Goal: Task Accomplishment & Management: Manage account settings

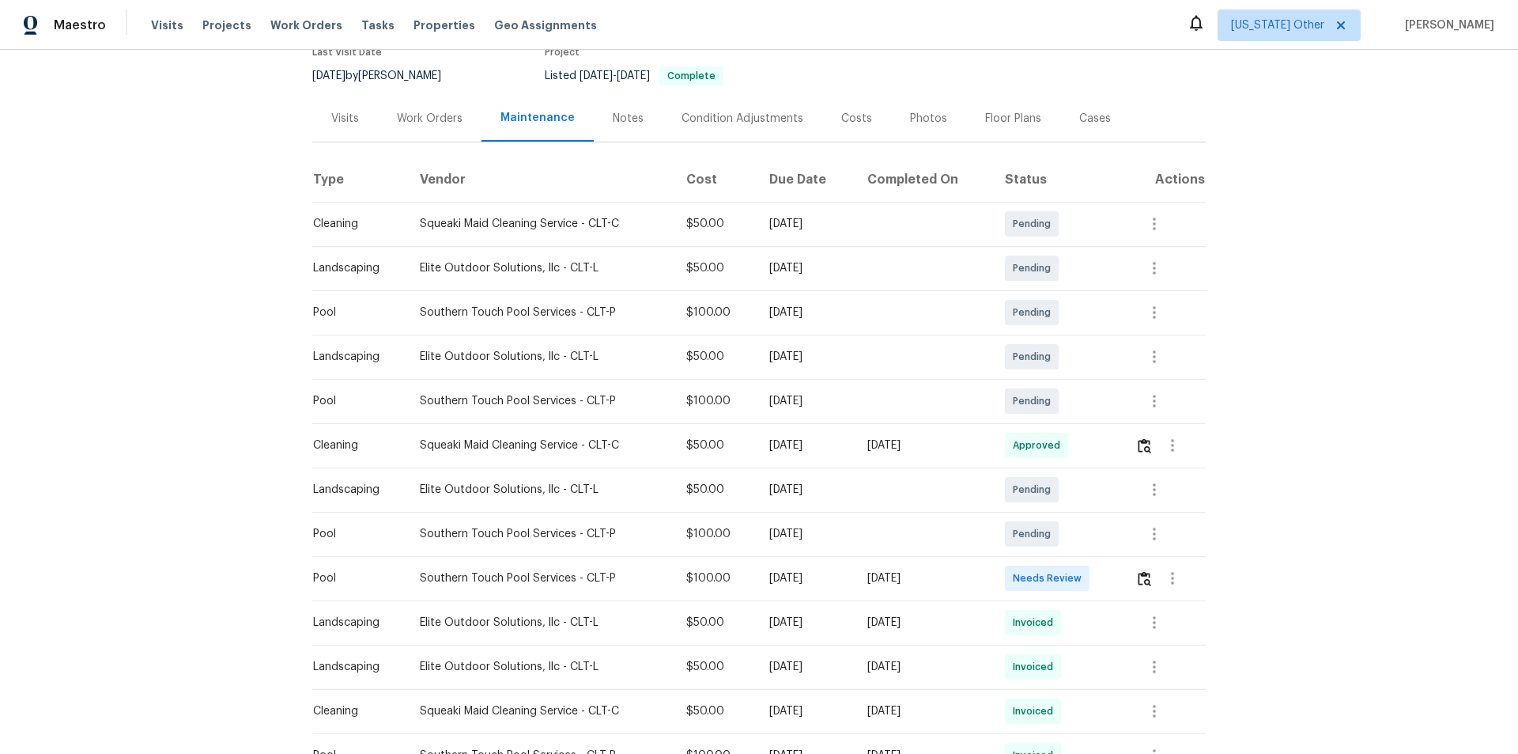
scroll to position [158, 0]
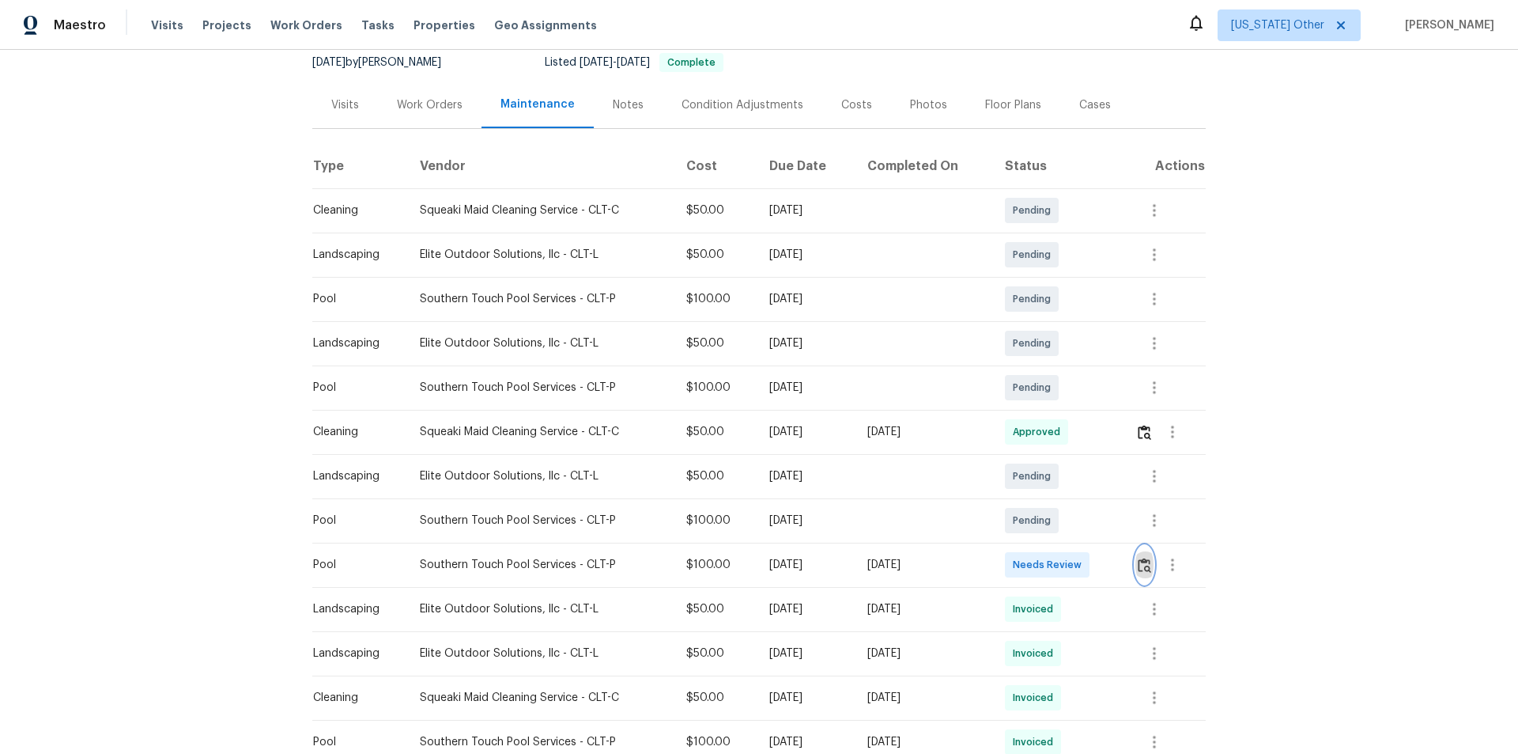
click at [1150, 568] on button "button" at bounding box center [1144, 565] width 18 height 38
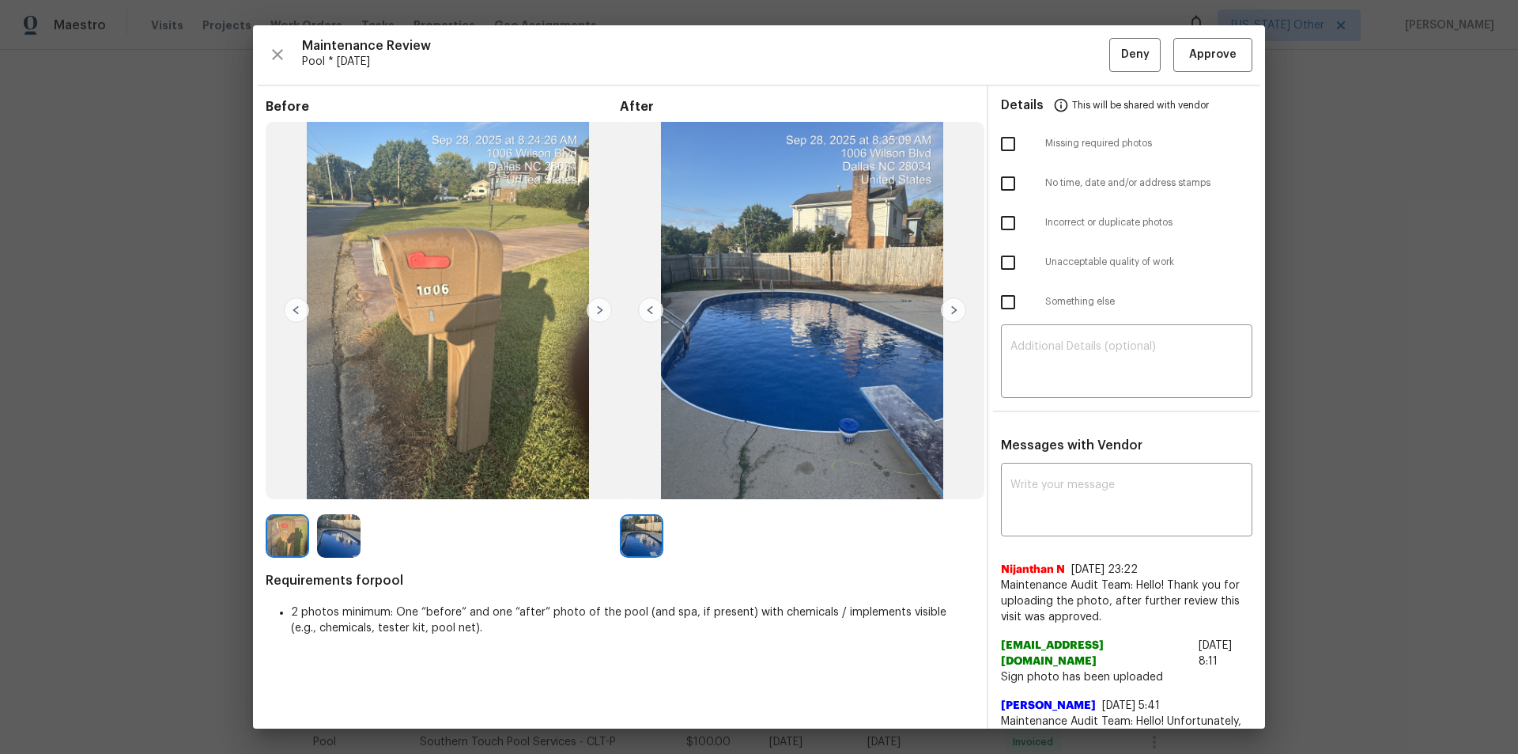
click at [594, 313] on img at bounding box center [599, 309] width 25 height 25
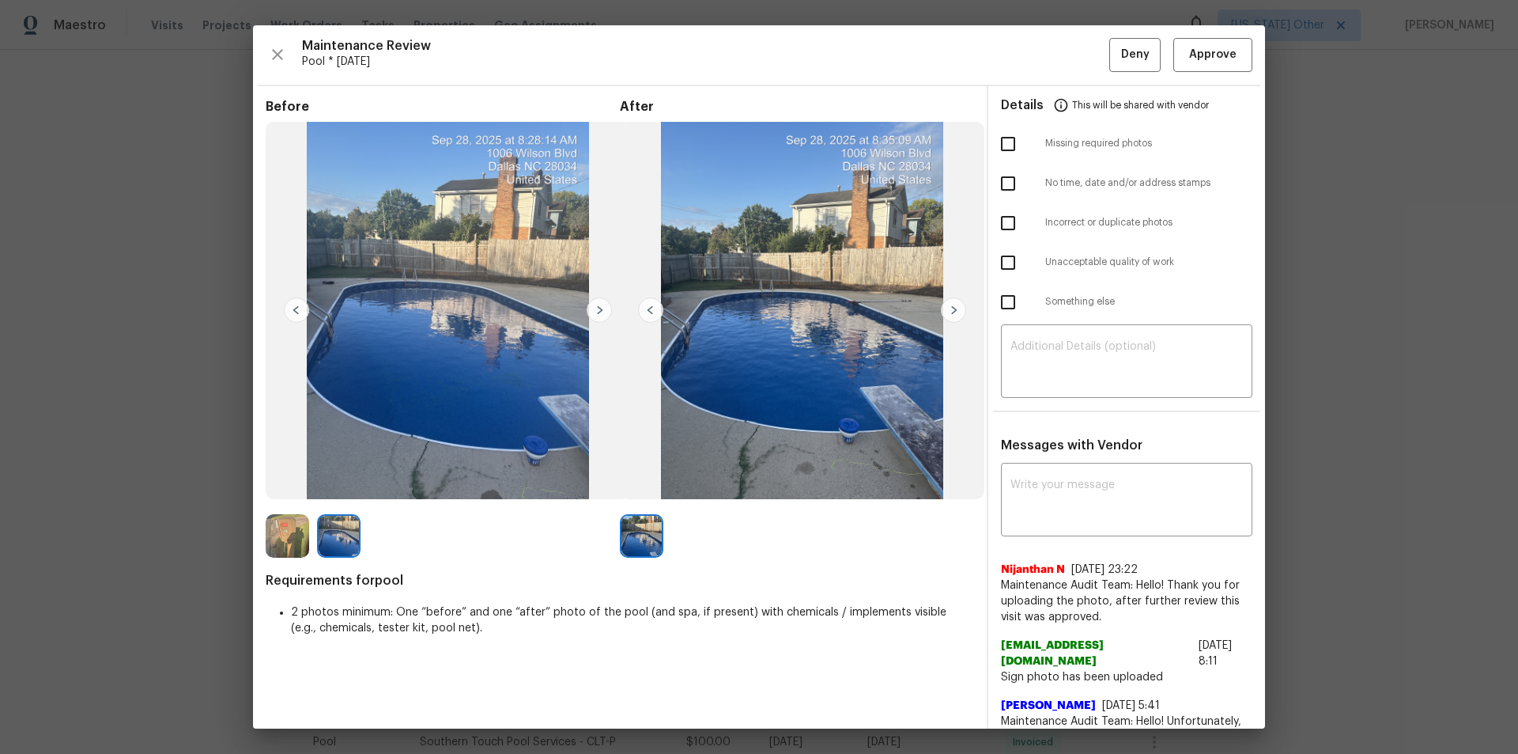
click at [599, 306] on img at bounding box center [599, 309] width 25 height 25
click at [1218, 61] on span "Approve" at bounding box center [1212, 55] width 47 height 20
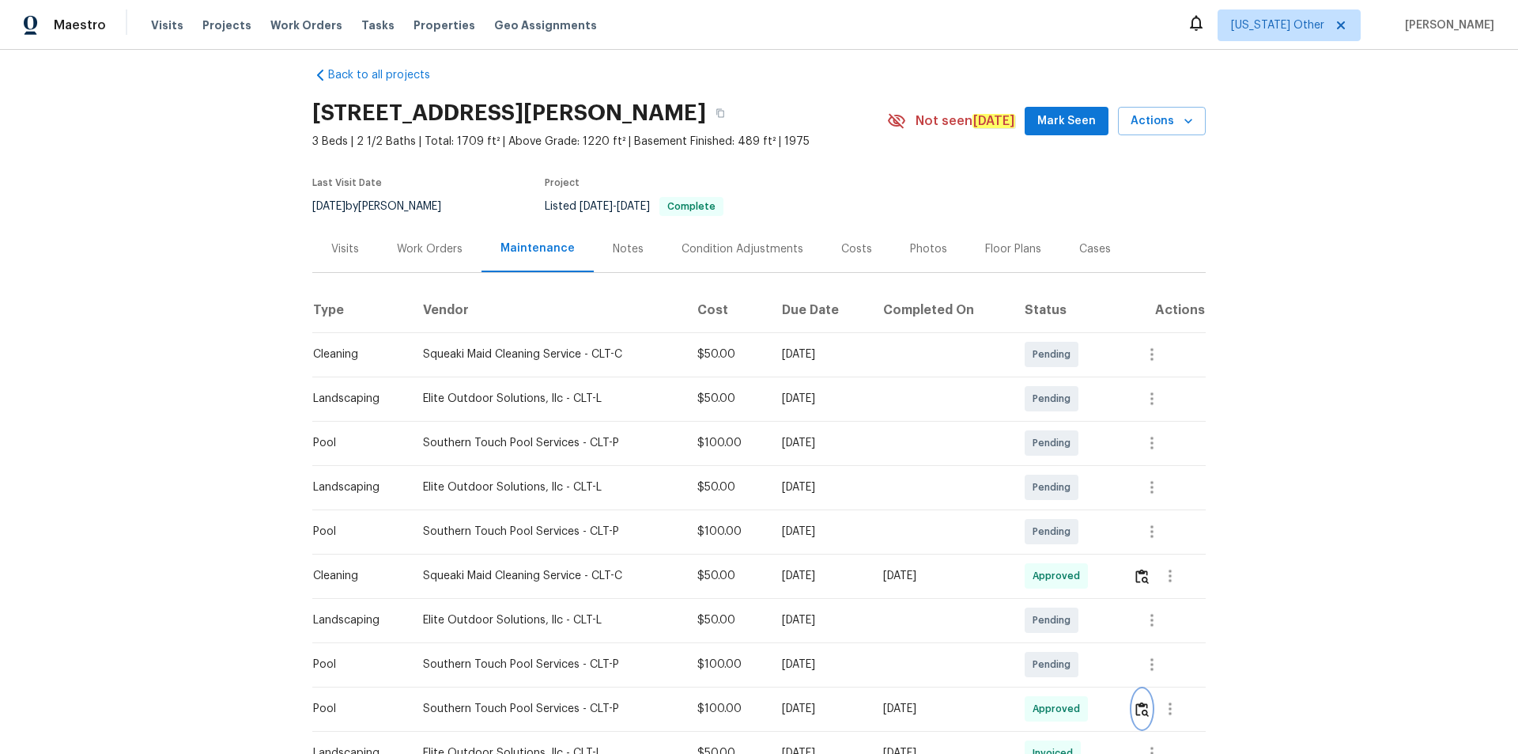
scroll to position [0, 0]
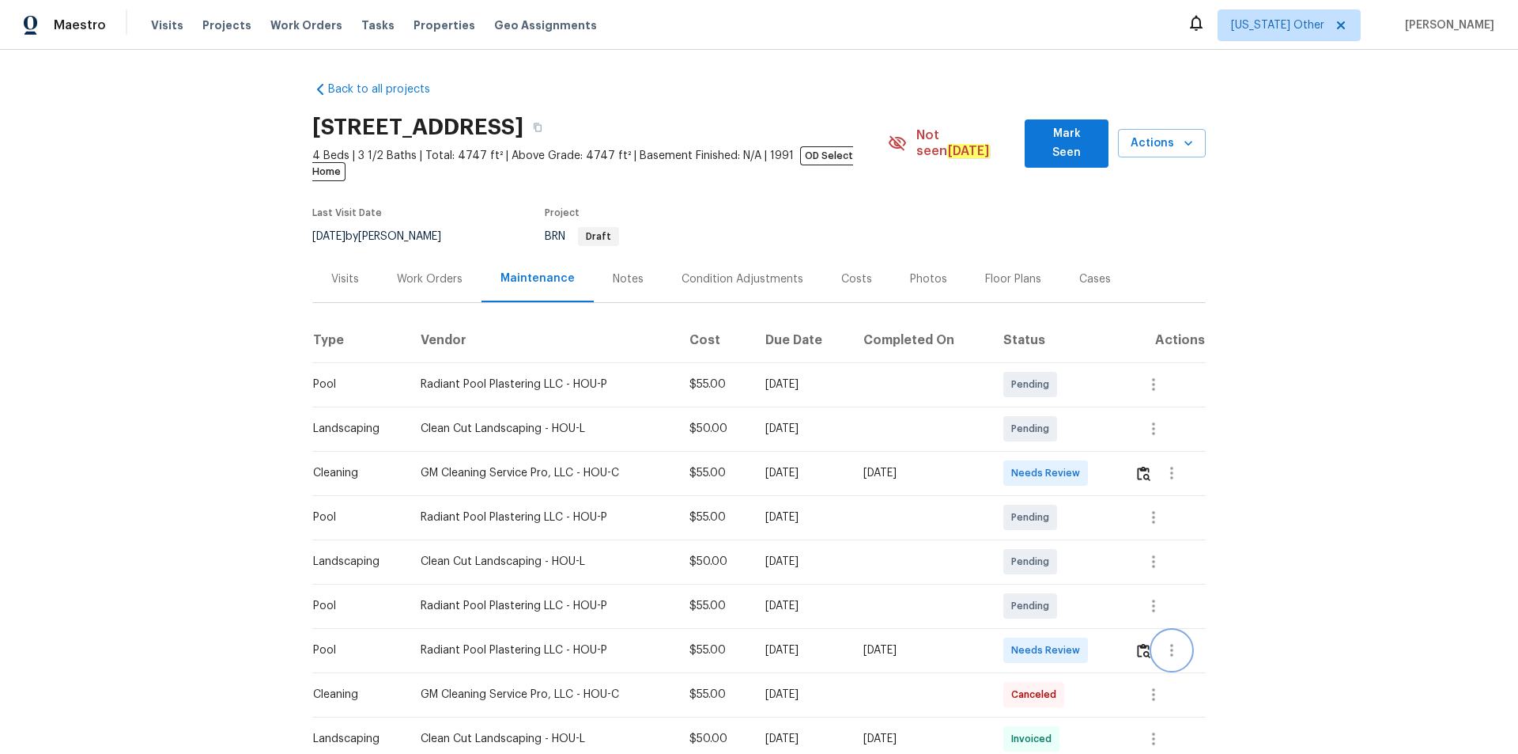
click at [1079, 506] on button "button" at bounding box center [1172, 650] width 38 height 38
drag, startPoint x: 1124, startPoint y: 635, endPoint x: 1143, endPoint y: 637, distance: 19.1
click at [1079, 506] on div at bounding box center [759, 377] width 1518 height 754
click at [1079, 506] on img "button" at bounding box center [1143, 650] width 13 height 15
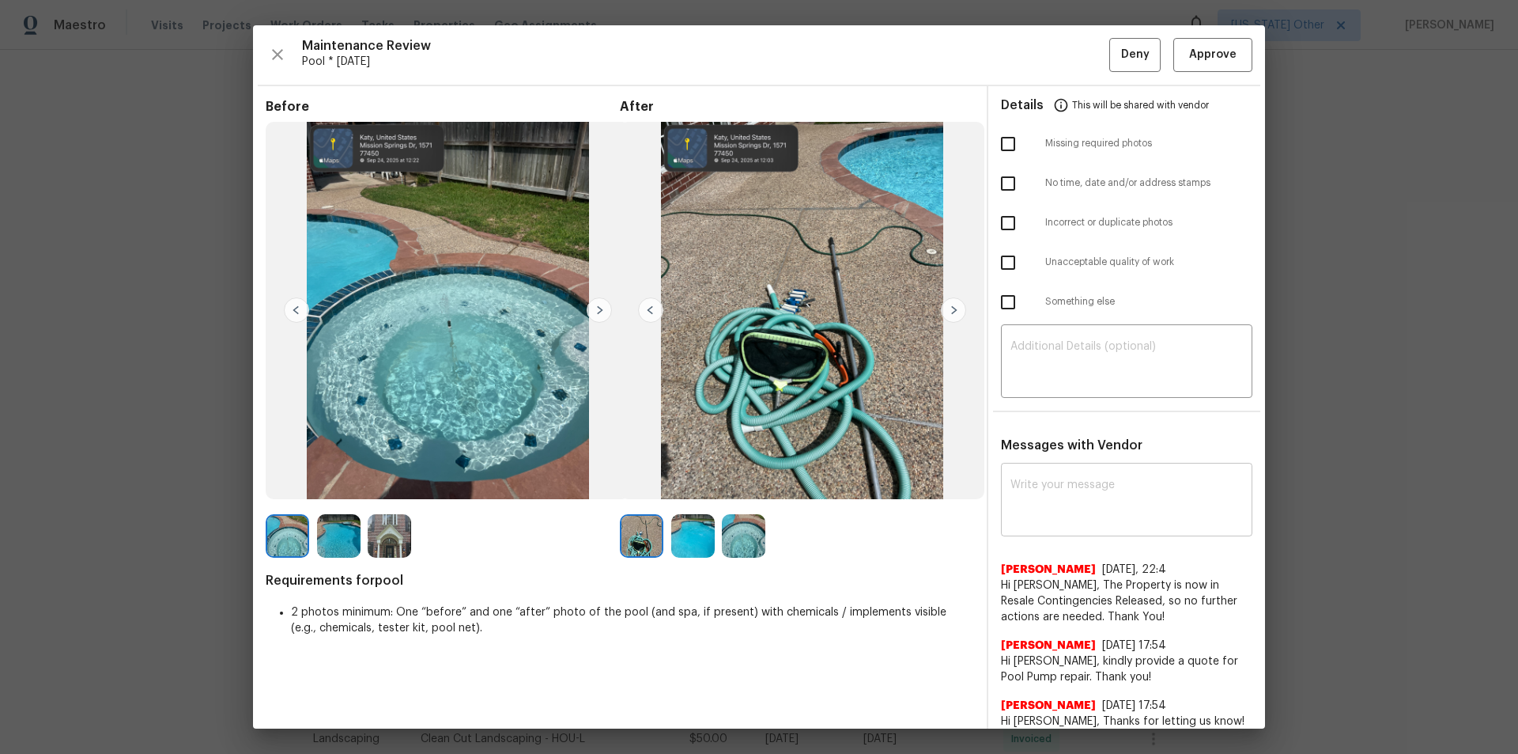
click at [1079, 506] on div "x ​" at bounding box center [1126, 502] width 251 height 70
paste textarea "Maintenance Audit Team: Hello! After further review the visit has been approved…"
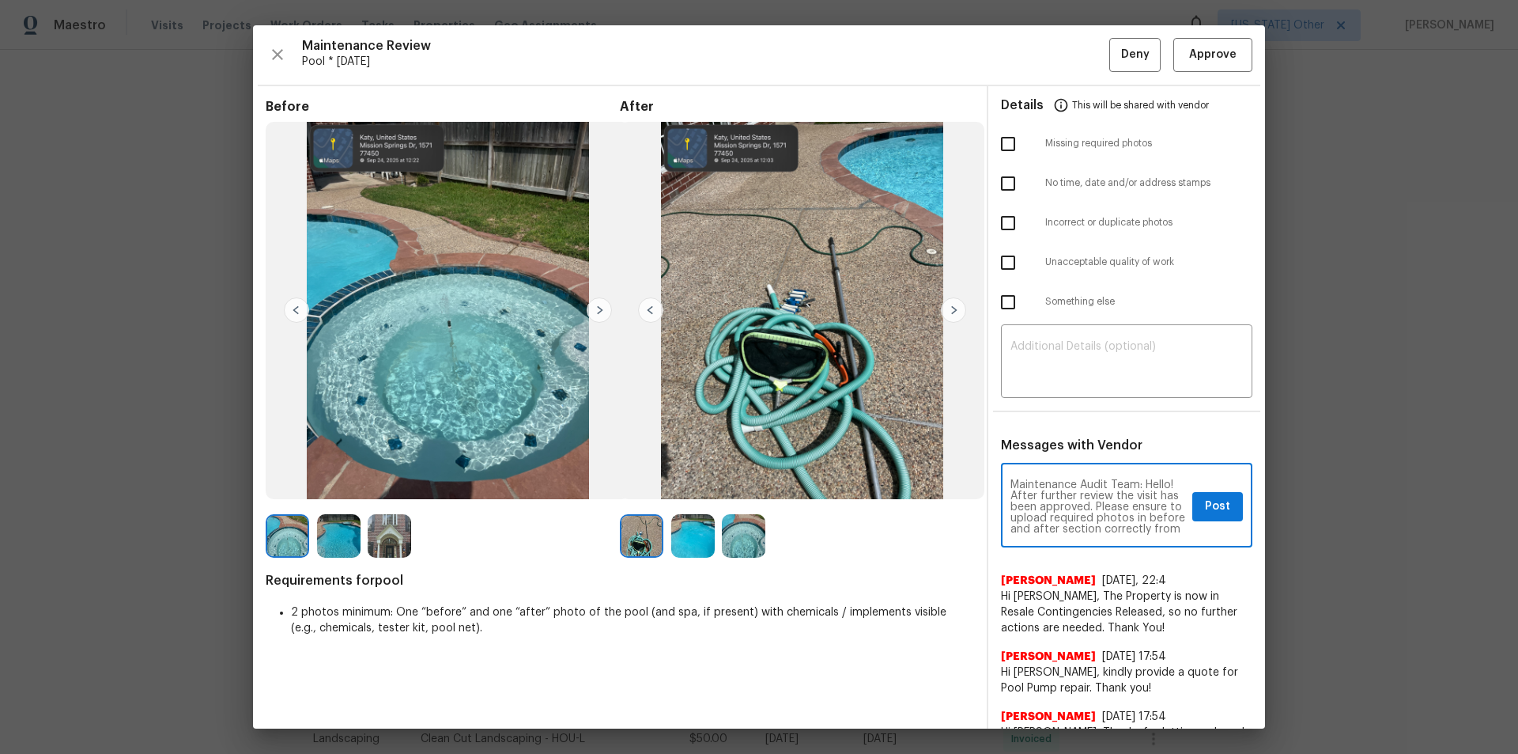
type textarea "Maintenance Audit Team: Hello! After further review the visit has been approved…"
click at [1079, 497] on span "Post" at bounding box center [1217, 507] width 25 height 20
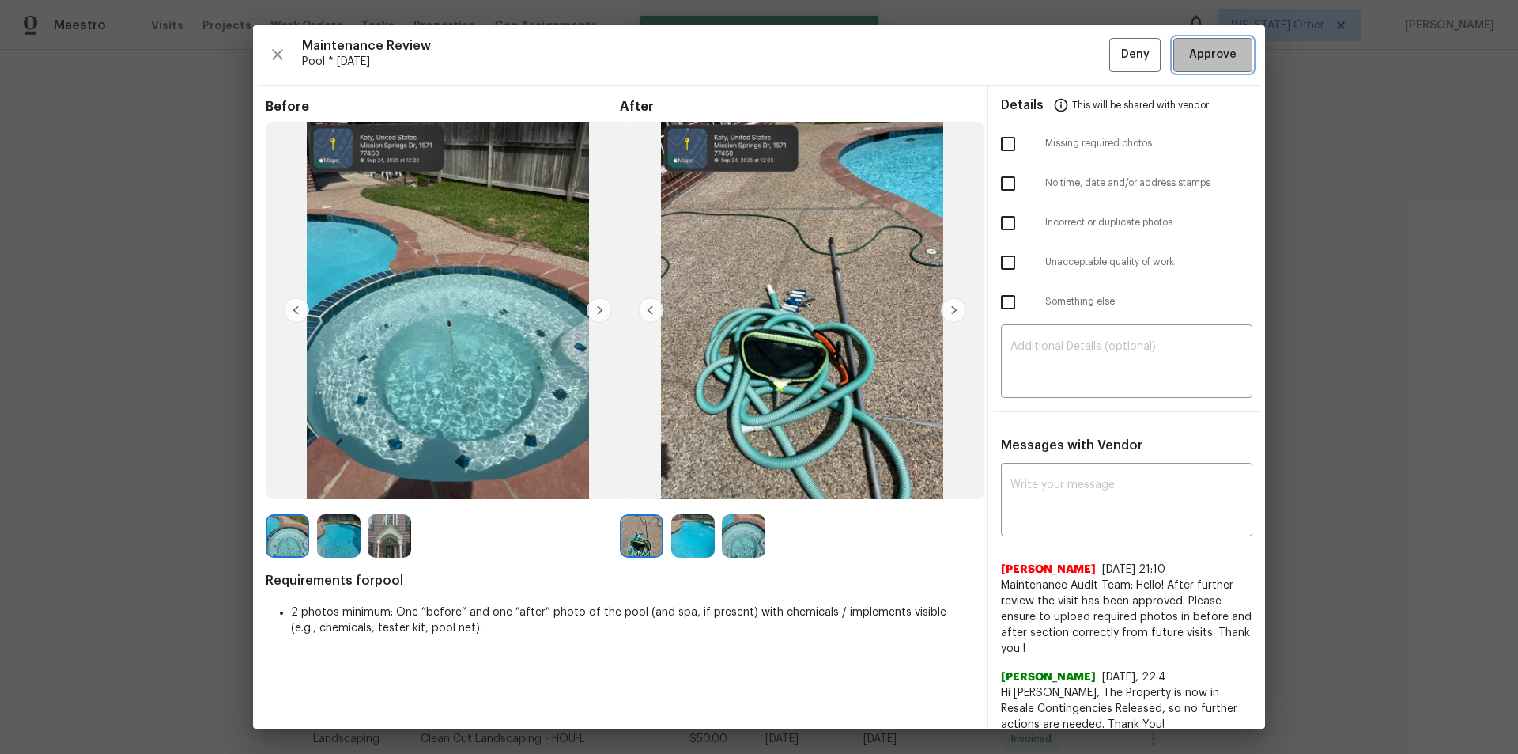
drag, startPoint x: 1199, startPoint y: 47, endPoint x: 1362, endPoint y: 372, distance: 364.2
click at [1079, 47] on span "Approve" at bounding box center [1212, 55] width 47 height 20
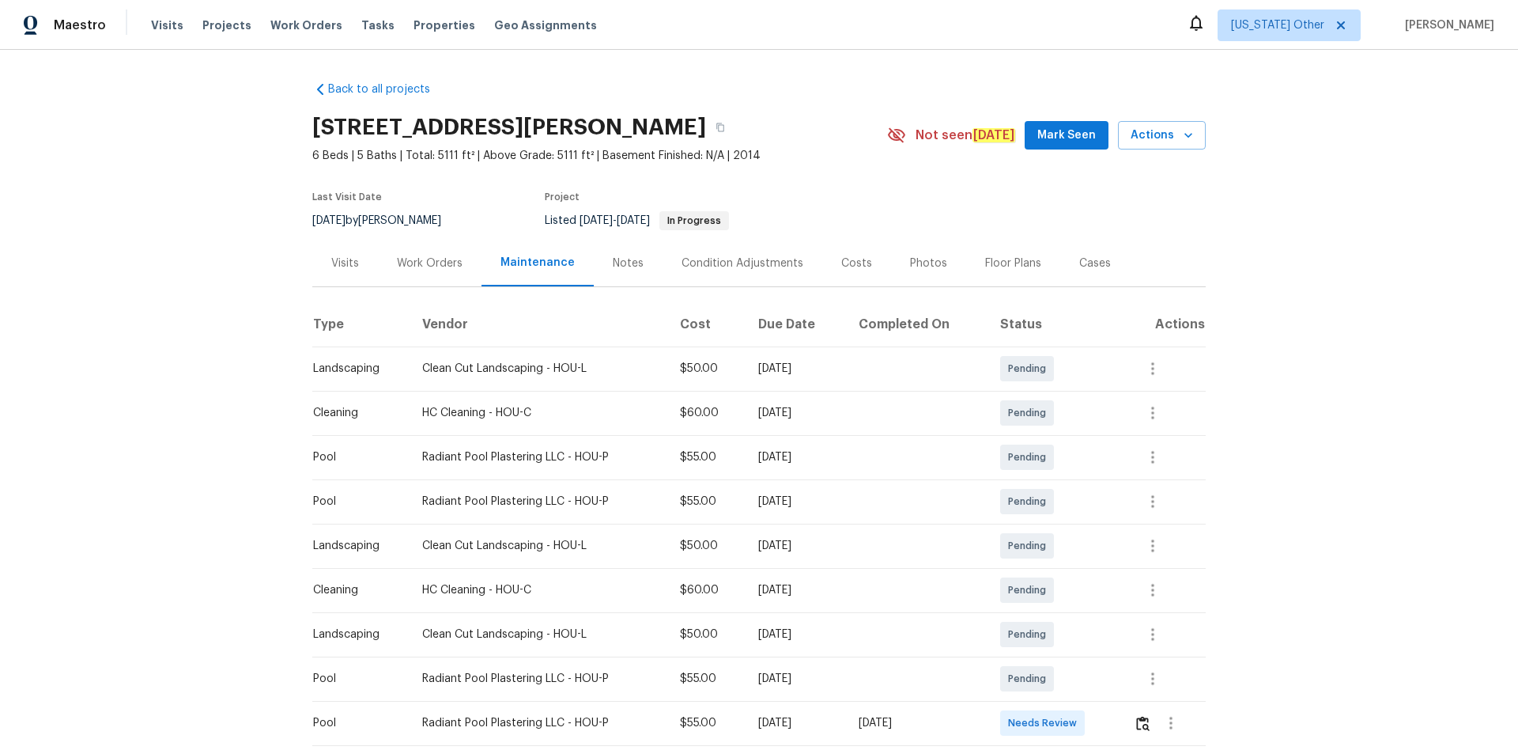
scroll to position [158, 0]
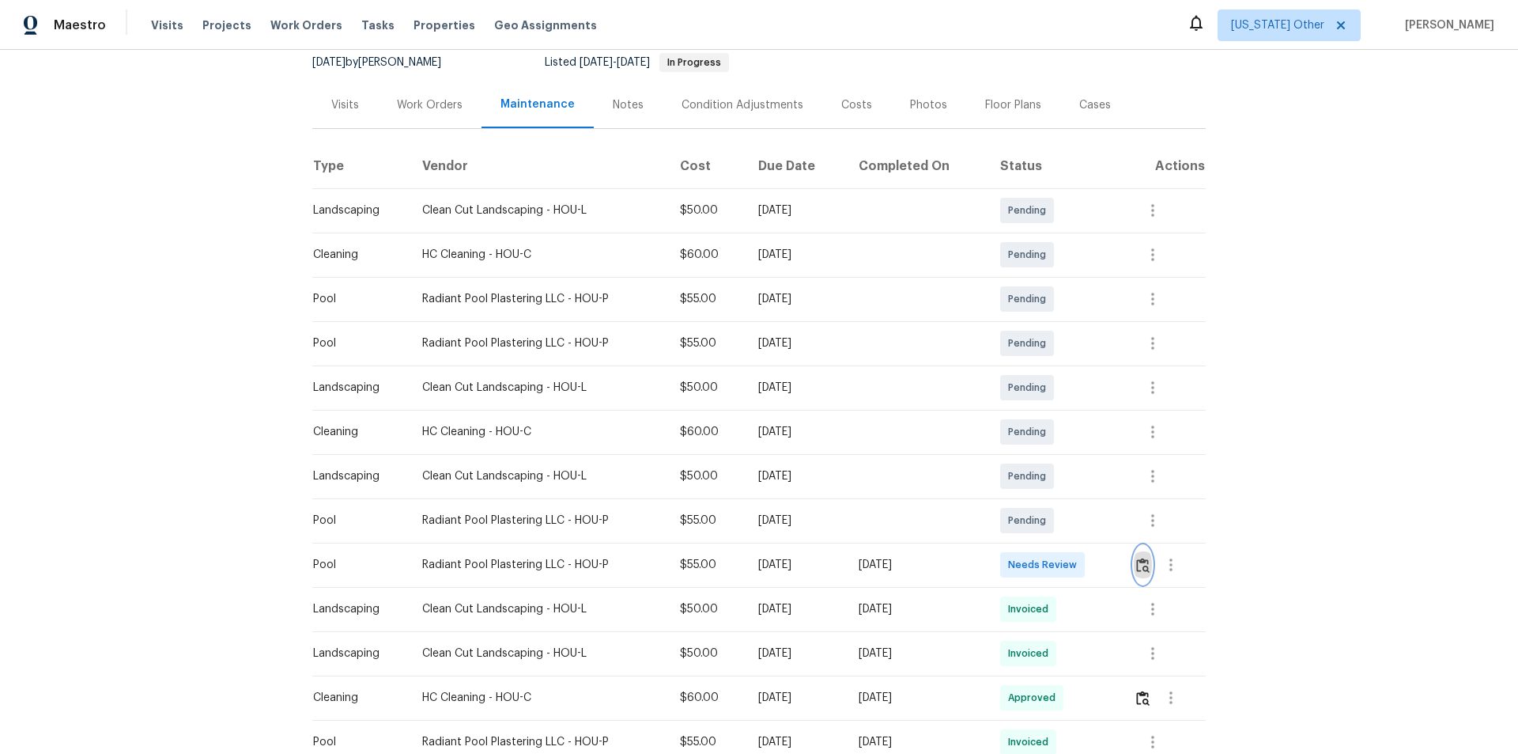
click at [1079, 506] on img "button" at bounding box center [1142, 564] width 13 height 15
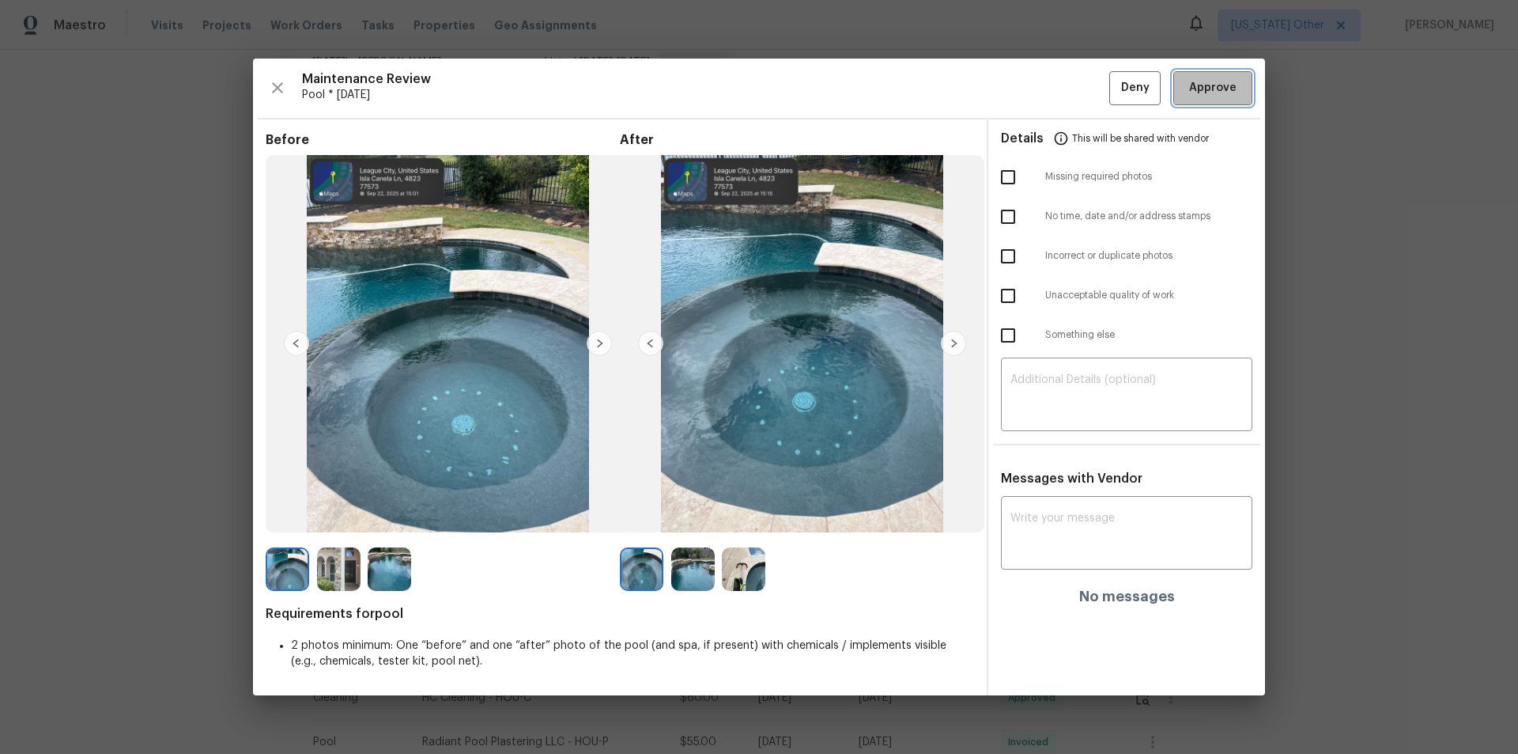
click at [1079, 84] on span "Approve" at bounding box center [1212, 88] width 47 height 20
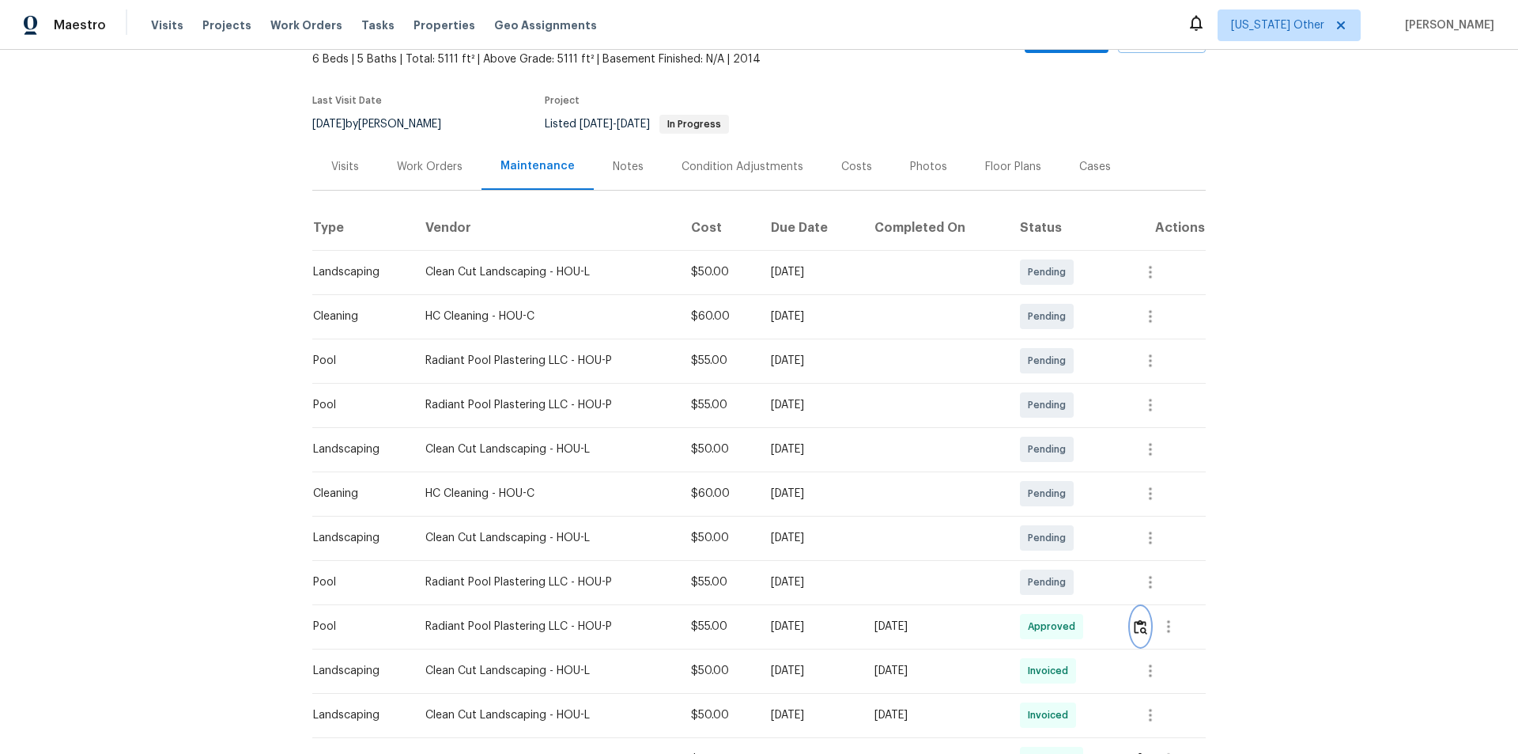
scroll to position [0, 0]
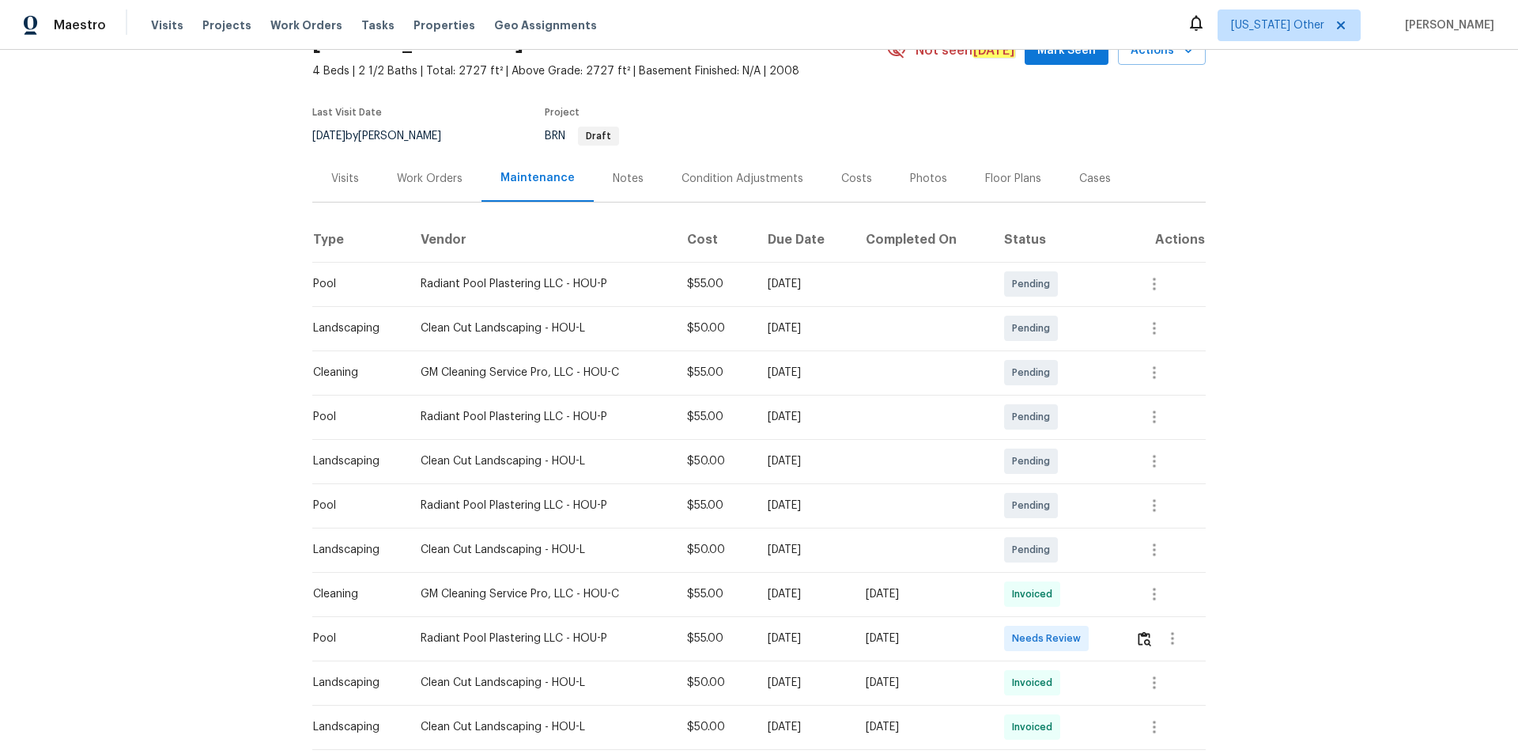
scroll to position [158, 0]
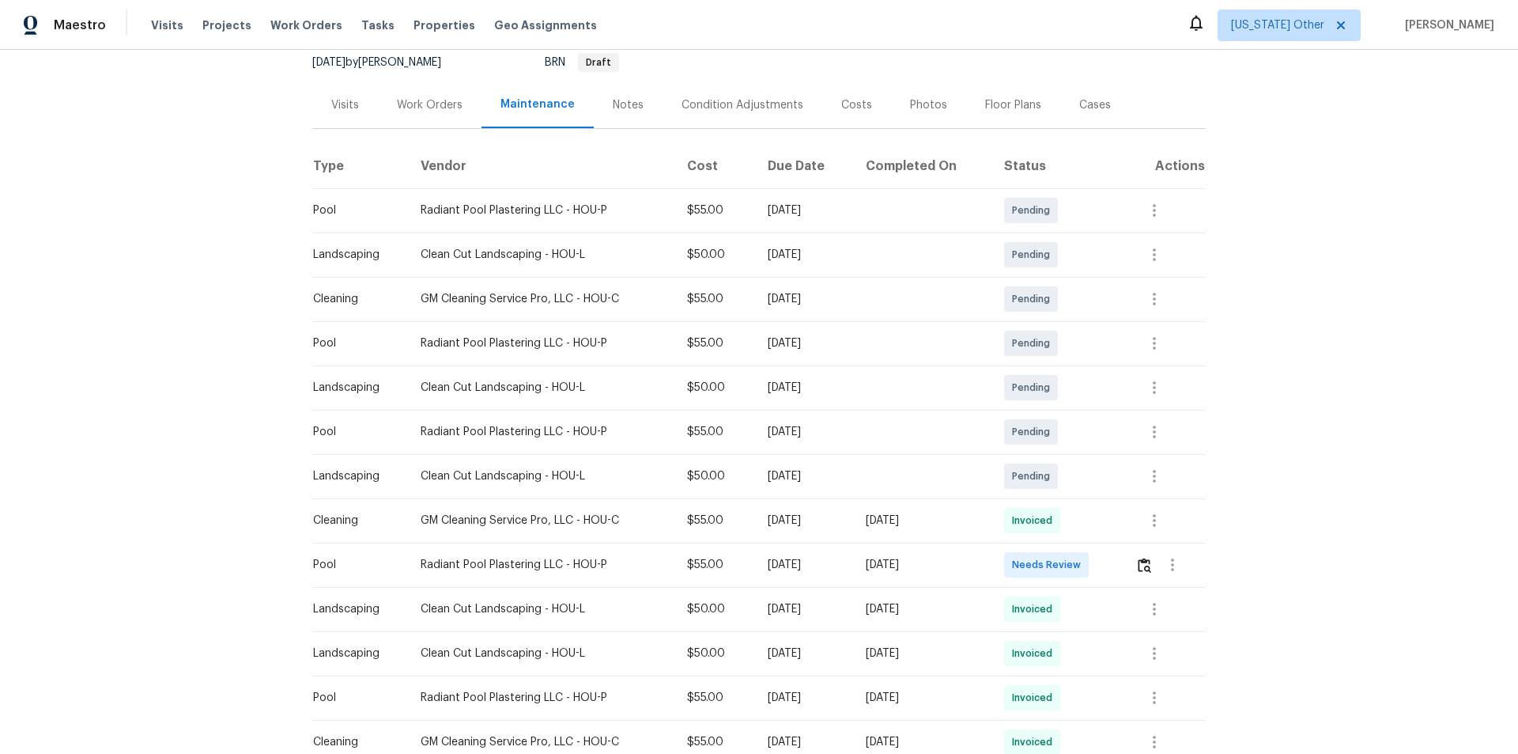
click at [1079, 506] on div at bounding box center [1170, 565] width 70 height 38
click at [1079, 506] on img "button" at bounding box center [1144, 564] width 13 height 15
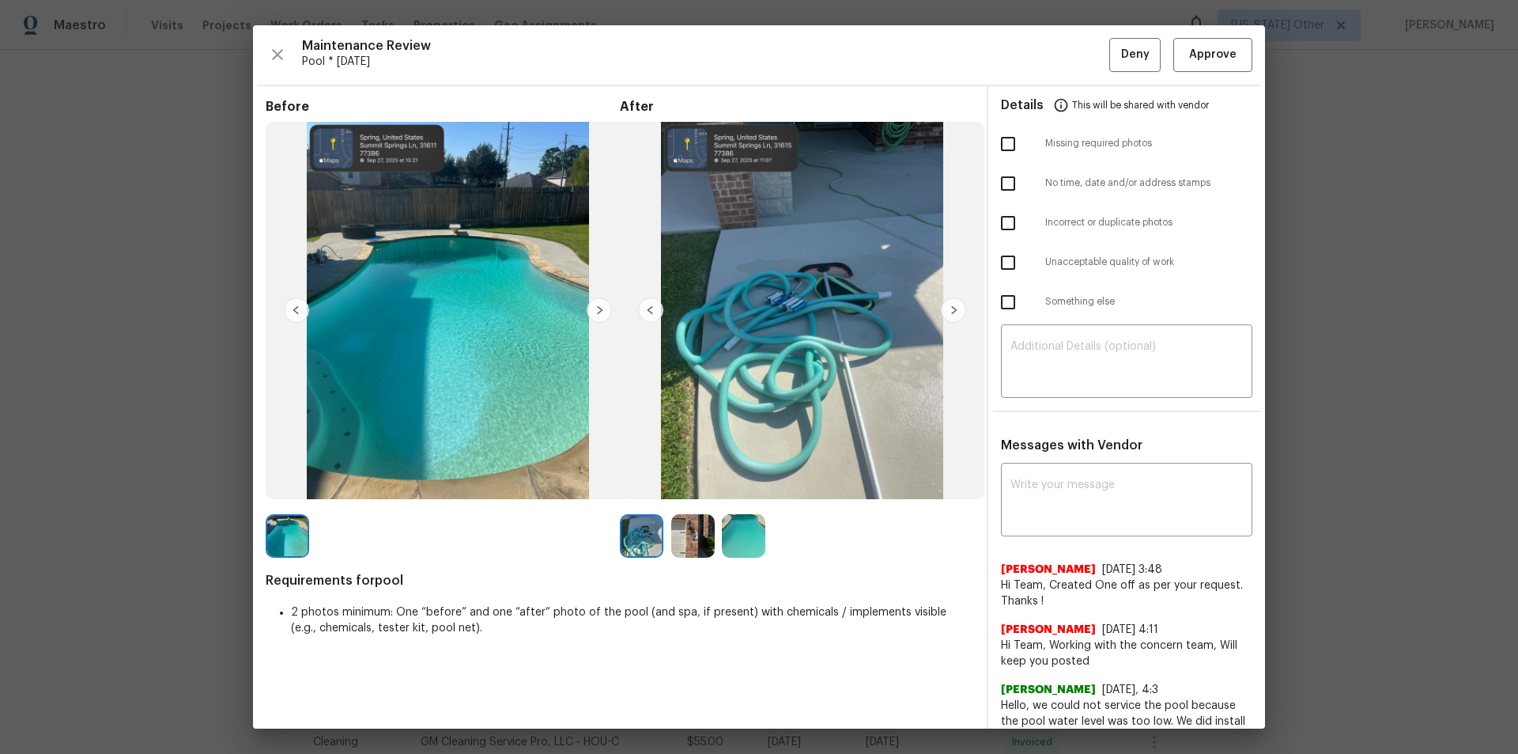
drag, startPoint x: 1334, startPoint y: 240, endPoint x: 1332, endPoint y: 281, distance: 41.9
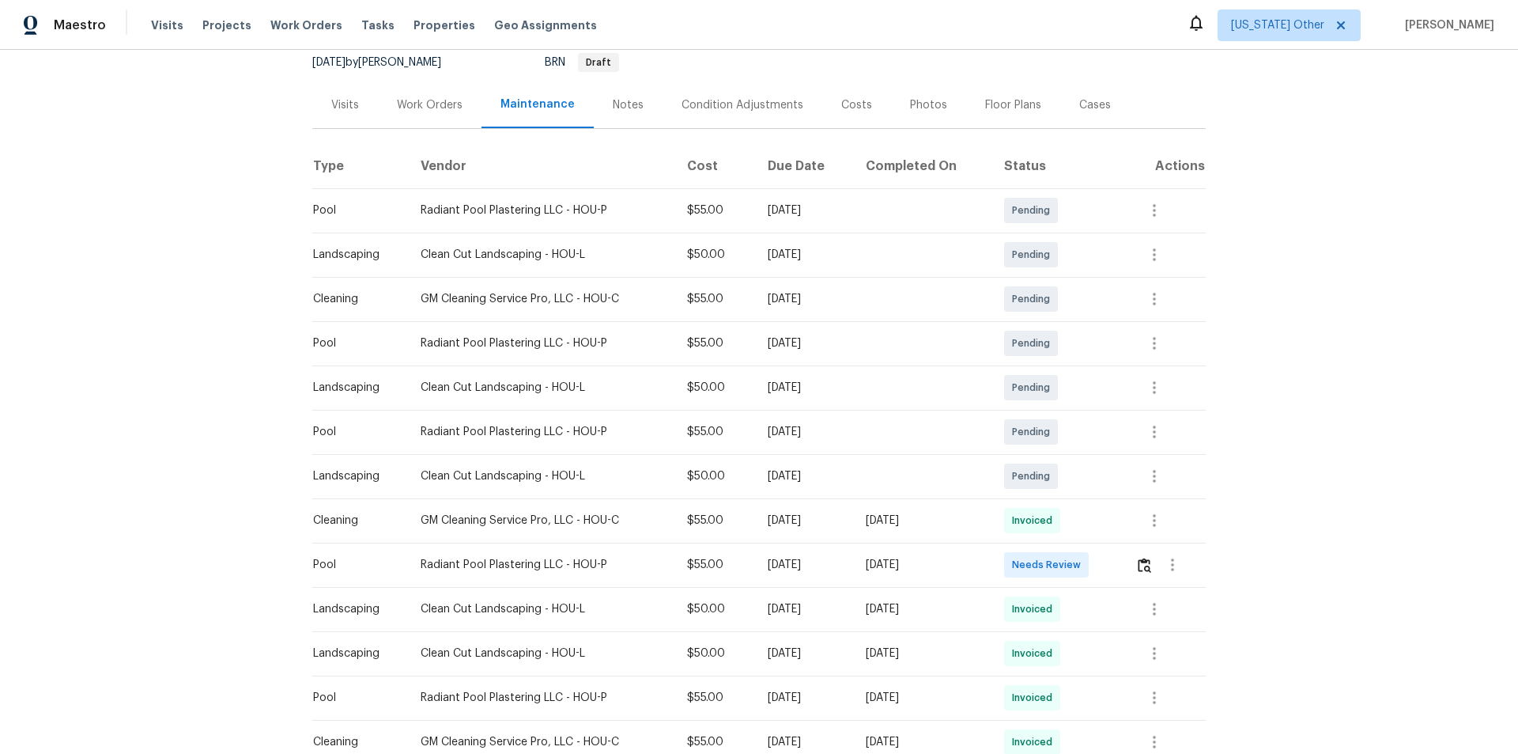
click at [1079, 506] on td at bounding box center [1164, 564] width 83 height 44
click at [1079, 506] on img "button" at bounding box center [1144, 564] width 13 height 15
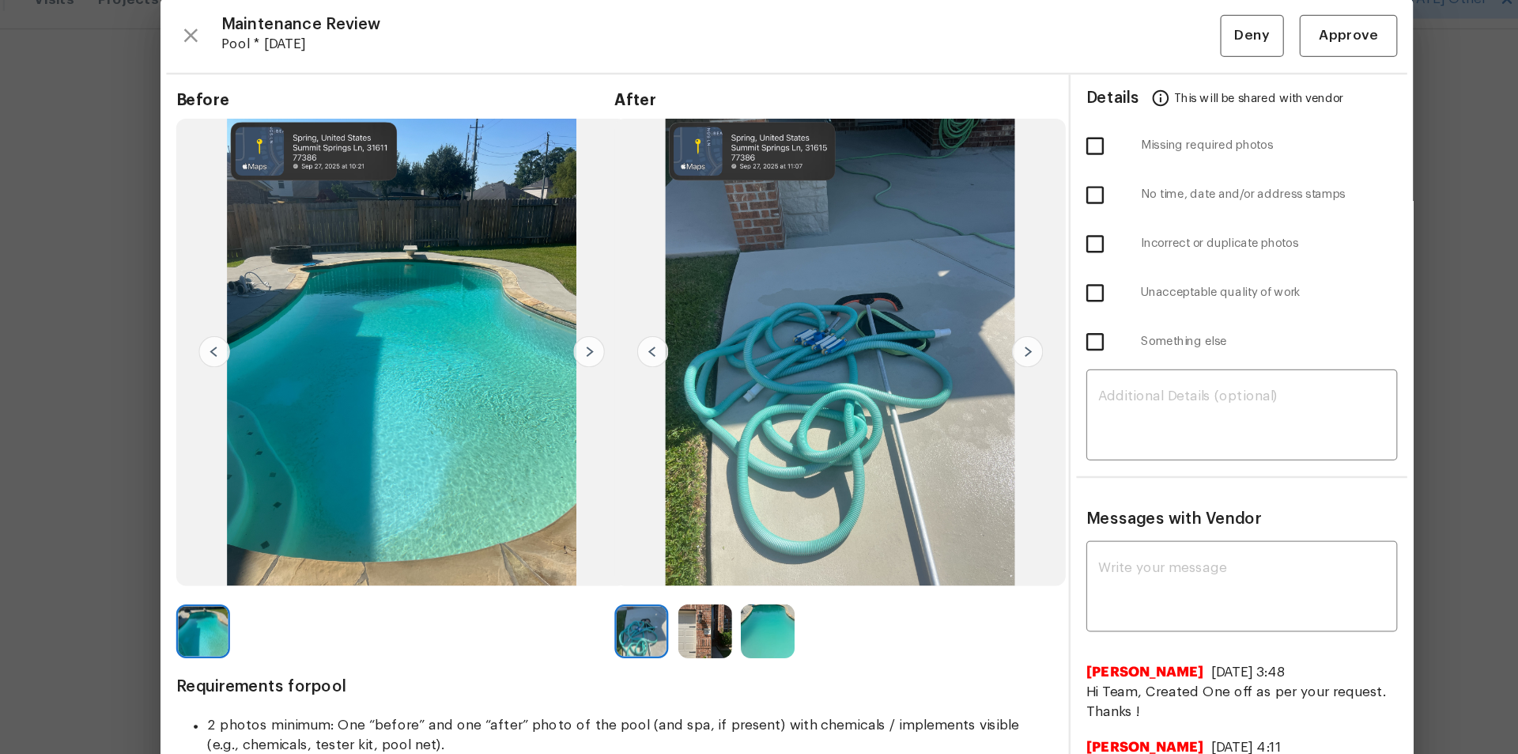
drag, startPoint x: 1205, startPoint y: 74, endPoint x: 1211, endPoint y: 55, distance: 19.8
click at [1079, 55] on div "Maintenance Review Pool * Mon, Sep 22 Deny Approve Before After Requirements fo…" at bounding box center [759, 376] width 1012 height 703
drag, startPoint x: 1211, startPoint y: 54, endPoint x: 1241, endPoint y: 116, distance: 69.3
click at [1079, 54] on span "Approve" at bounding box center [1212, 55] width 47 height 20
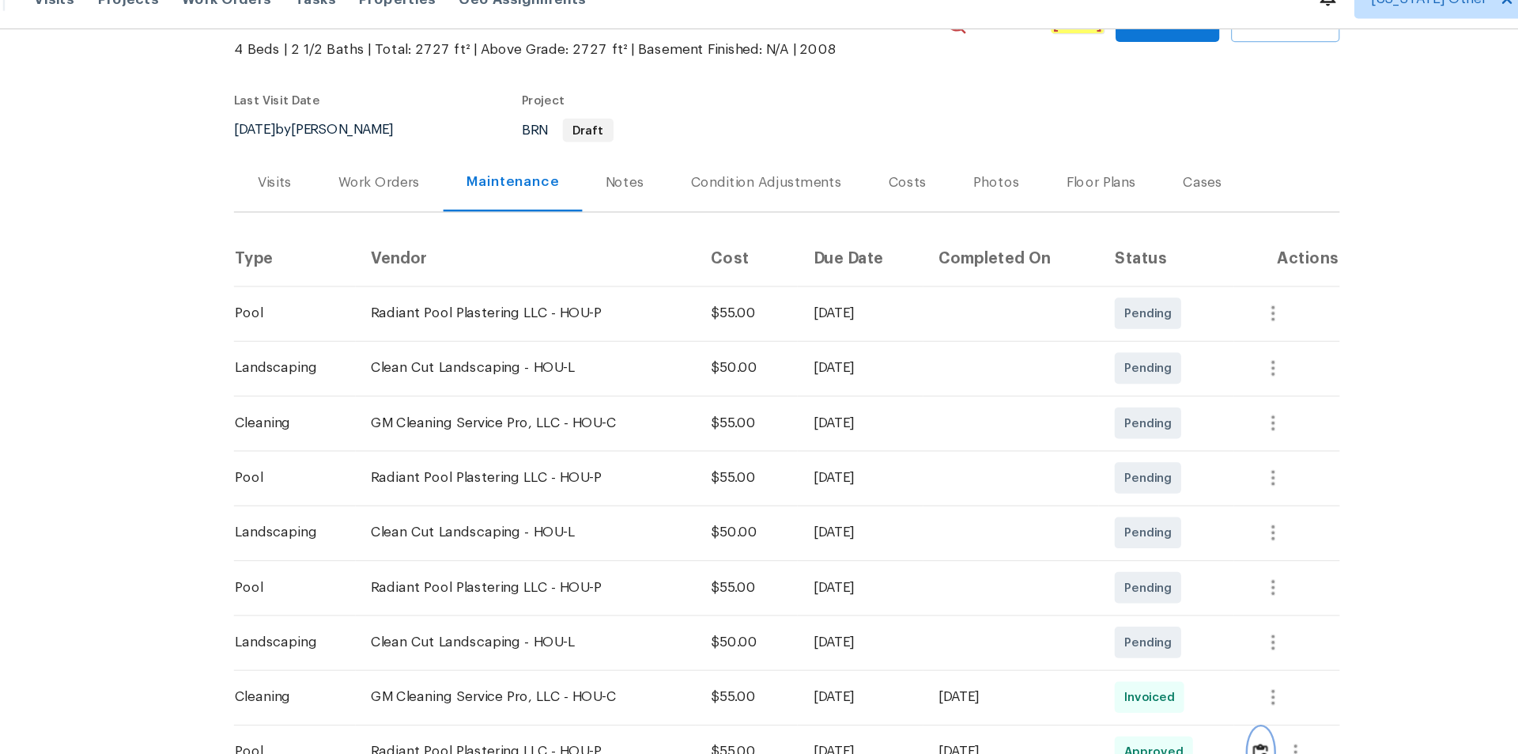
scroll to position [319, 0]
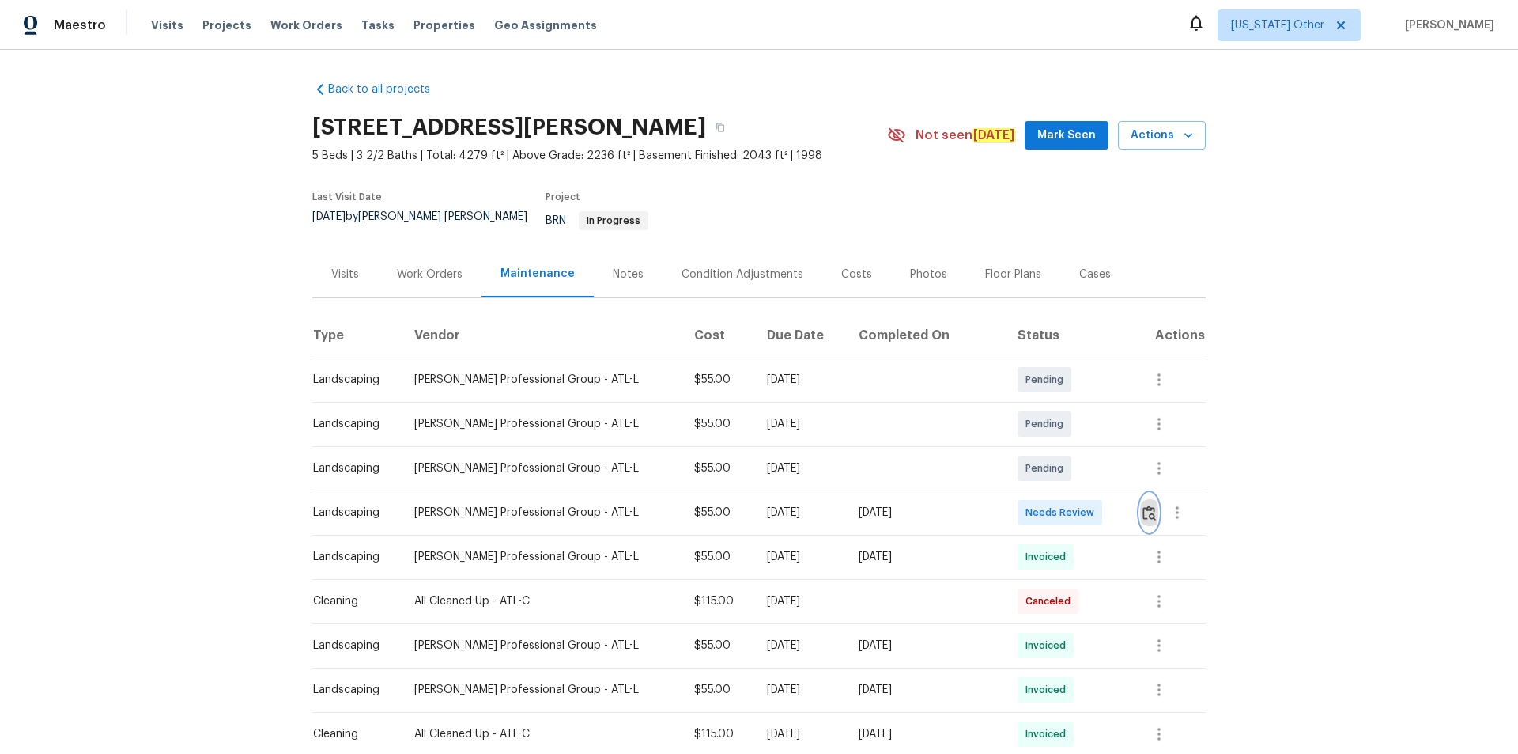
click at [1079, 505] on img "button" at bounding box center [1149, 512] width 13 height 15
click at [1079, 496] on td at bounding box center [1167, 512] width 78 height 44
click at [1079, 505] on img "button" at bounding box center [1149, 512] width 13 height 15
click at [1079, 506] on button "button" at bounding box center [1177, 512] width 38 height 38
click at [1079, 503] on div at bounding box center [759, 377] width 1518 height 754
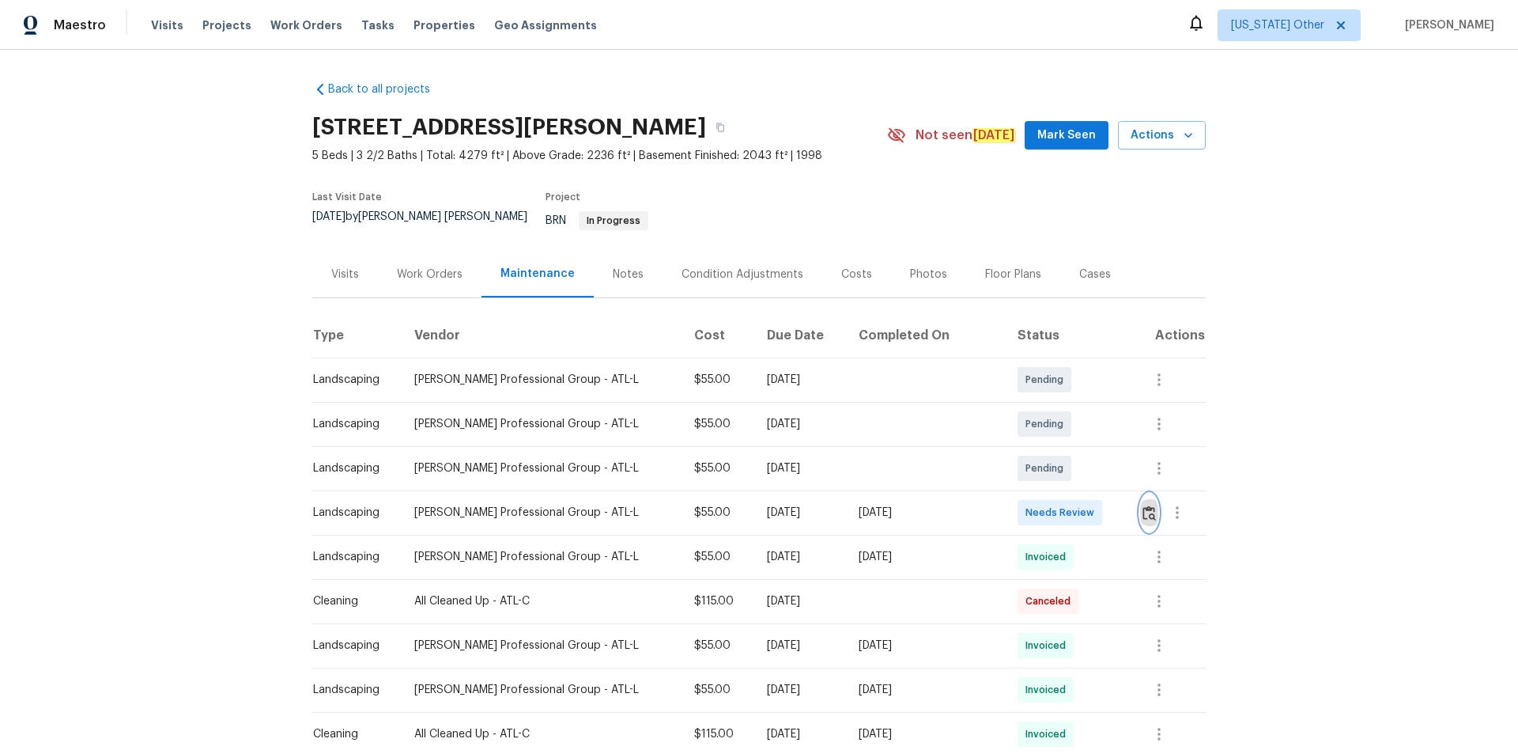
click at [1079, 505] on img "button" at bounding box center [1149, 512] width 13 height 15
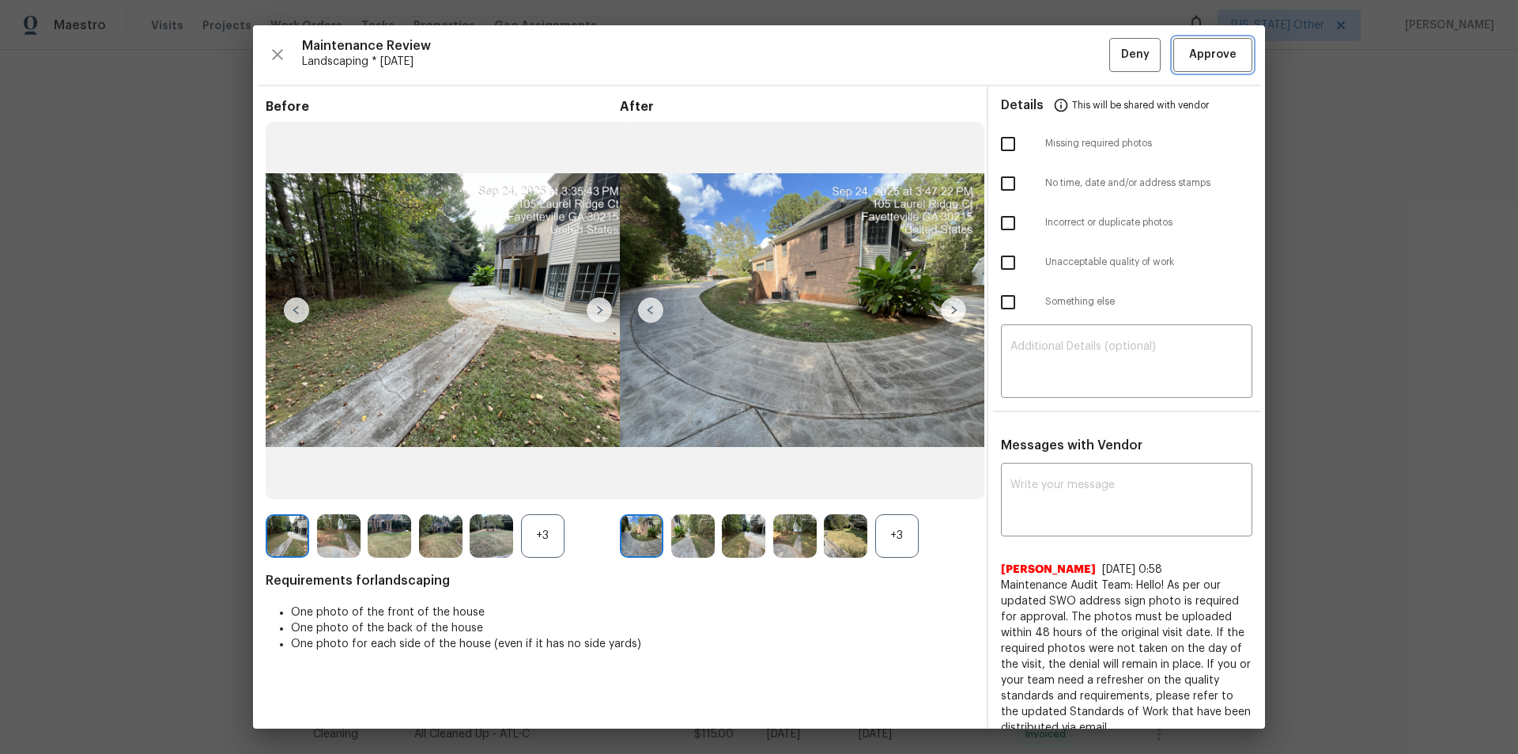
click at [1079, 56] on span "Approve" at bounding box center [1213, 55] width 54 height 20
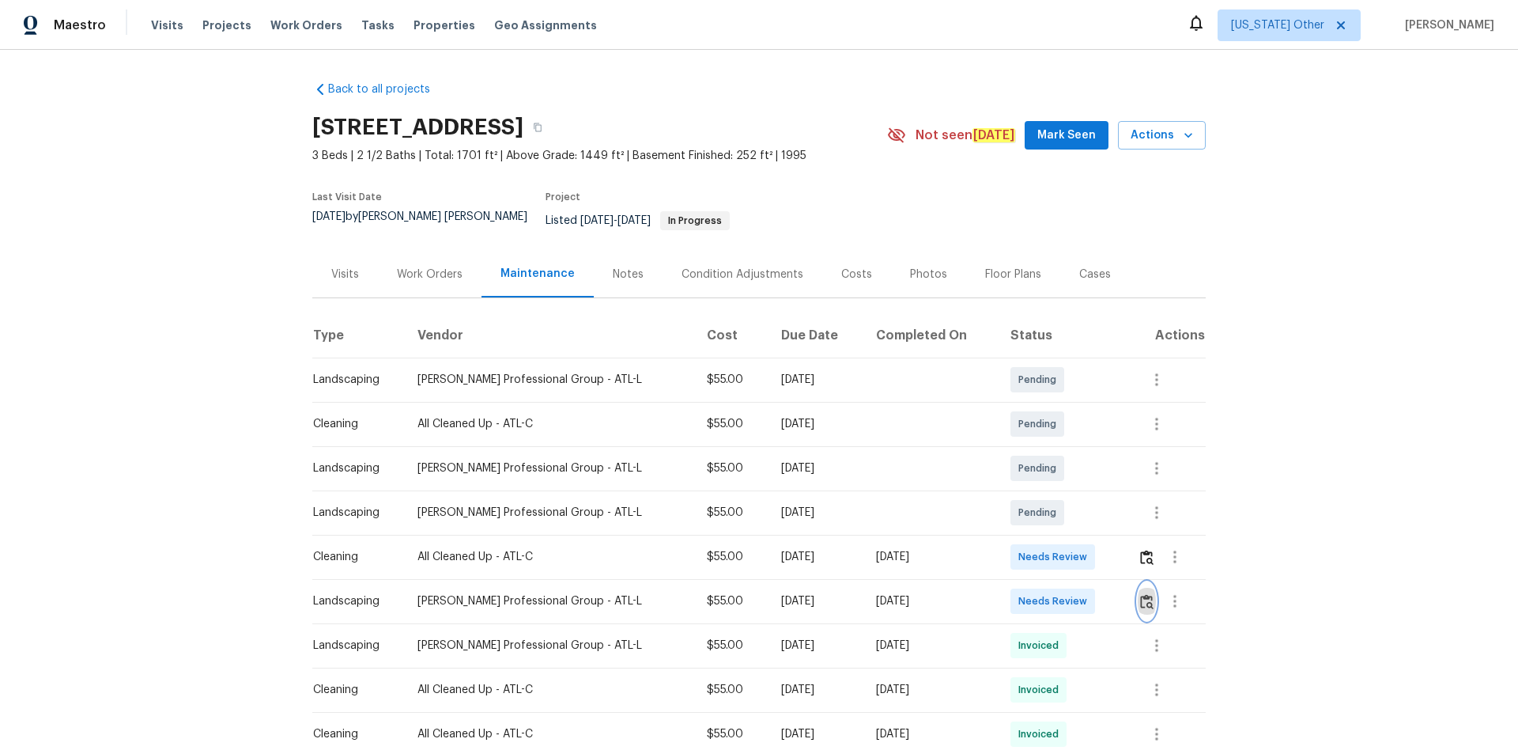
click at [1079, 506] on button "button" at bounding box center [1147, 601] width 18 height 38
click at [1079, 506] on img "button" at bounding box center [1146, 601] width 13 height 15
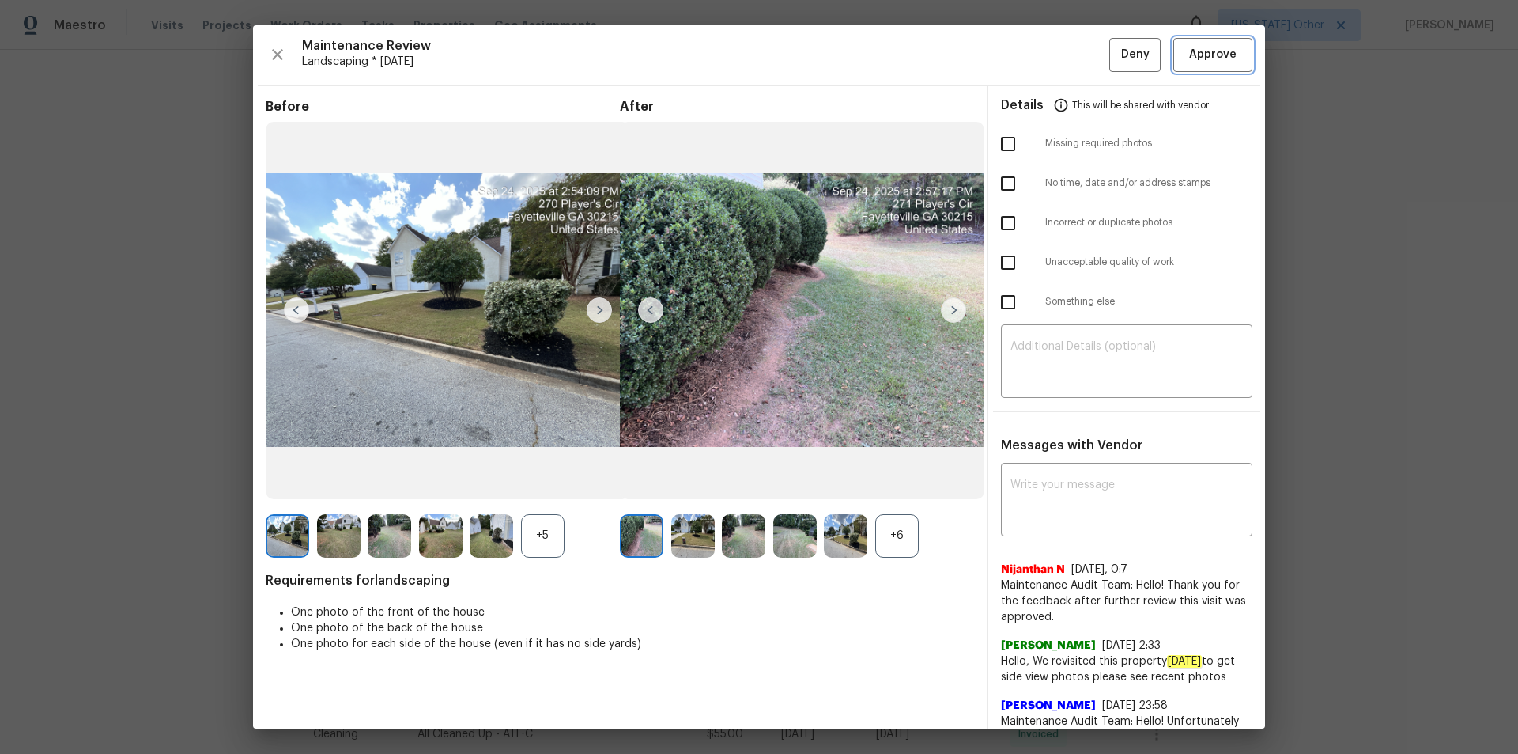
click at [1079, 55] on span "Approve" at bounding box center [1213, 55] width 54 height 20
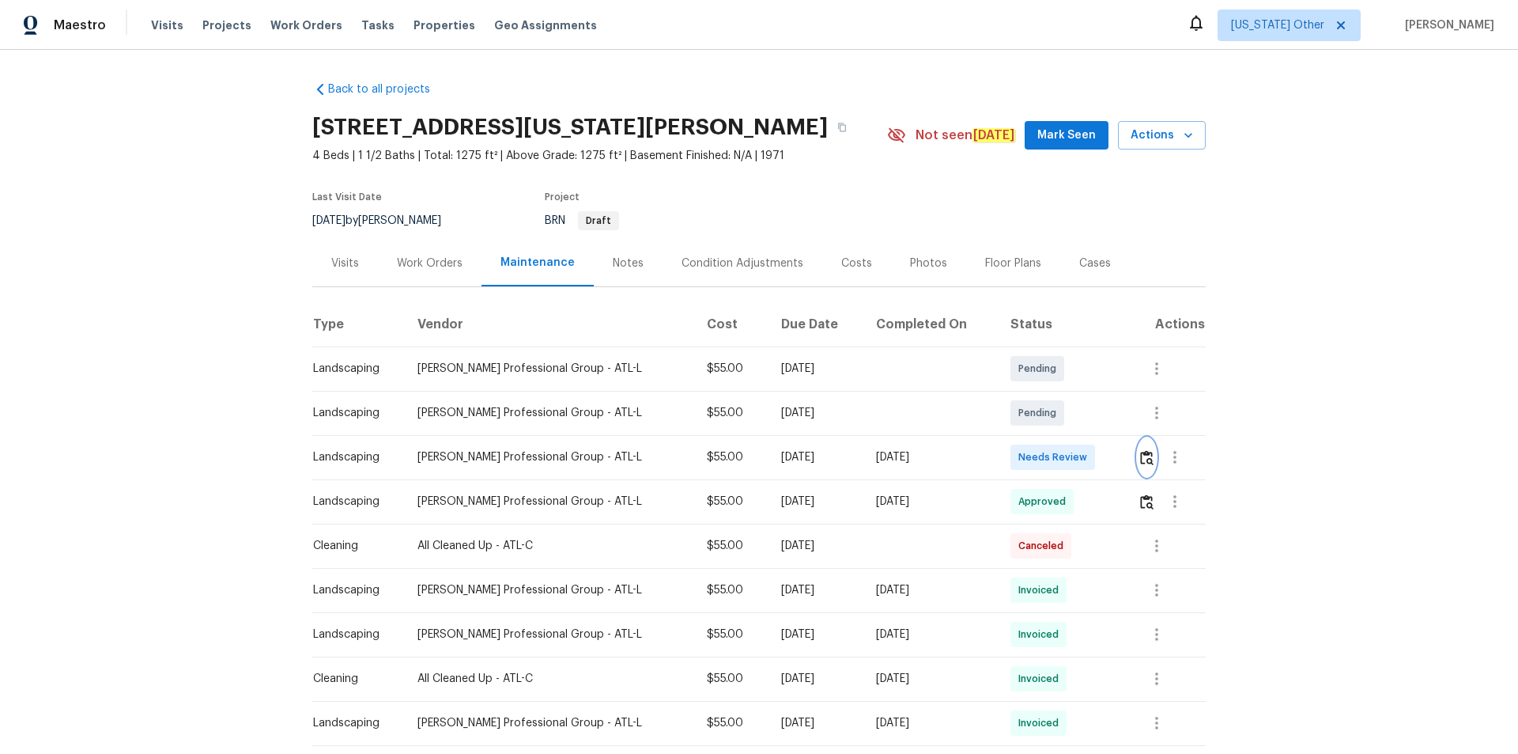
click at [1079, 460] on button "button" at bounding box center [1147, 457] width 18 height 38
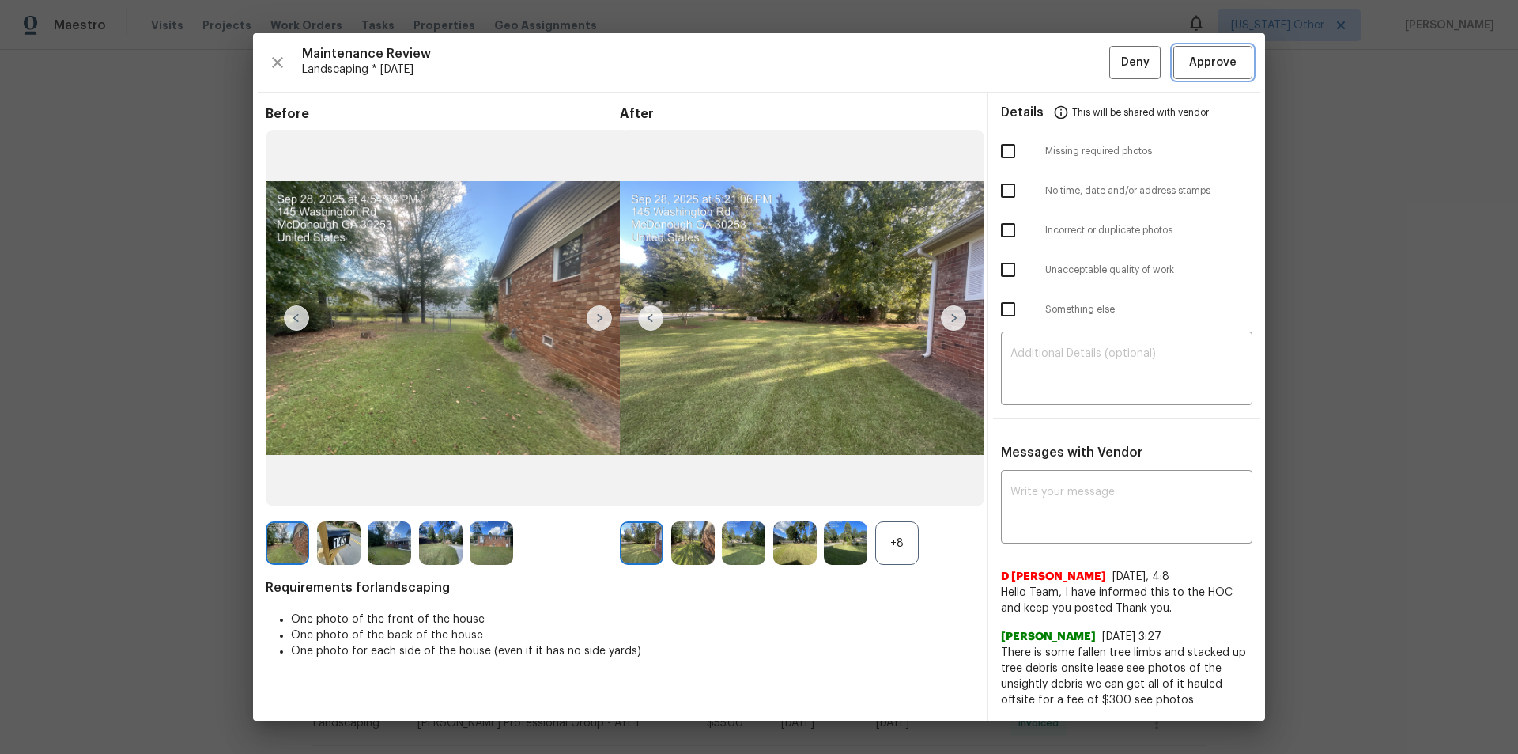
click at [1079, 46] on button "Approve" at bounding box center [1212, 63] width 79 height 34
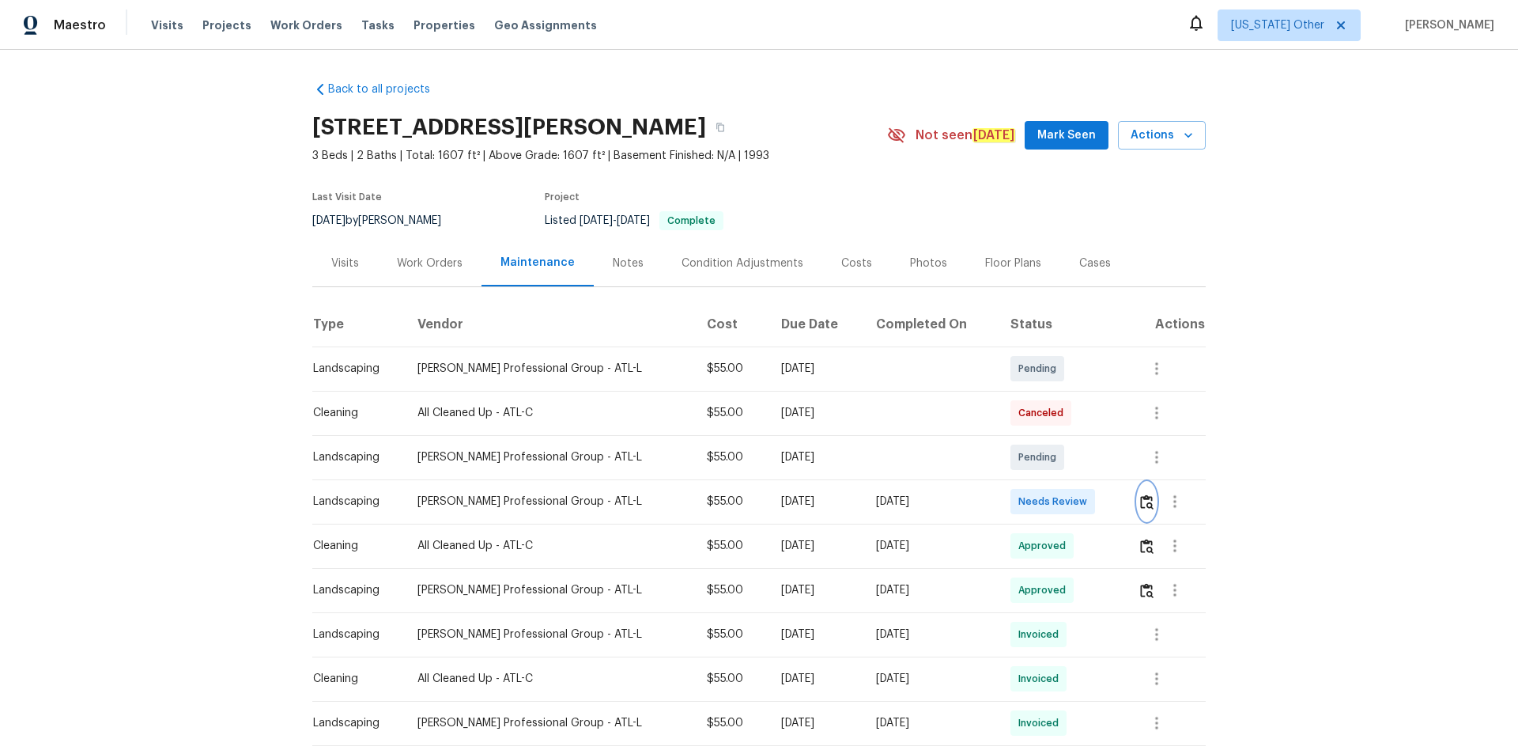
click at [1079, 495] on img "button" at bounding box center [1146, 501] width 13 height 15
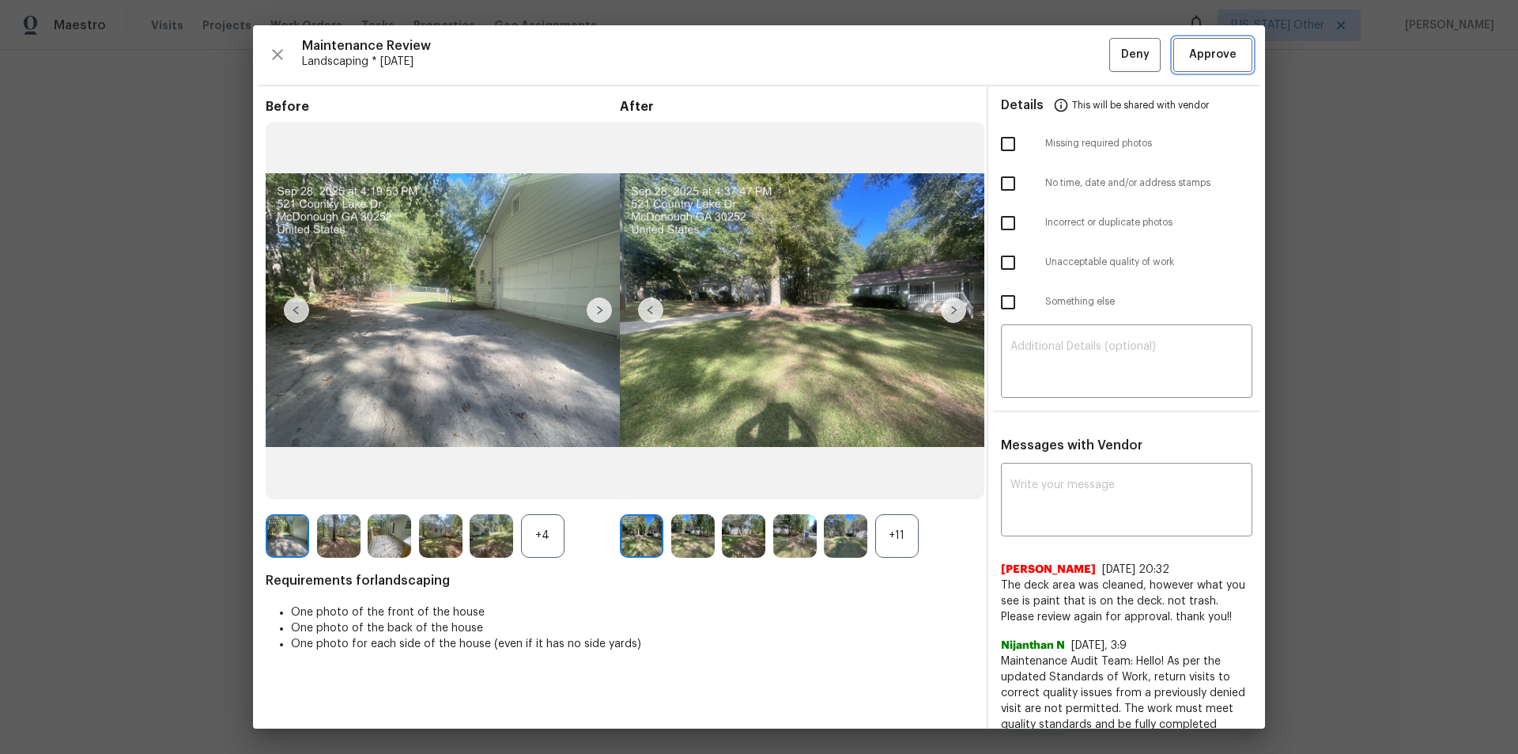
click at [1079, 61] on span "Approve" at bounding box center [1212, 55] width 47 height 20
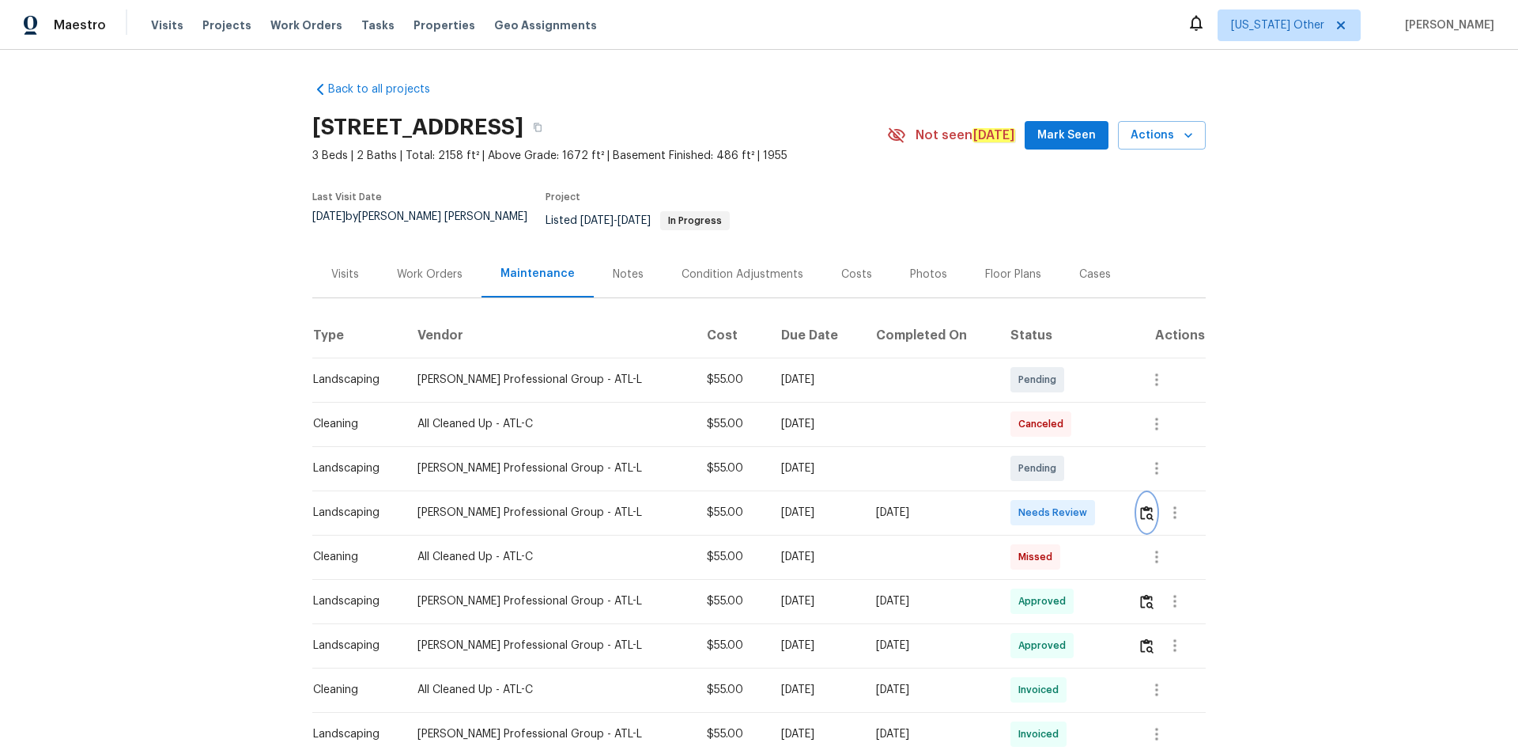
click at [1079, 505] on img "button" at bounding box center [1146, 512] width 13 height 15
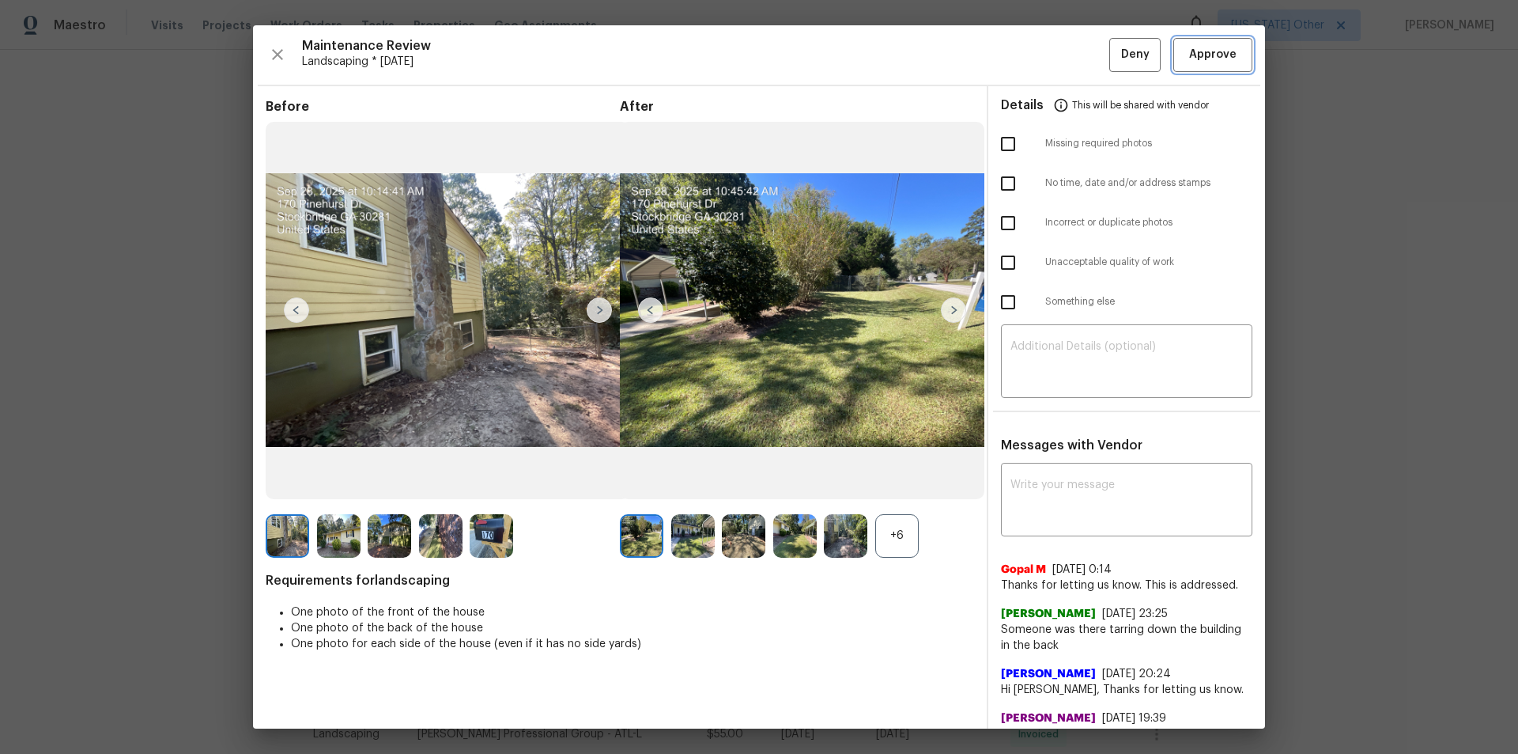
click at [1079, 46] on span "Approve" at bounding box center [1212, 55] width 47 height 20
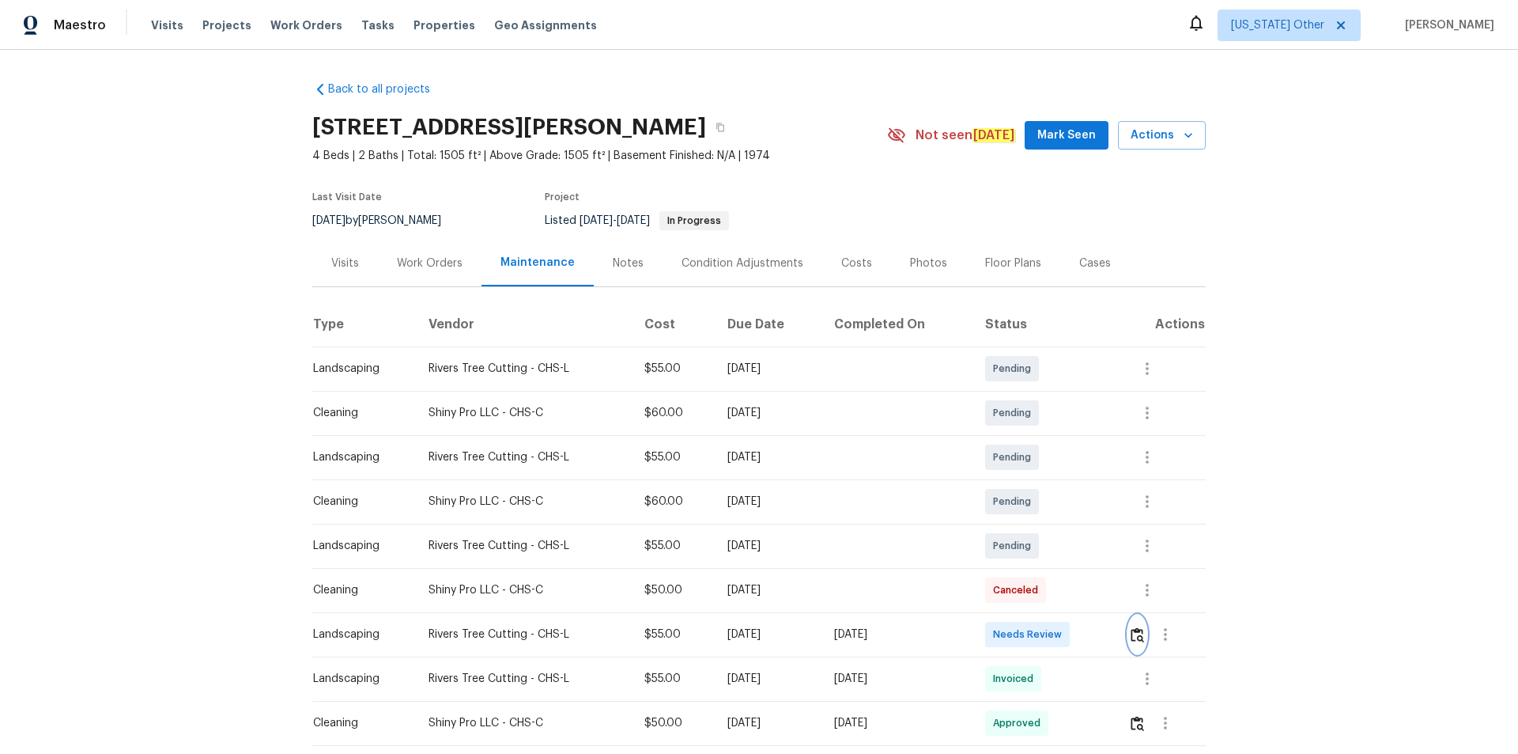
click at [1138, 639] on img "button" at bounding box center [1137, 634] width 13 height 15
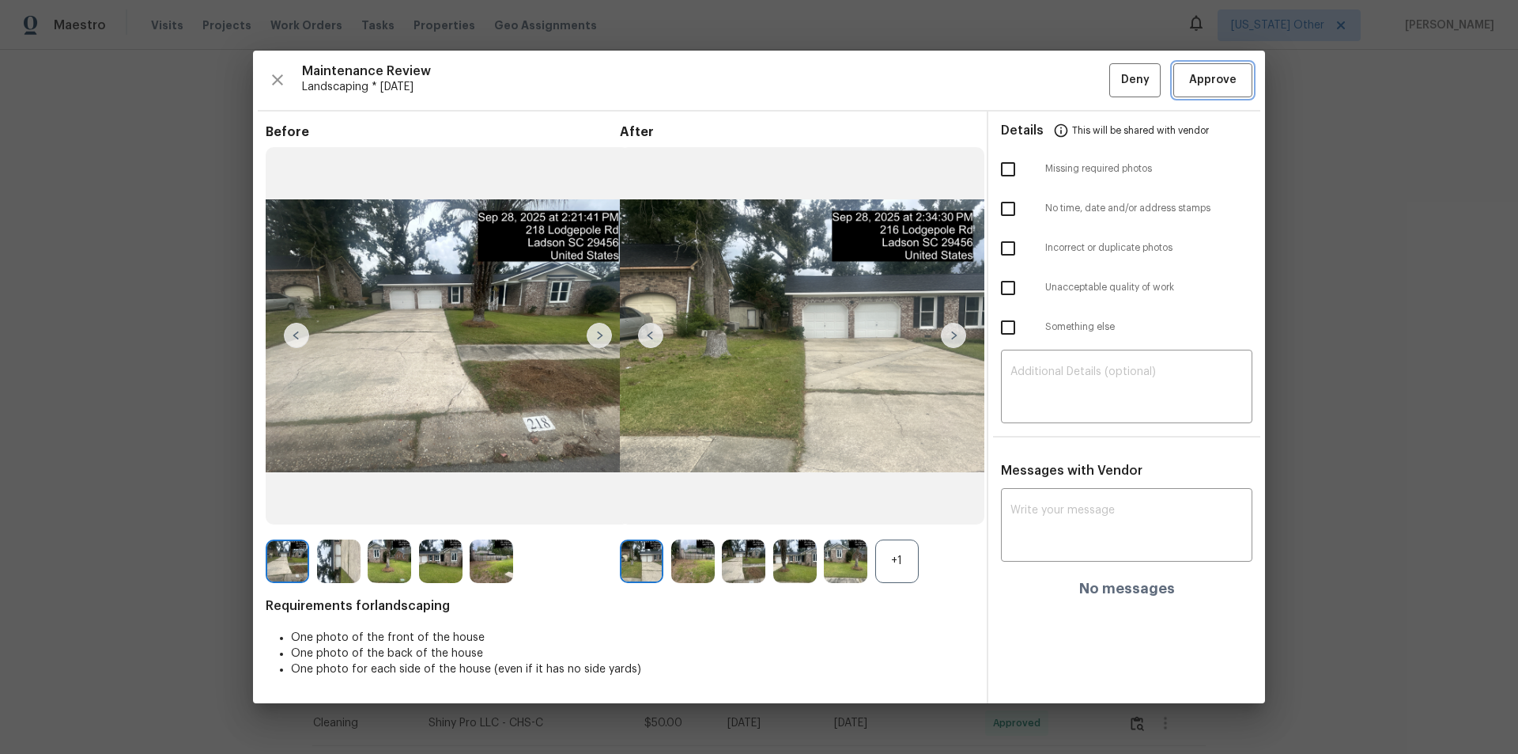
click at [1216, 72] on span "Approve" at bounding box center [1212, 80] width 47 height 20
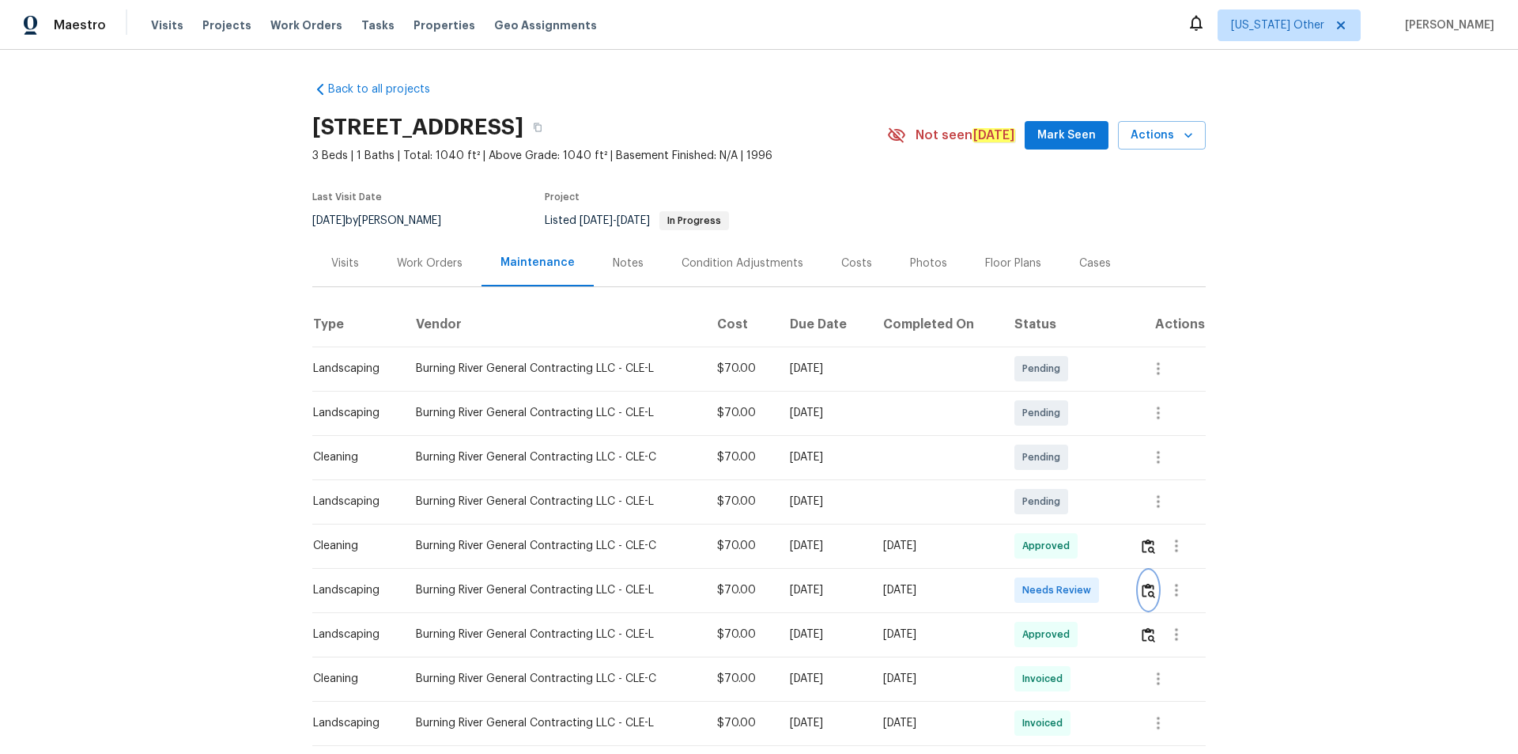
click at [1079, 506] on img "button" at bounding box center [1148, 590] width 13 height 15
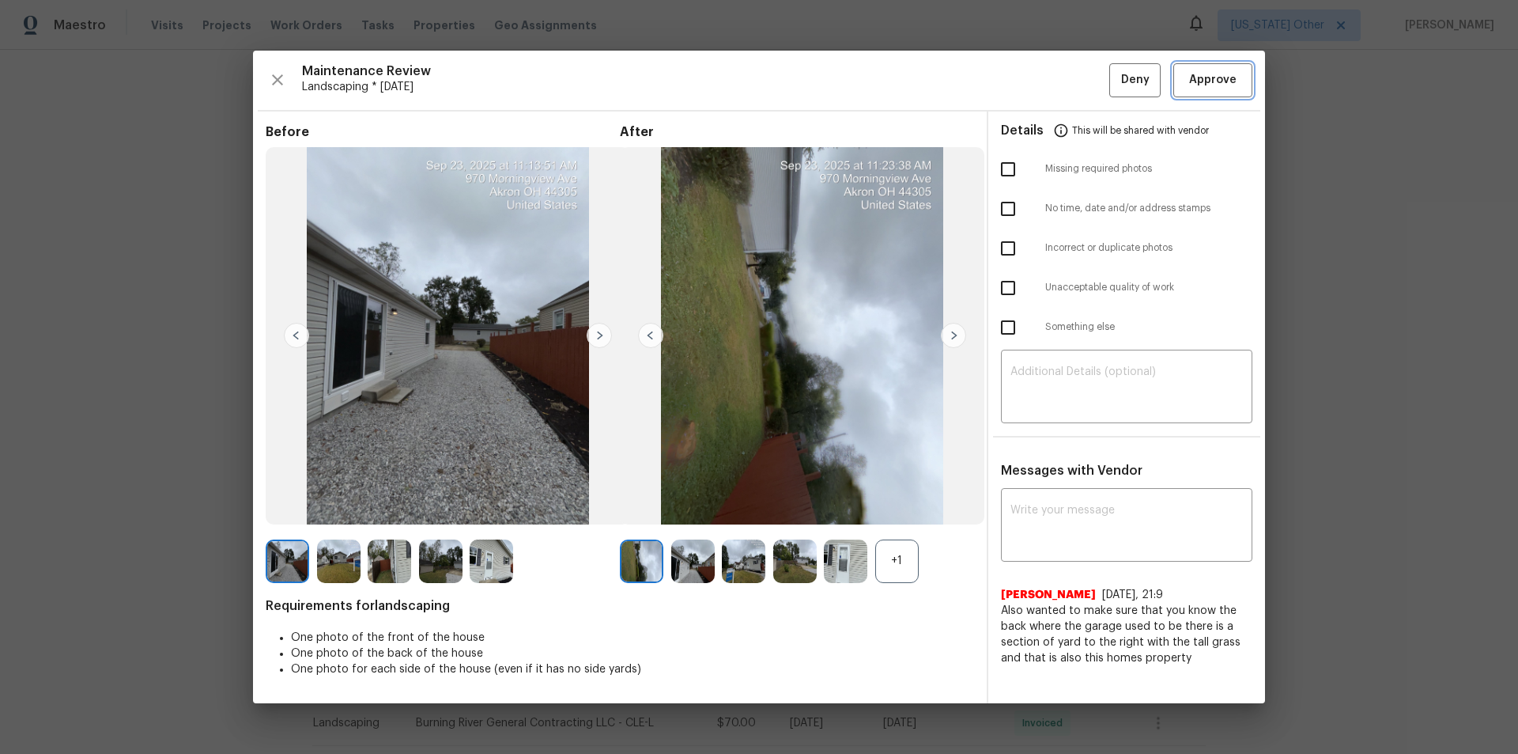
click at [1079, 74] on span "Approve" at bounding box center [1212, 80] width 47 height 20
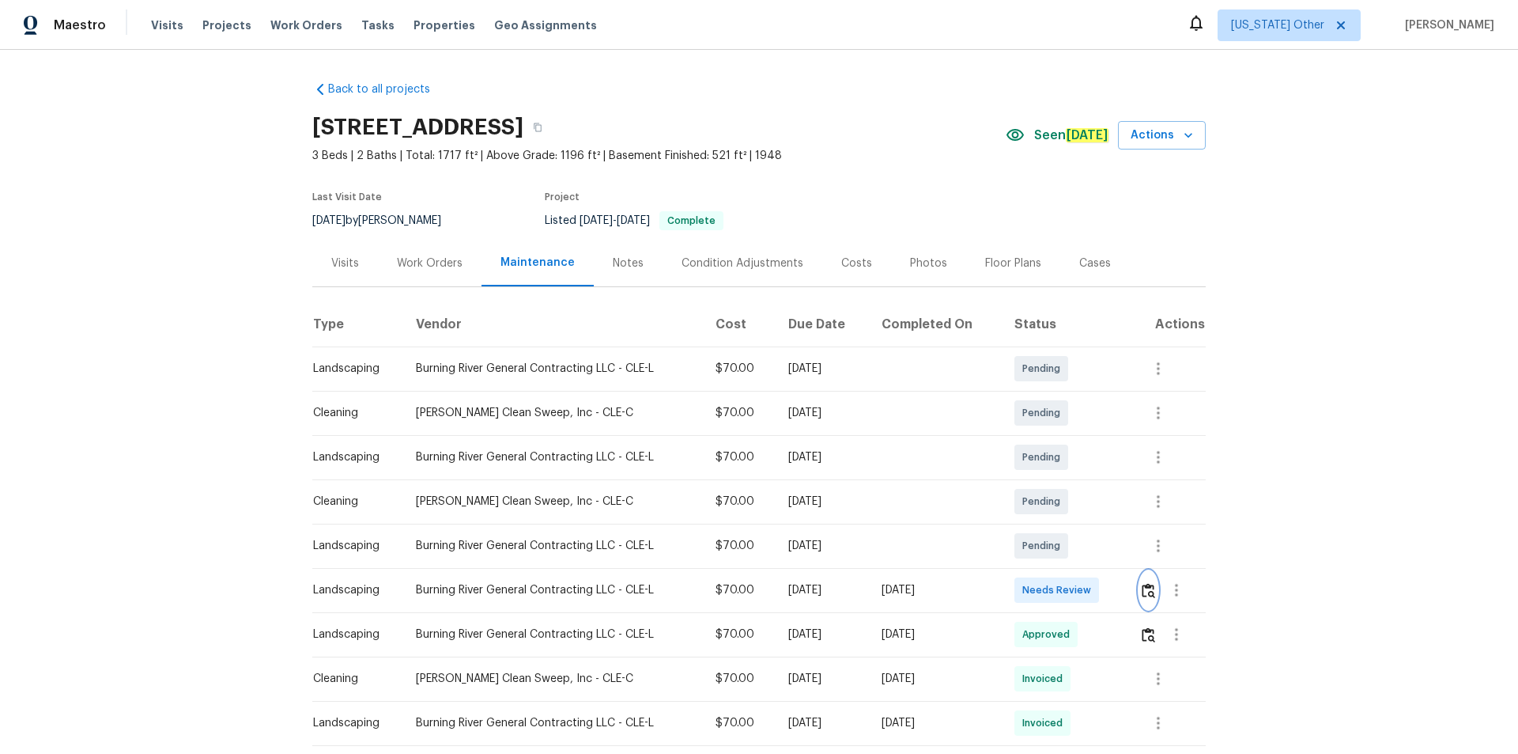
click at [1079, 506] on img "button" at bounding box center [1148, 590] width 13 height 15
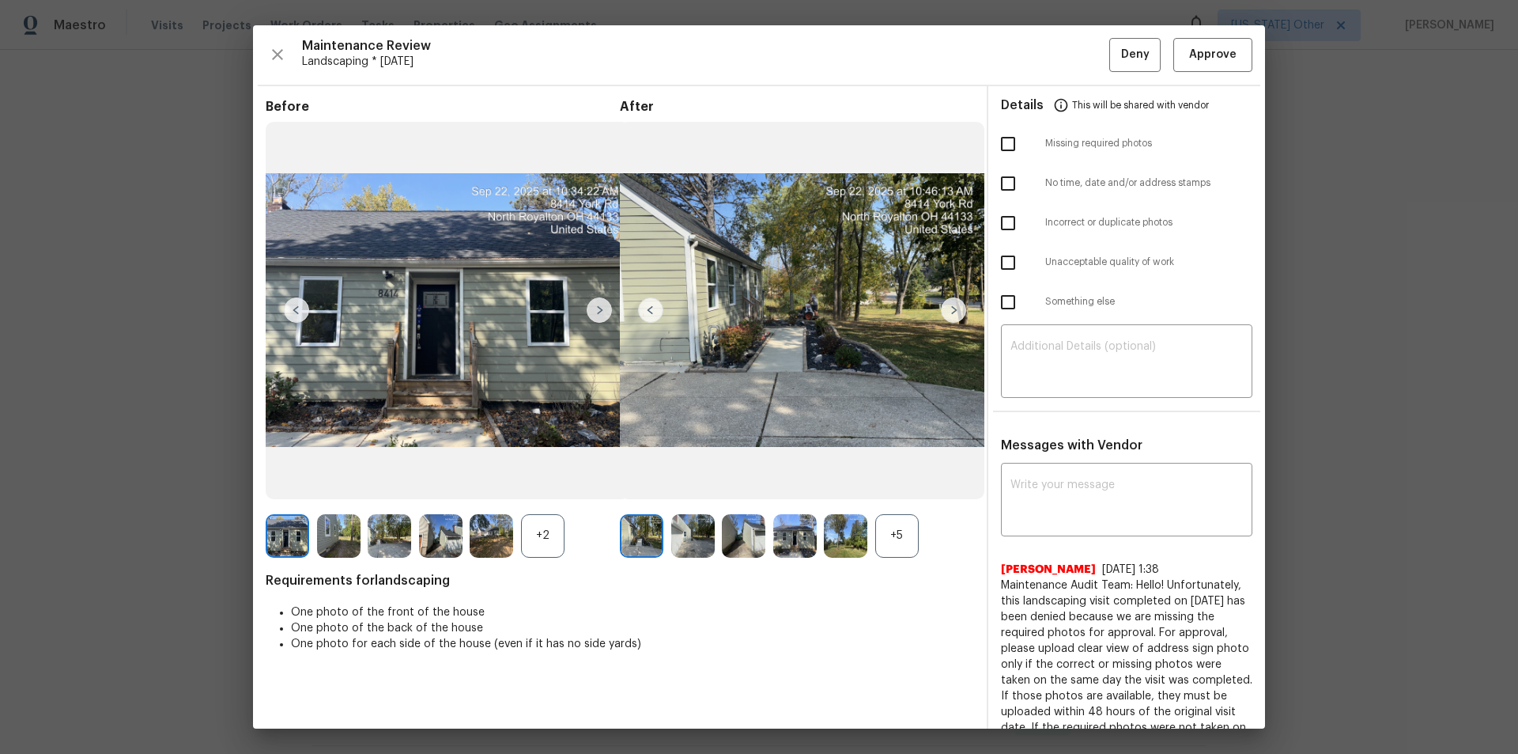
drag, startPoint x: 1313, startPoint y: 101, endPoint x: 1263, endPoint y: 235, distance: 142.9
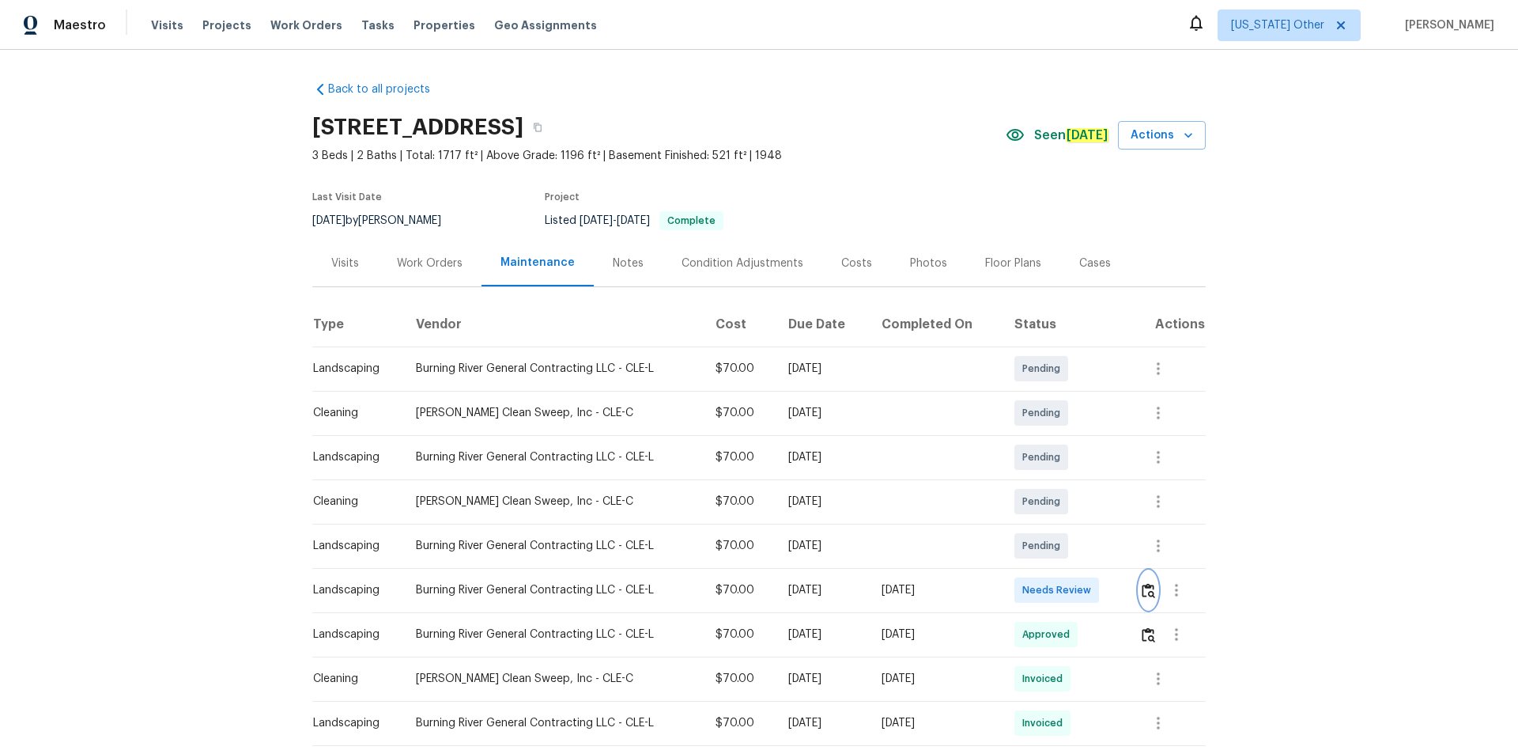
click at [1079, 506] on button "button" at bounding box center [1148, 590] width 18 height 38
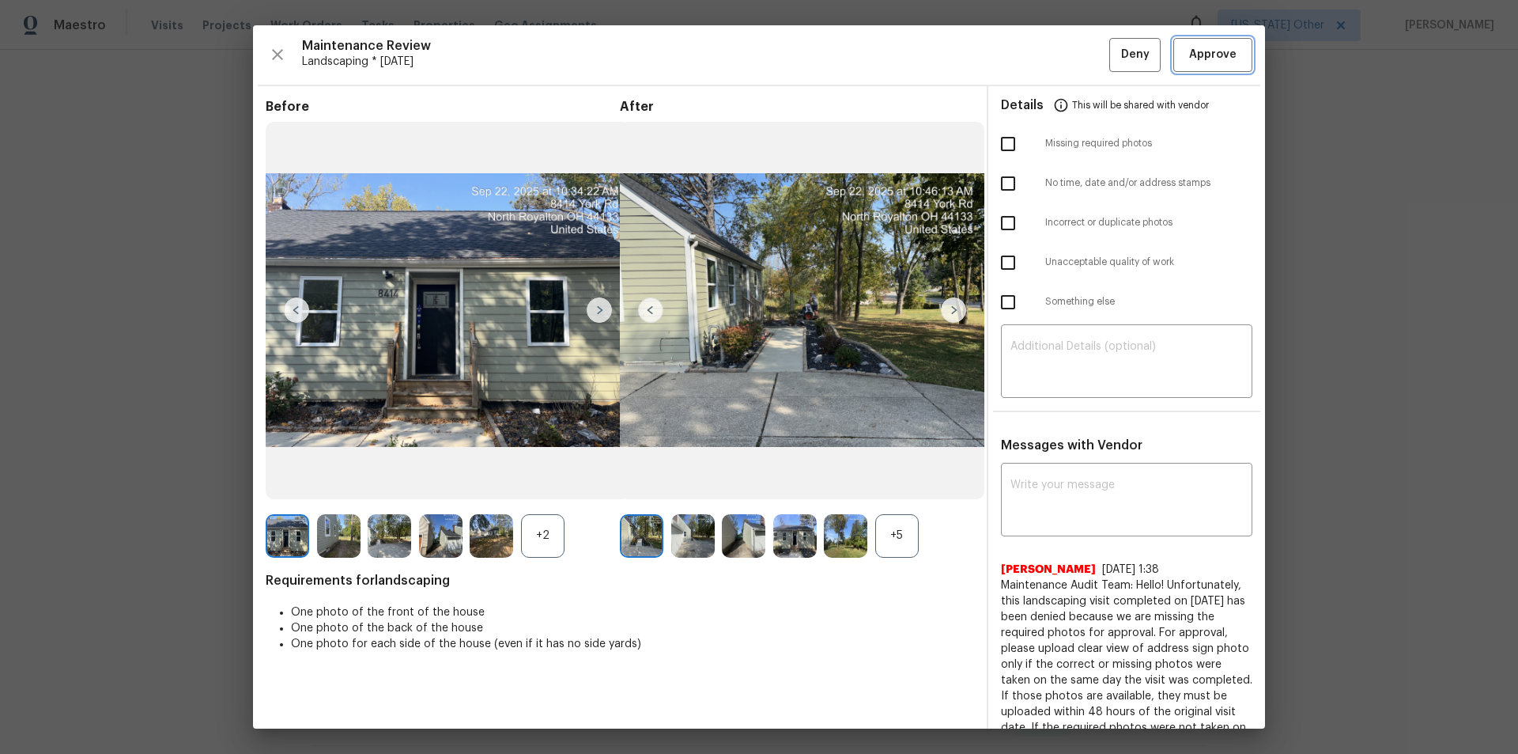
drag, startPoint x: 1190, startPoint y: 51, endPoint x: 1226, endPoint y: 192, distance: 145.9
click at [1079, 55] on span "Approve" at bounding box center [1212, 55] width 47 height 20
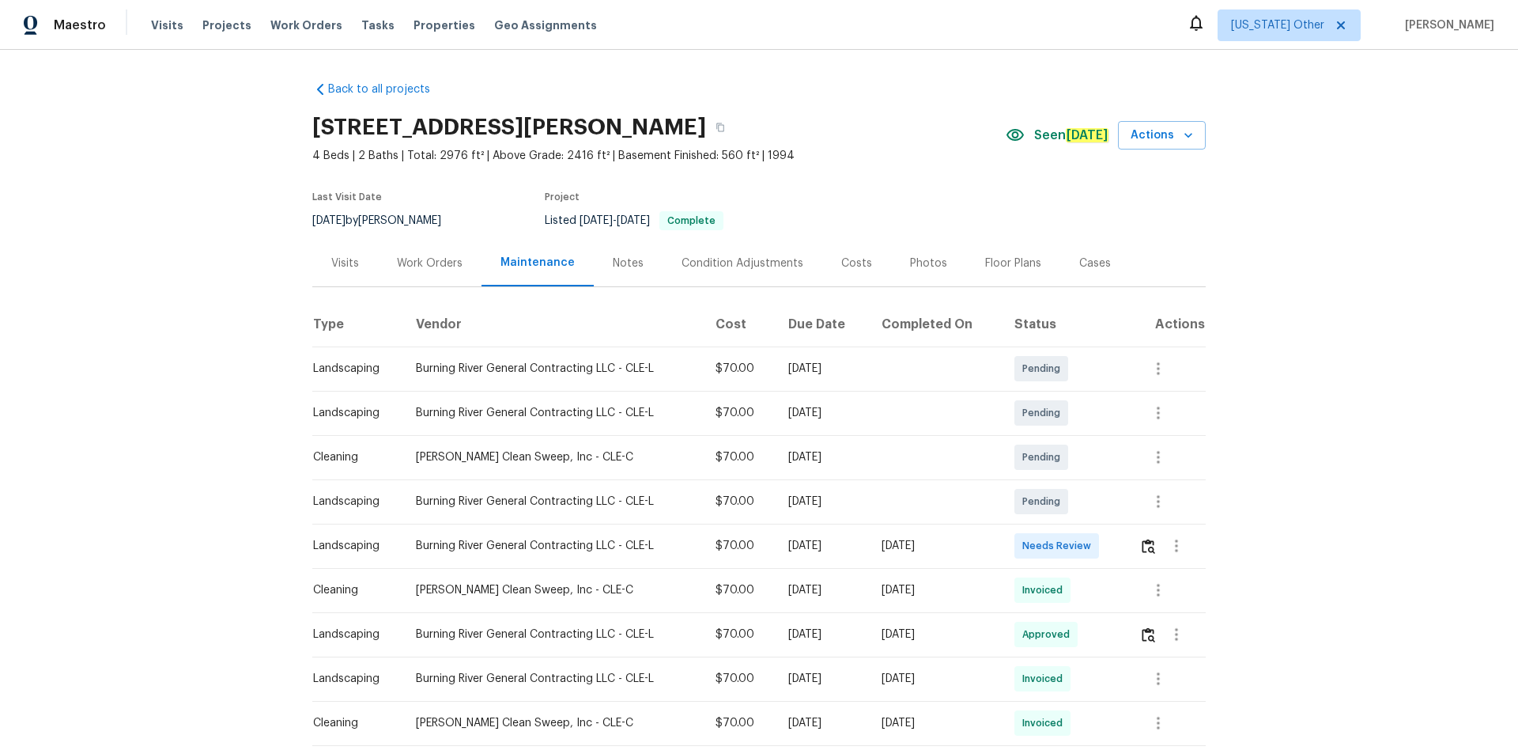
click at [1079, 506] on td at bounding box center [1166, 545] width 79 height 44
click at [1079, 506] on img "button" at bounding box center [1148, 545] width 13 height 15
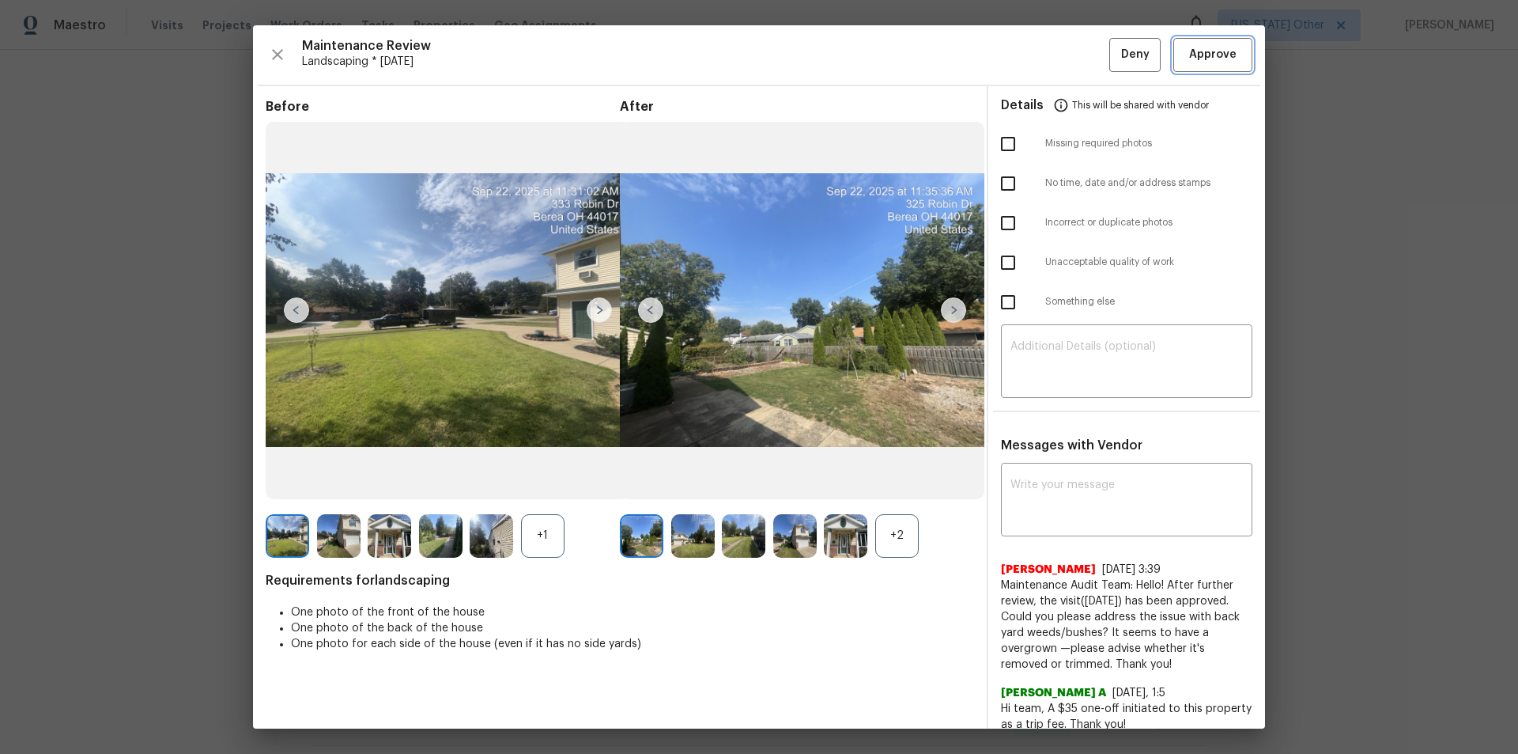
click at [1079, 56] on span "Approve" at bounding box center [1212, 55] width 47 height 20
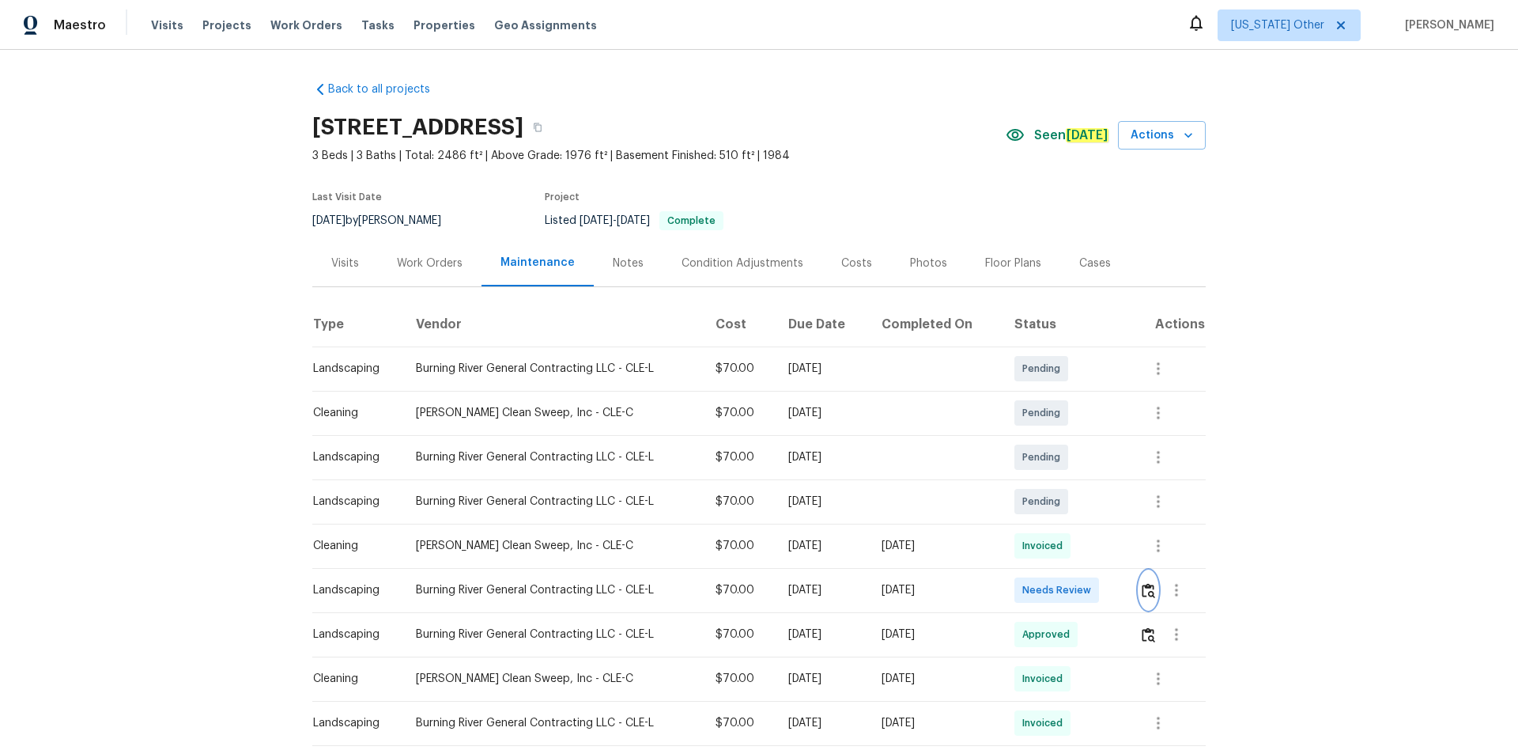
click at [1079, 506] on img "button" at bounding box center [1148, 590] width 13 height 15
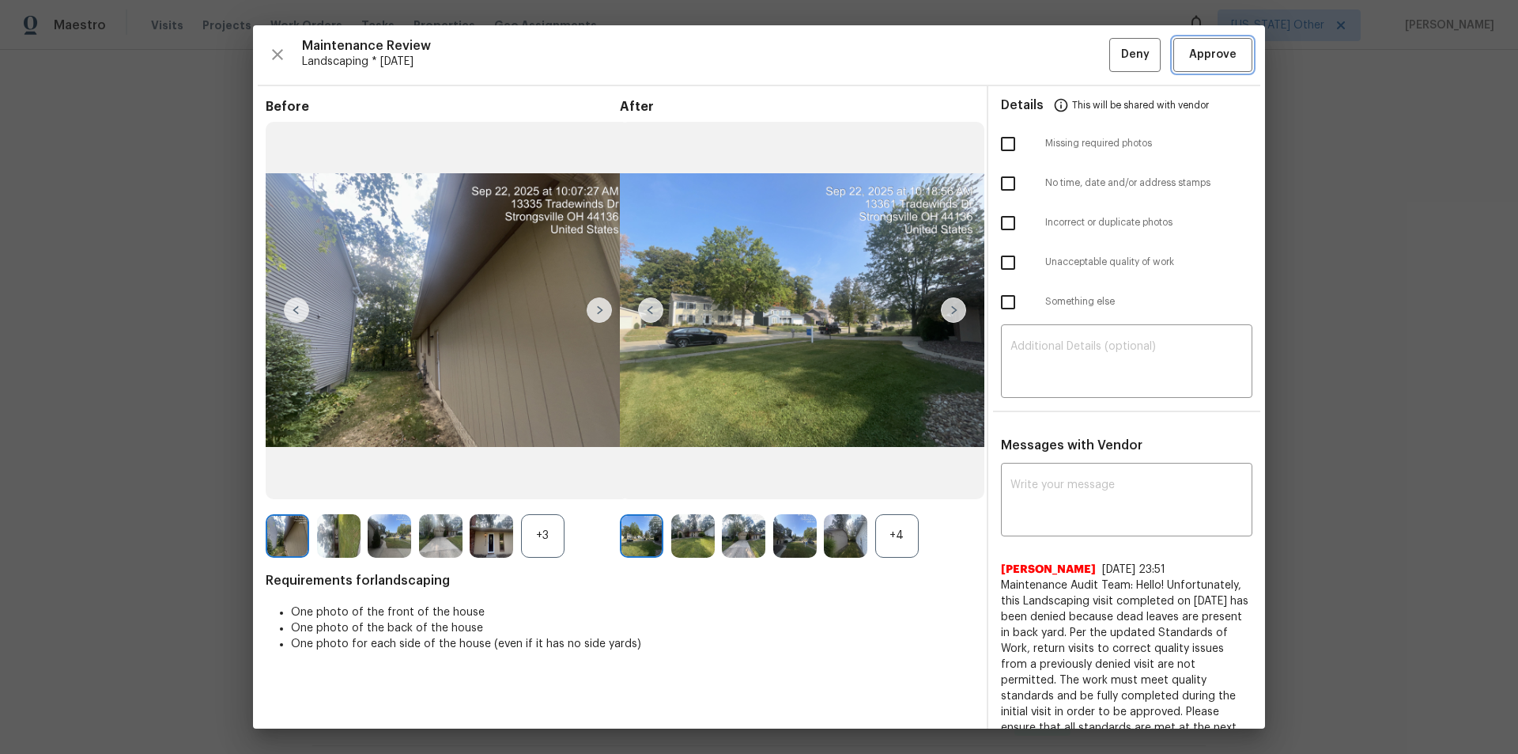
click at [1079, 56] on span "Approve" at bounding box center [1212, 55] width 47 height 20
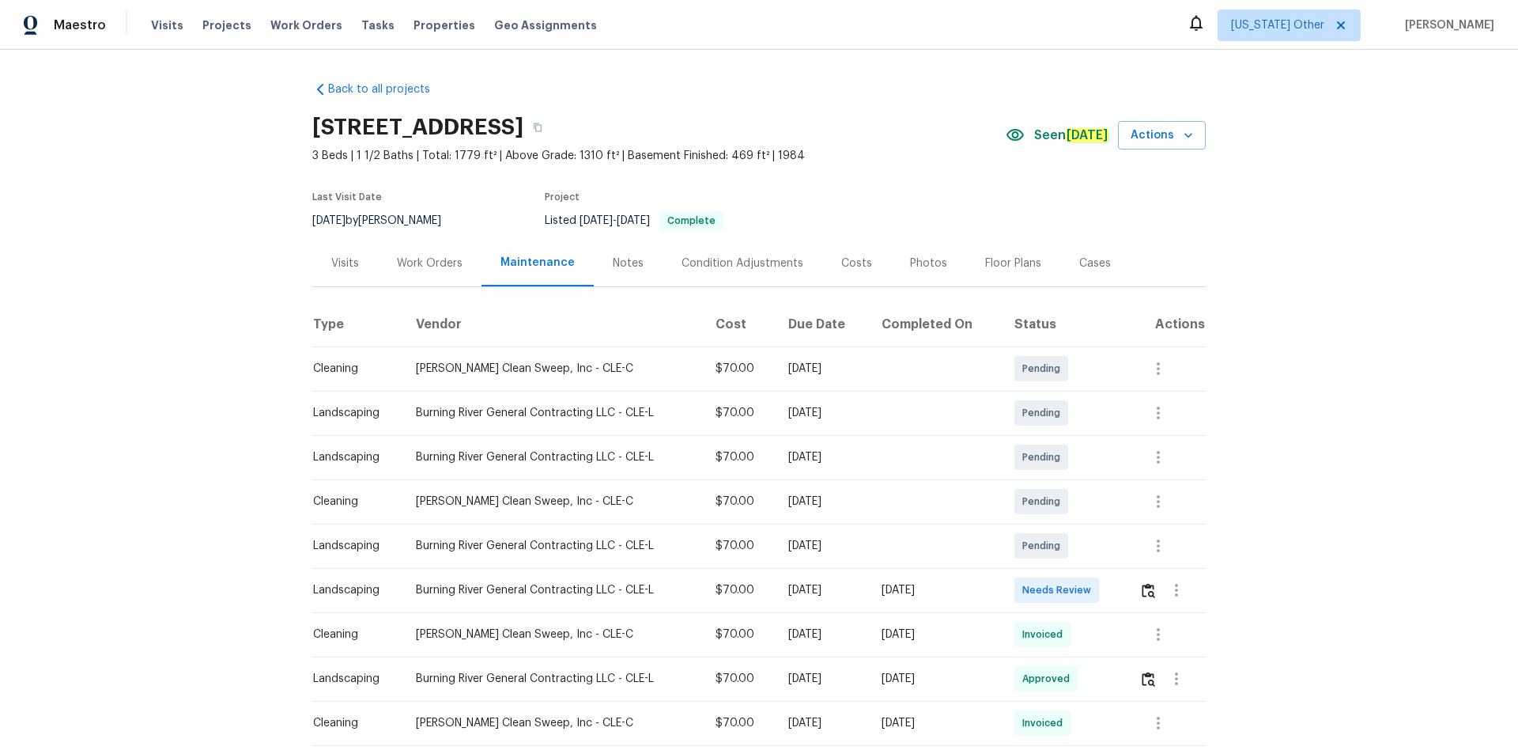
click at [321, 353] on td "Cleaning" at bounding box center [357, 368] width 91 height 44
click at [1079, 506] on img "button" at bounding box center [1148, 590] width 13 height 15
click at [1079, 506] on td at bounding box center [1166, 590] width 79 height 44
click at [1079, 506] on button "button" at bounding box center [1148, 590] width 18 height 38
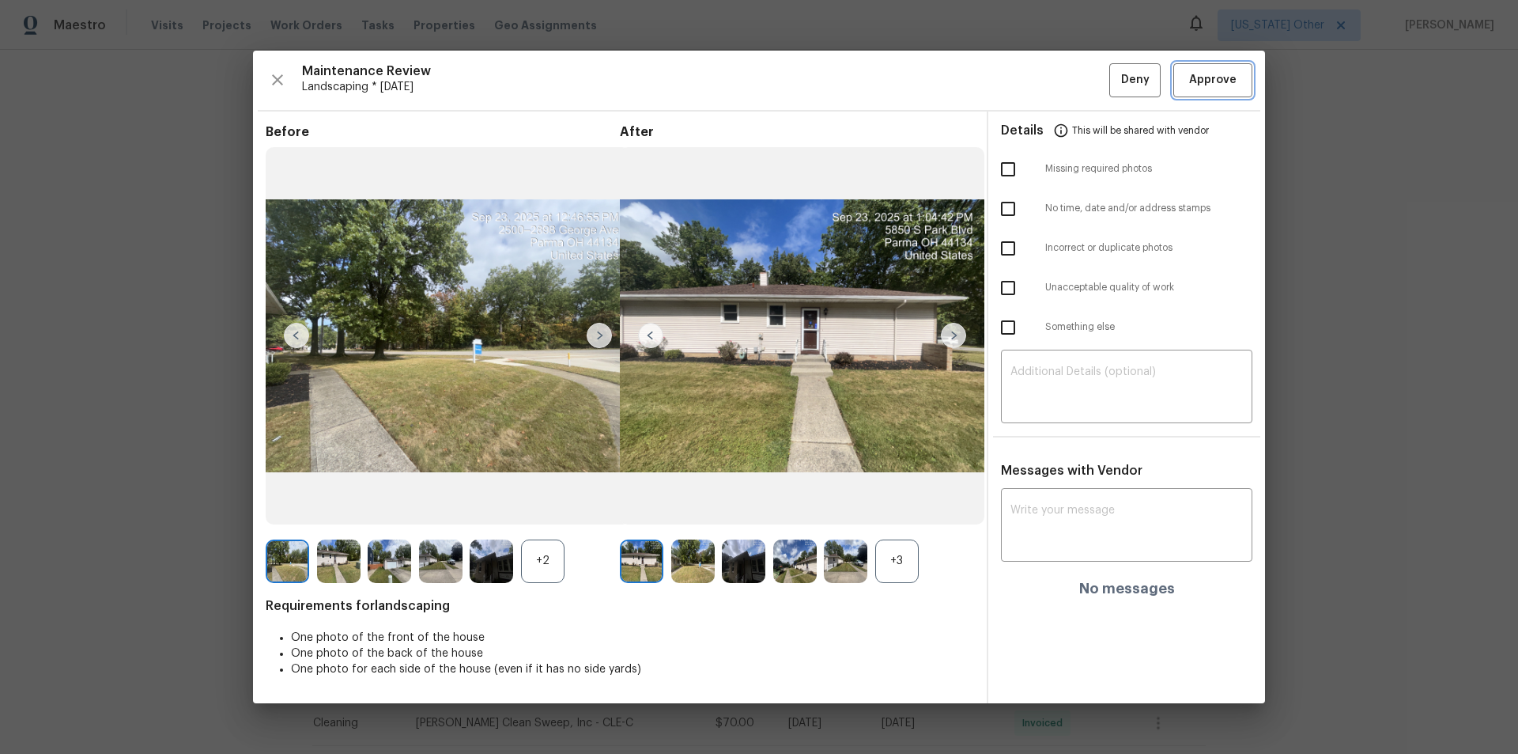
drag, startPoint x: 1225, startPoint y: 70, endPoint x: 1246, endPoint y: 104, distance: 39.5
click at [1079, 72] on span "Approve" at bounding box center [1212, 80] width 47 height 20
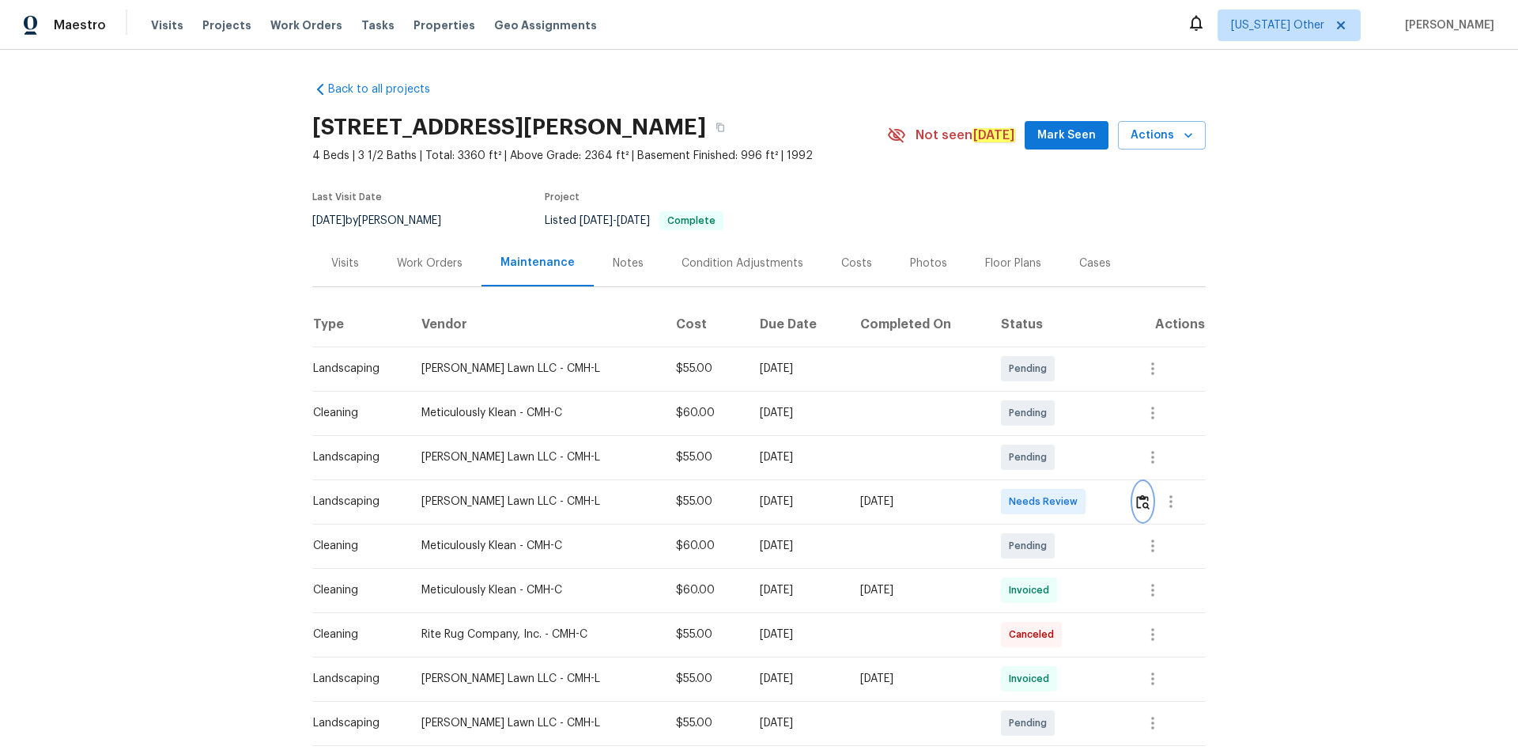
click at [1079, 506] on img "button" at bounding box center [1142, 501] width 13 height 15
click at [1079, 498] on img "button" at bounding box center [1142, 501] width 13 height 15
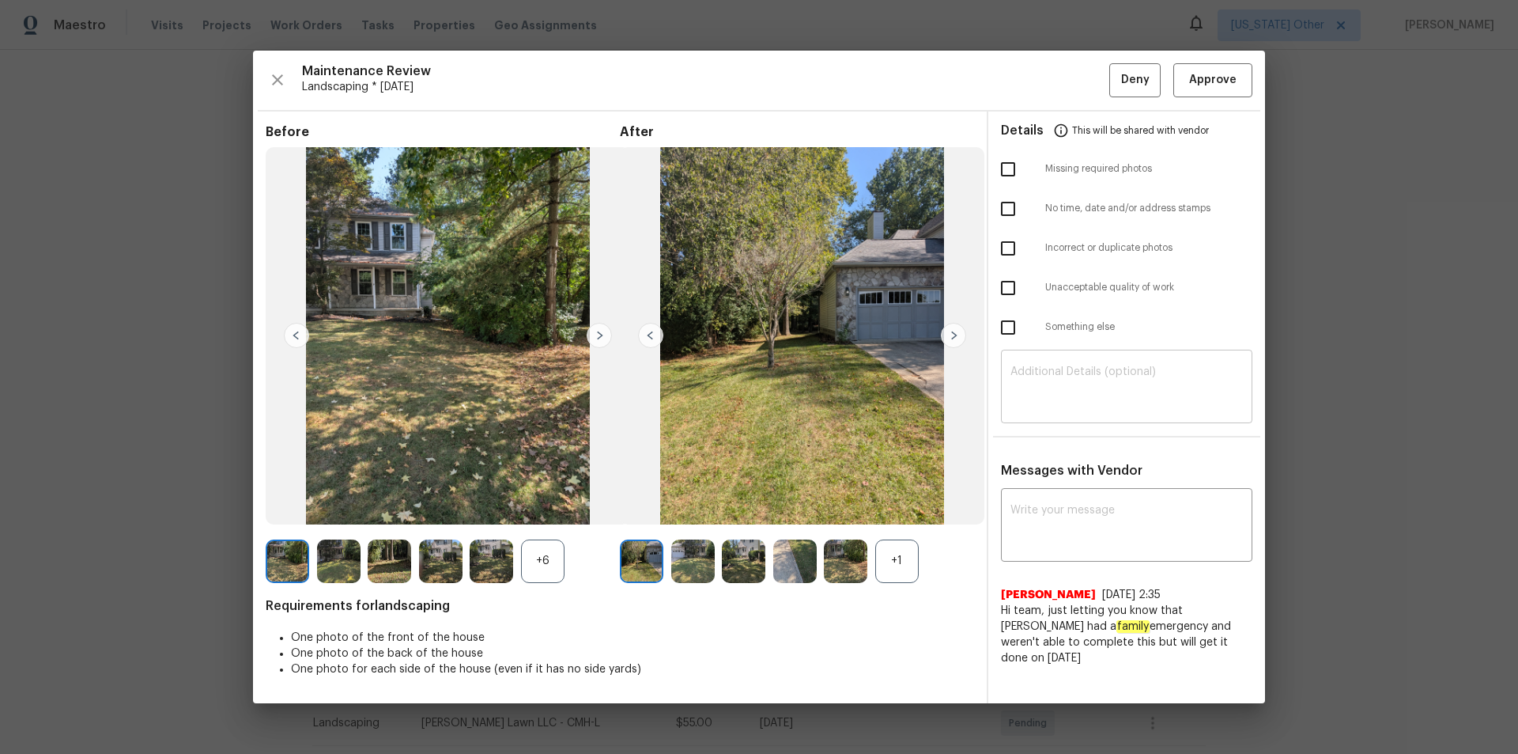
click at [1079, 406] on textarea at bounding box center [1127, 388] width 232 height 44
paste textarea "Maintenance Audit Team: Hello! Unfortunately this landscaping visit completed o…"
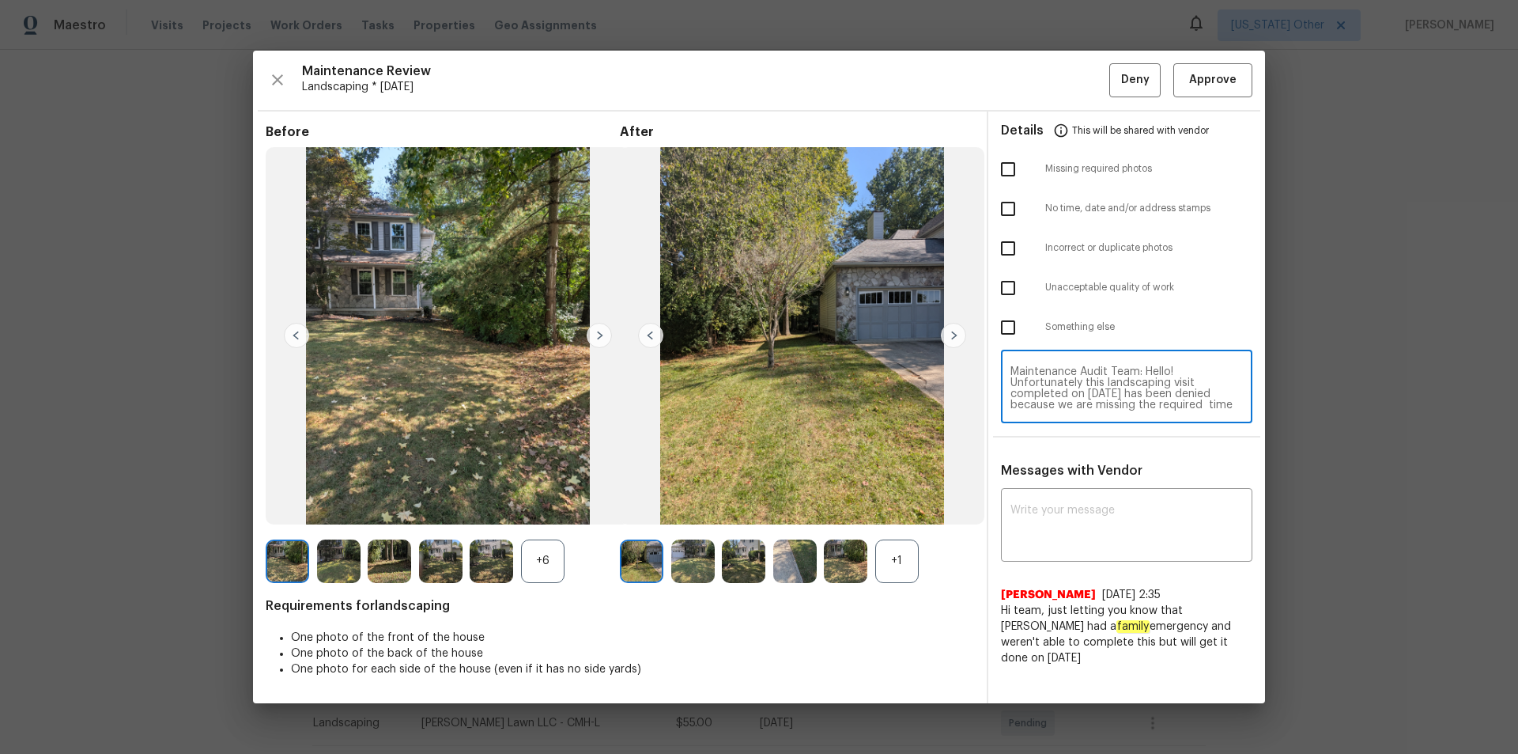
scroll to position [100, 0]
type textarea "Maintenance Audit Team: Hello! Unfortunately this landscaping visit completed o…"
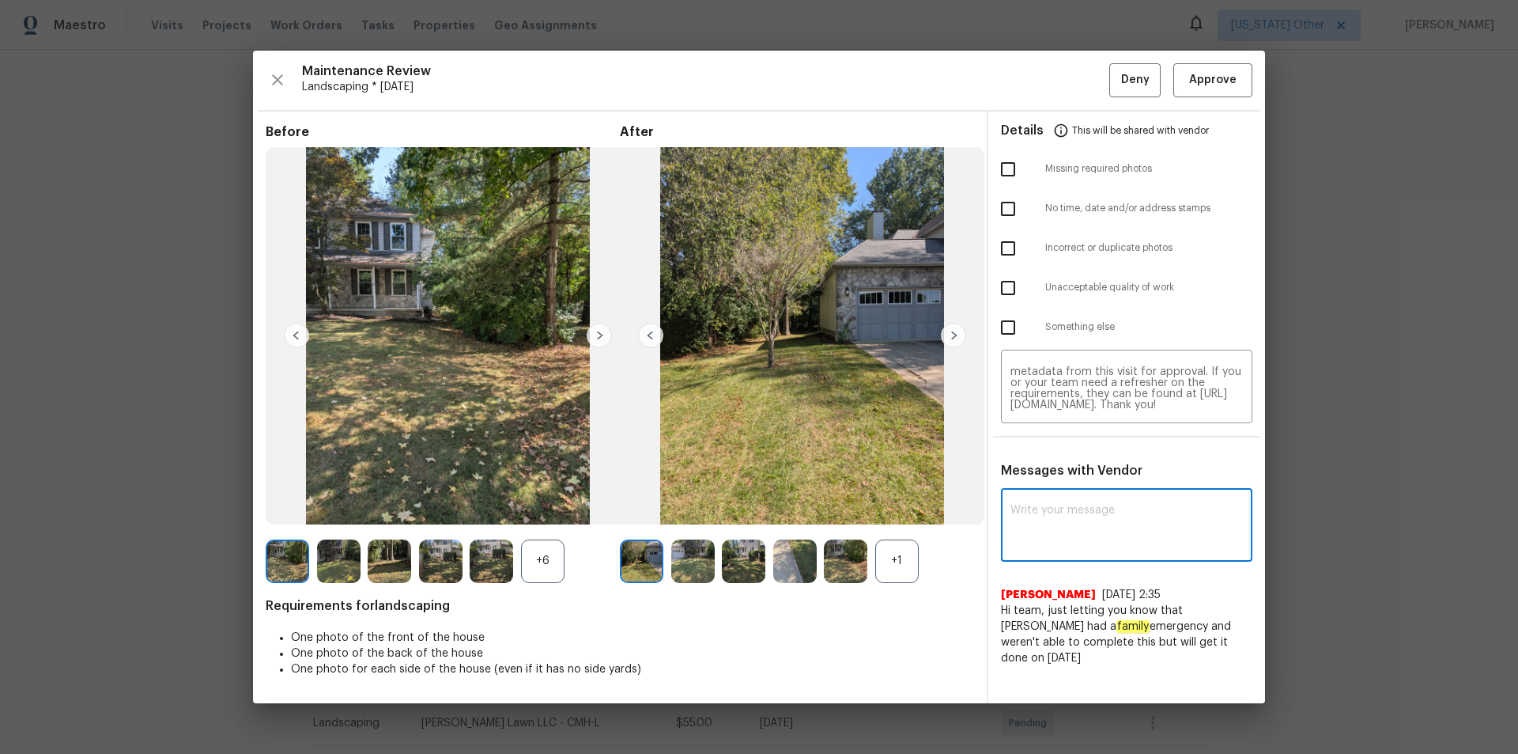
paste textarea "Maintenance Audit Team: Hello! Unfortunately this landscaping visit completed o…"
click at [1079, 506] on textarea "Maintenance Audit Team: Hello! Unfortunately this landscaping visit completed o…" at bounding box center [1127, 526] width 232 height 44
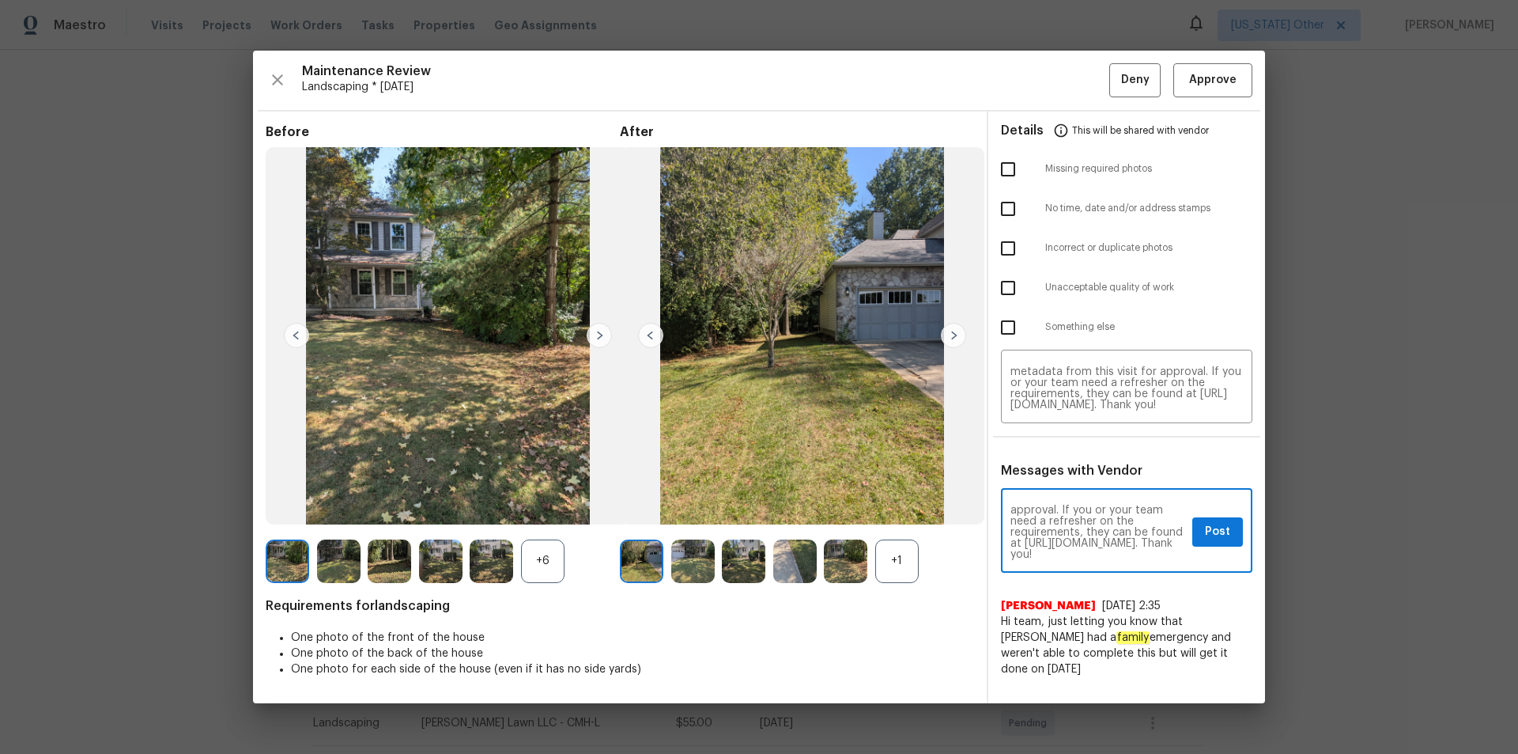
type textarea "Maintenance Audit Team: Hello! Unfortunately this landscaping visit completed o…"
click at [1012, 209] on input "checkbox" at bounding box center [1008, 208] width 33 height 33
checkbox input "true"
drag, startPoint x: 1120, startPoint y: 542, endPoint x: 1134, endPoint y: 555, distance: 19.0
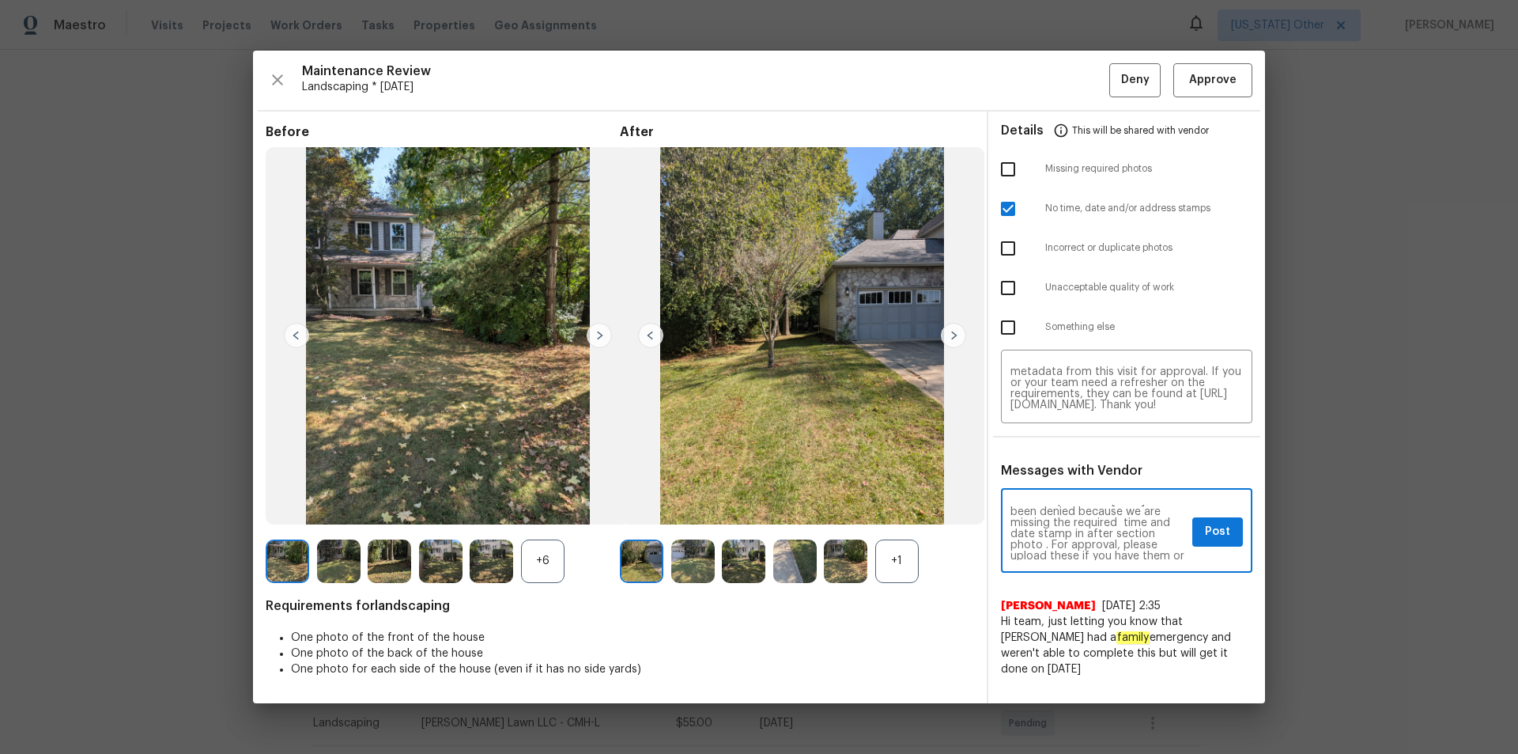
click at [1079, 506] on textarea "Maintenance Audit Team: Hello! Unfortunately this landscaping visit completed o…" at bounding box center [1099, 531] width 176 height 55
type textarea "Maintenance Audit Team: Hello! Unfortunately this landscaping visit completed o…"
click at [1079, 399] on textarea "Maintenance Audit Team: Hello! Unfortunately this landscaping visit completed o…" at bounding box center [1127, 388] width 232 height 44
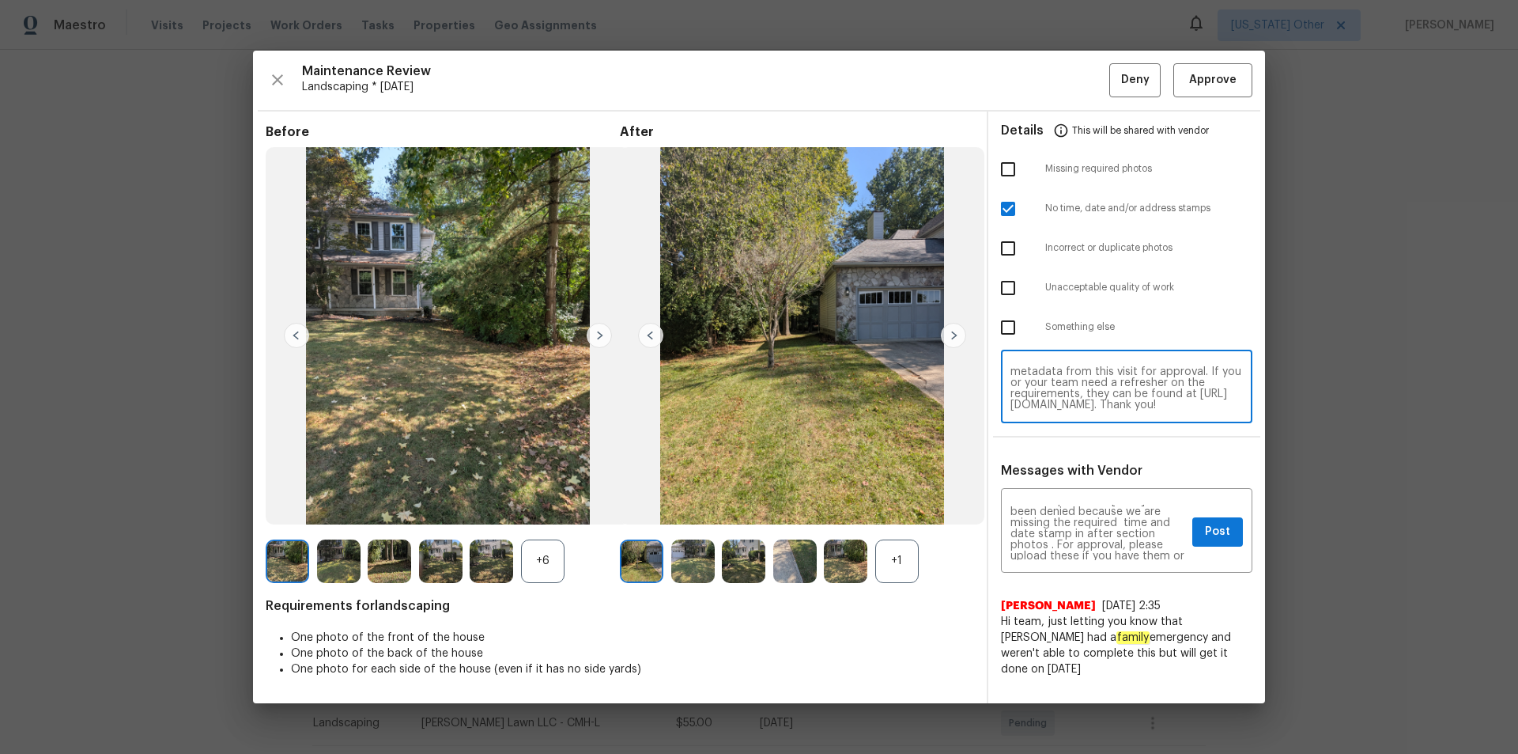
paste textarea "s"
type textarea "Maintenance Audit Team: Hello! Unfortunately this landscaping visit completed o…"
drag, startPoint x: 1222, startPoint y: 533, endPoint x: 1240, endPoint y: 567, distance: 38.2
click at [1079, 506] on span "Post" at bounding box center [1217, 532] width 25 height 20
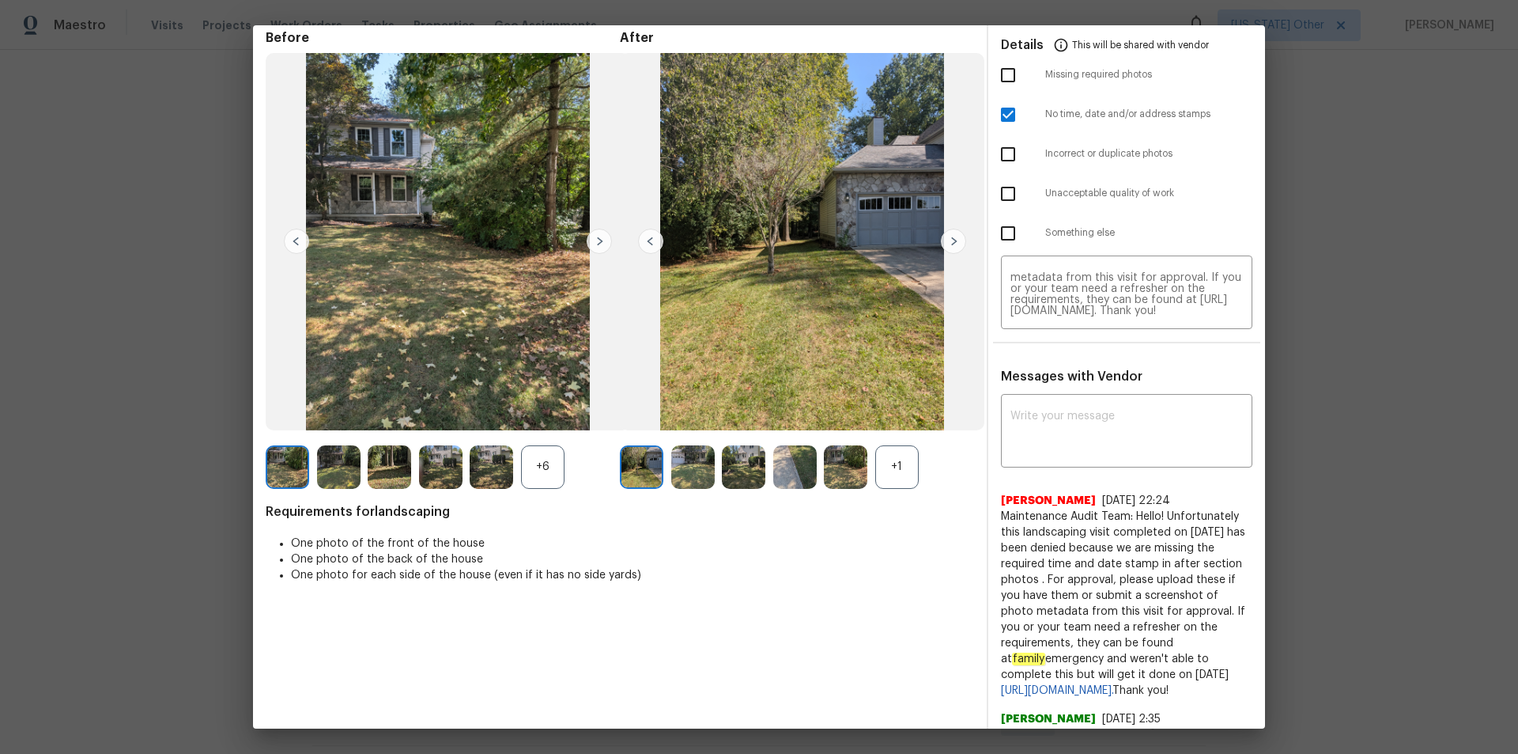
scroll to position [0, 0]
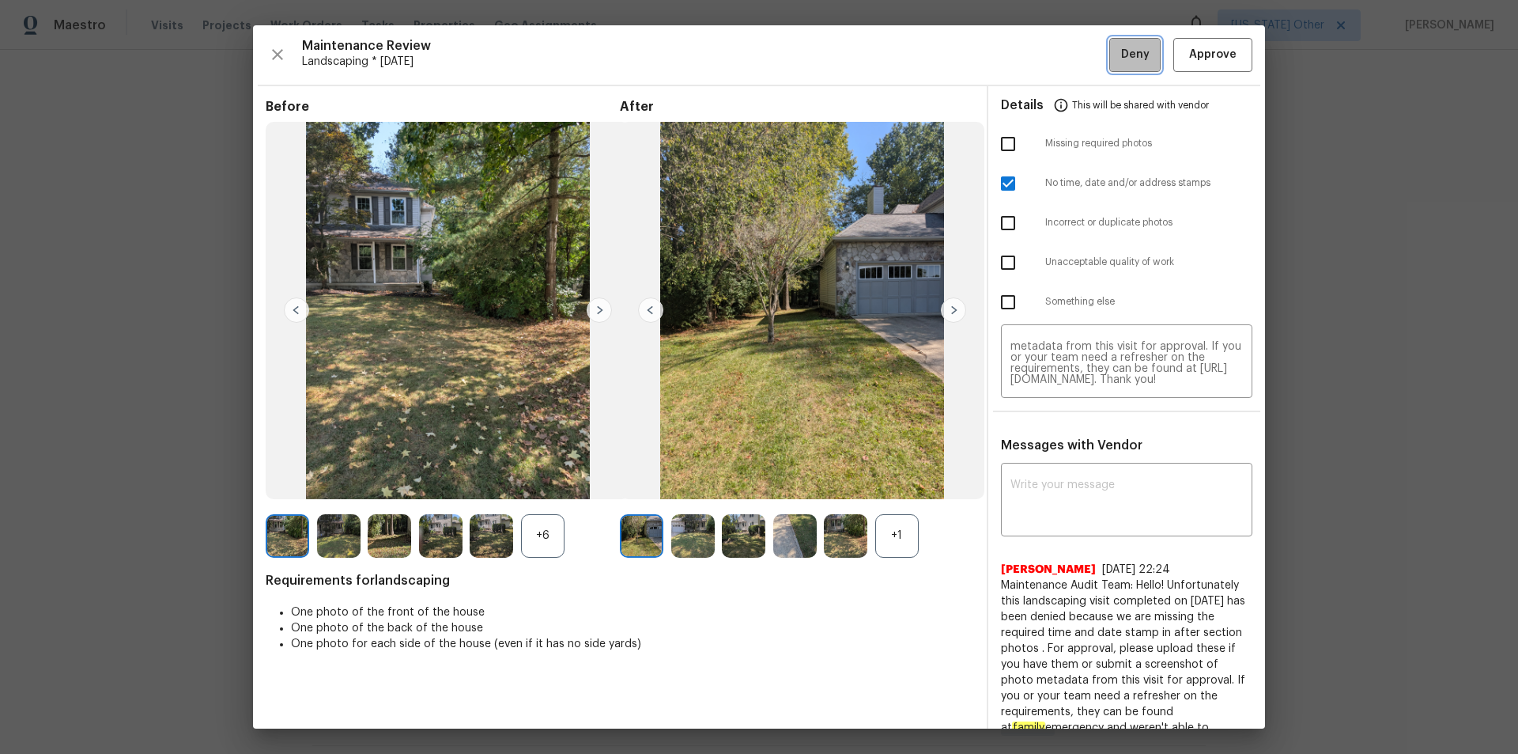
click at [1079, 60] on span "Deny" at bounding box center [1135, 55] width 28 height 20
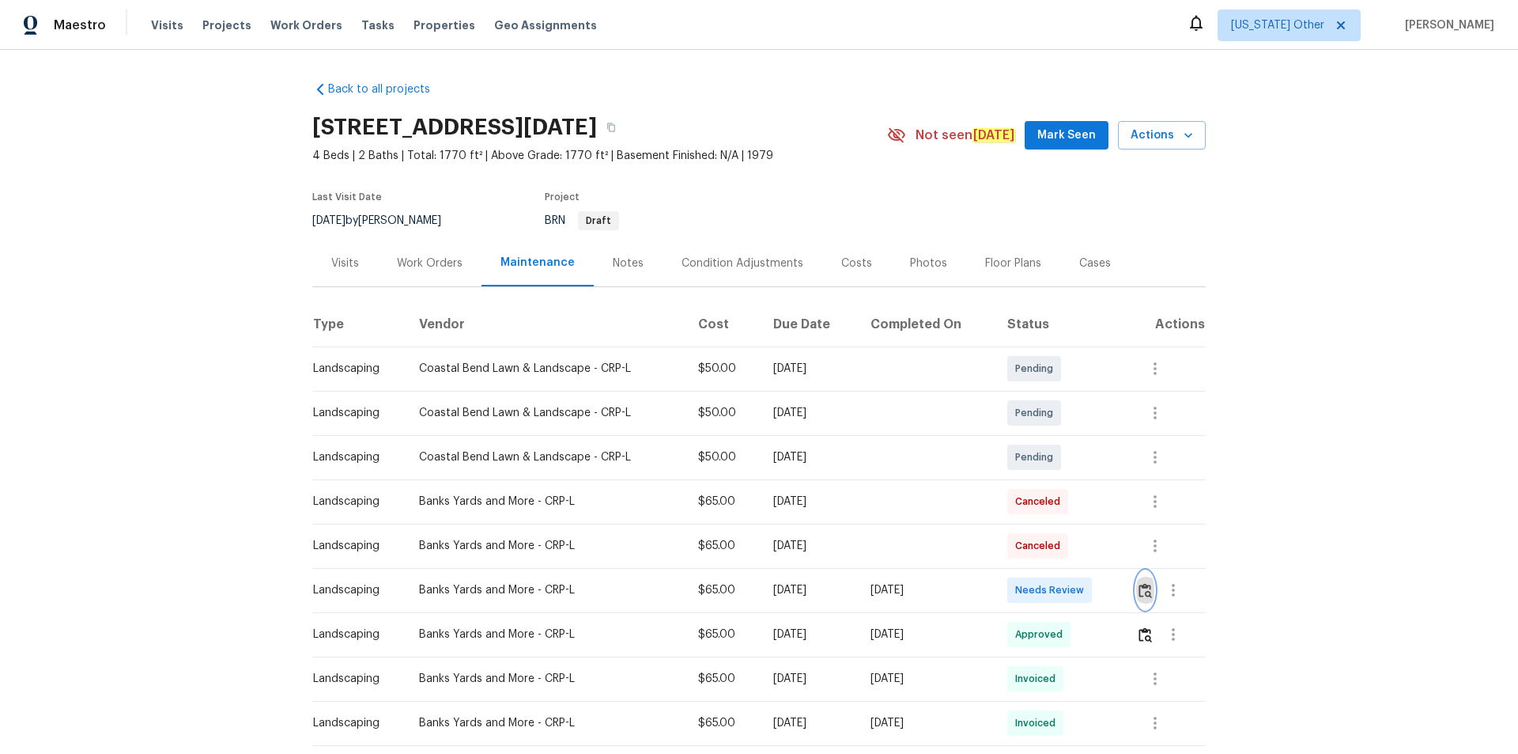
click at [1146, 595] on img "button" at bounding box center [1145, 590] width 13 height 15
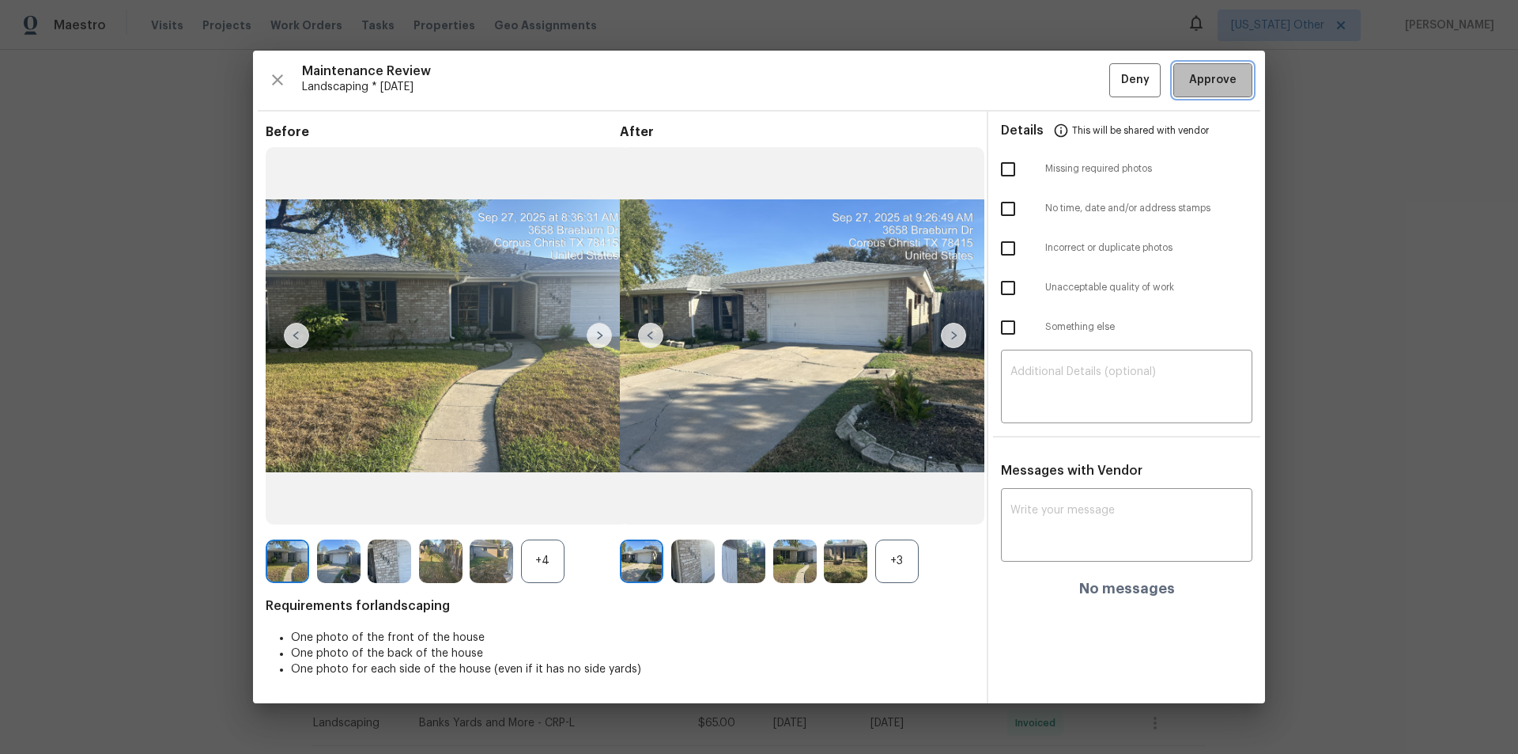
click at [1230, 77] on span "Approve" at bounding box center [1212, 80] width 47 height 20
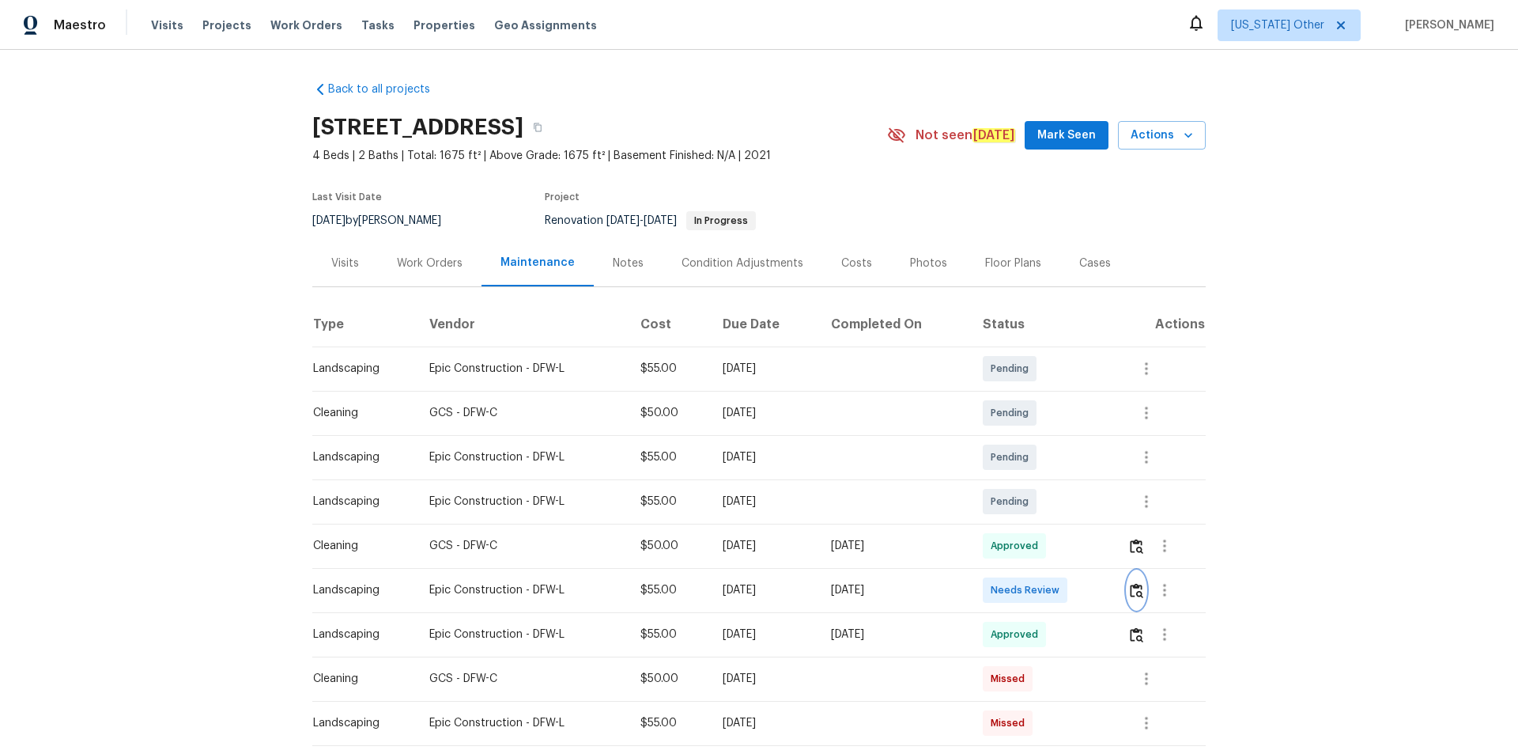
click at [1130, 578] on button "button" at bounding box center [1137, 590] width 18 height 38
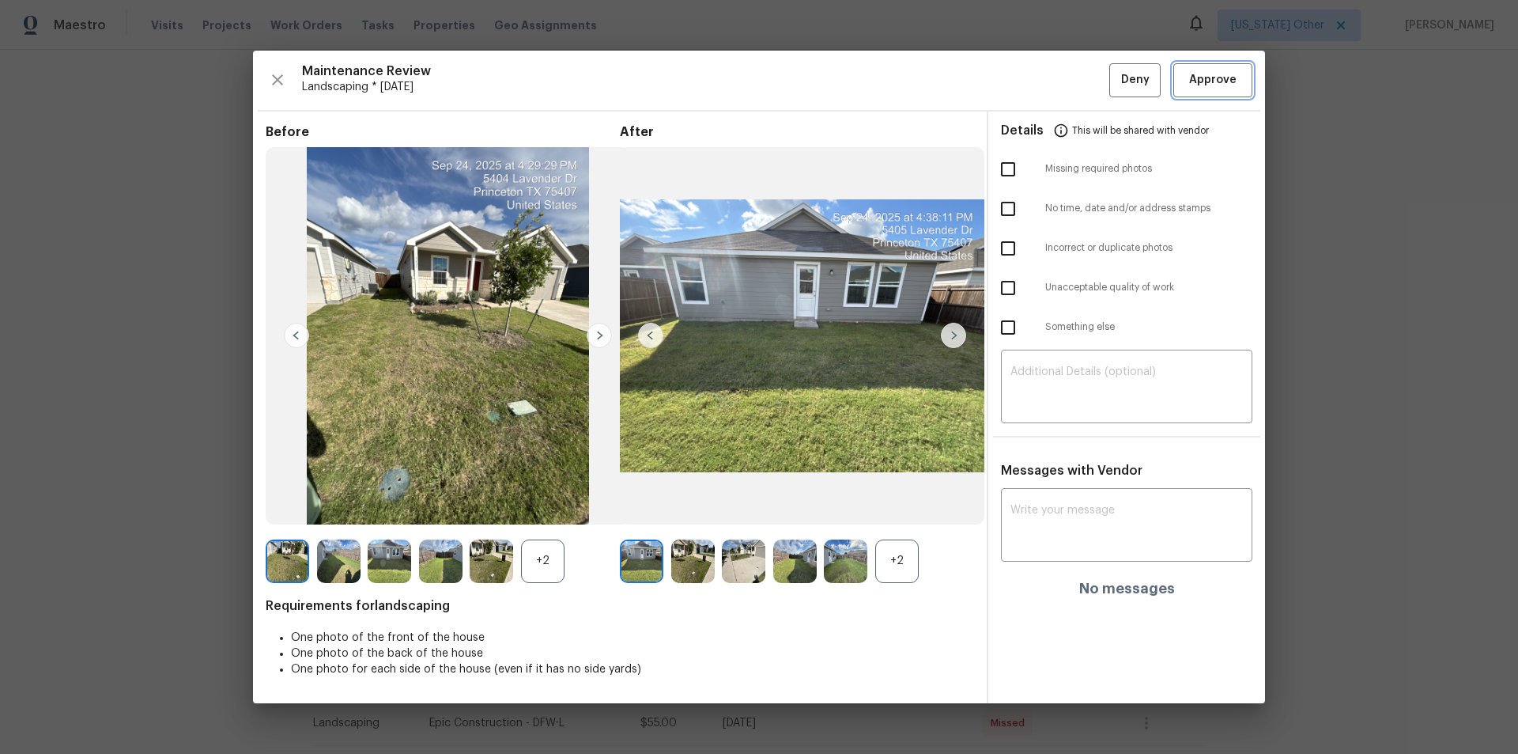
drag, startPoint x: 1217, startPoint y: 80, endPoint x: 1218, endPoint y: 91, distance: 11.2
click at [1218, 81] on span "Approve" at bounding box center [1212, 80] width 47 height 20
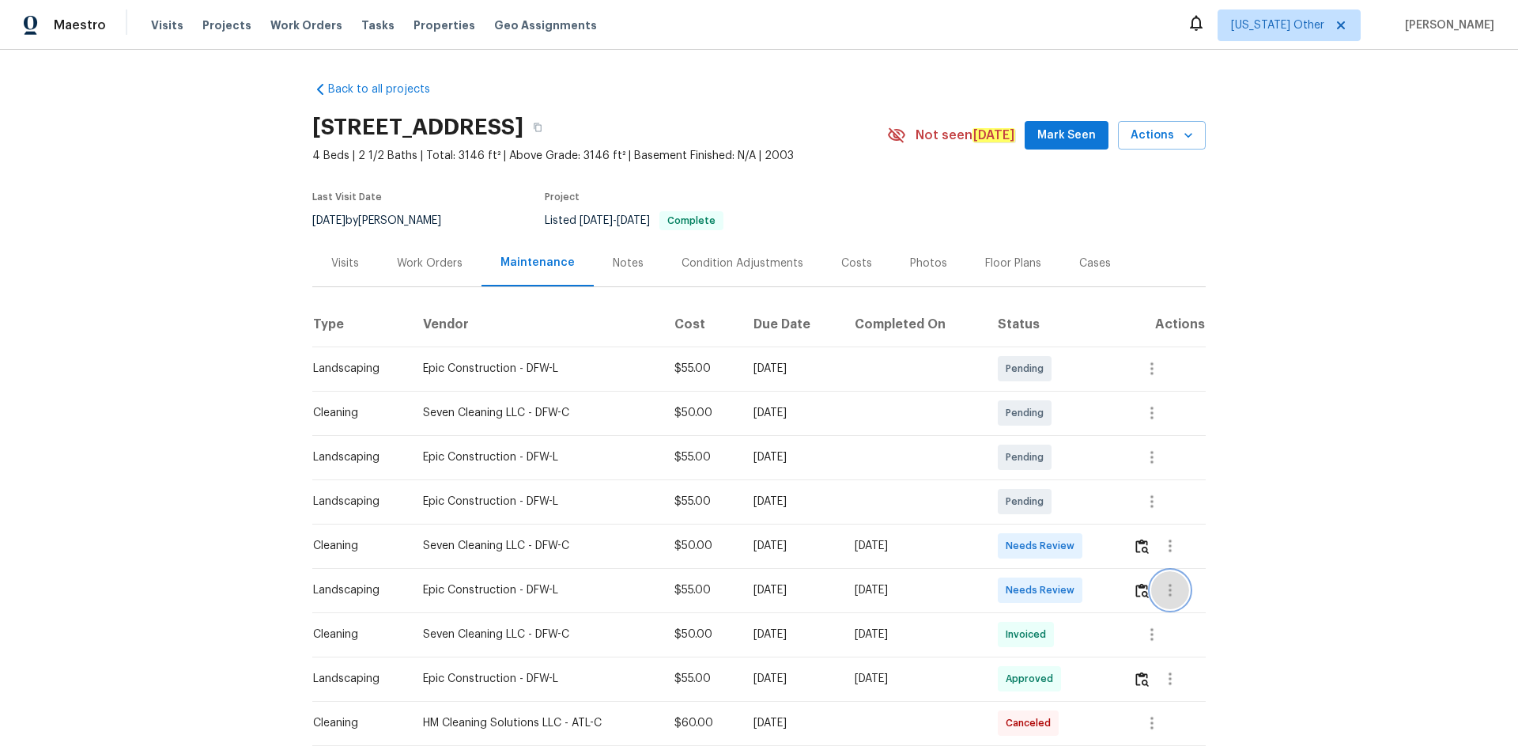
click at [1152, 595] on button "button" at bounding box center [1170, 590] width 38 height 38
click at [1124, 590] on div at bounding box center [759, 377] width 1518 height 754
drag, startPoint x: 1127, startPoint y: 592, endPoint x: 1137, endPoint y: 592, distance: 10.3
click at [1131, 592] on td at bounding box center [1162, 590] width 85 height 44
click at [1139, 591] on img "button" at bounding box center [1141, 590] width 13 height 15
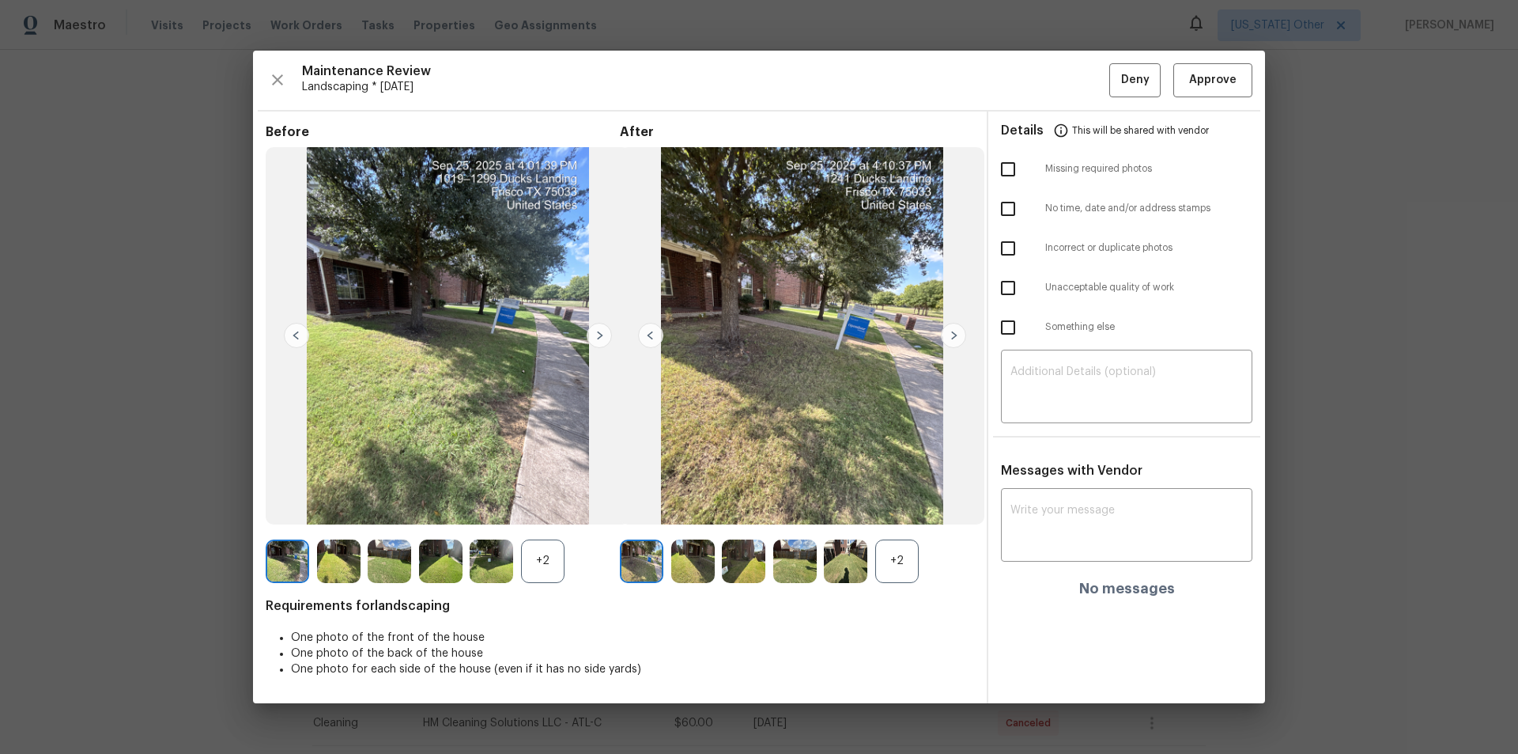
drag, startPoint x: 1394, startPoint y: 217, endPoint x: 1108, endPoint y: 407, distance: 343.4
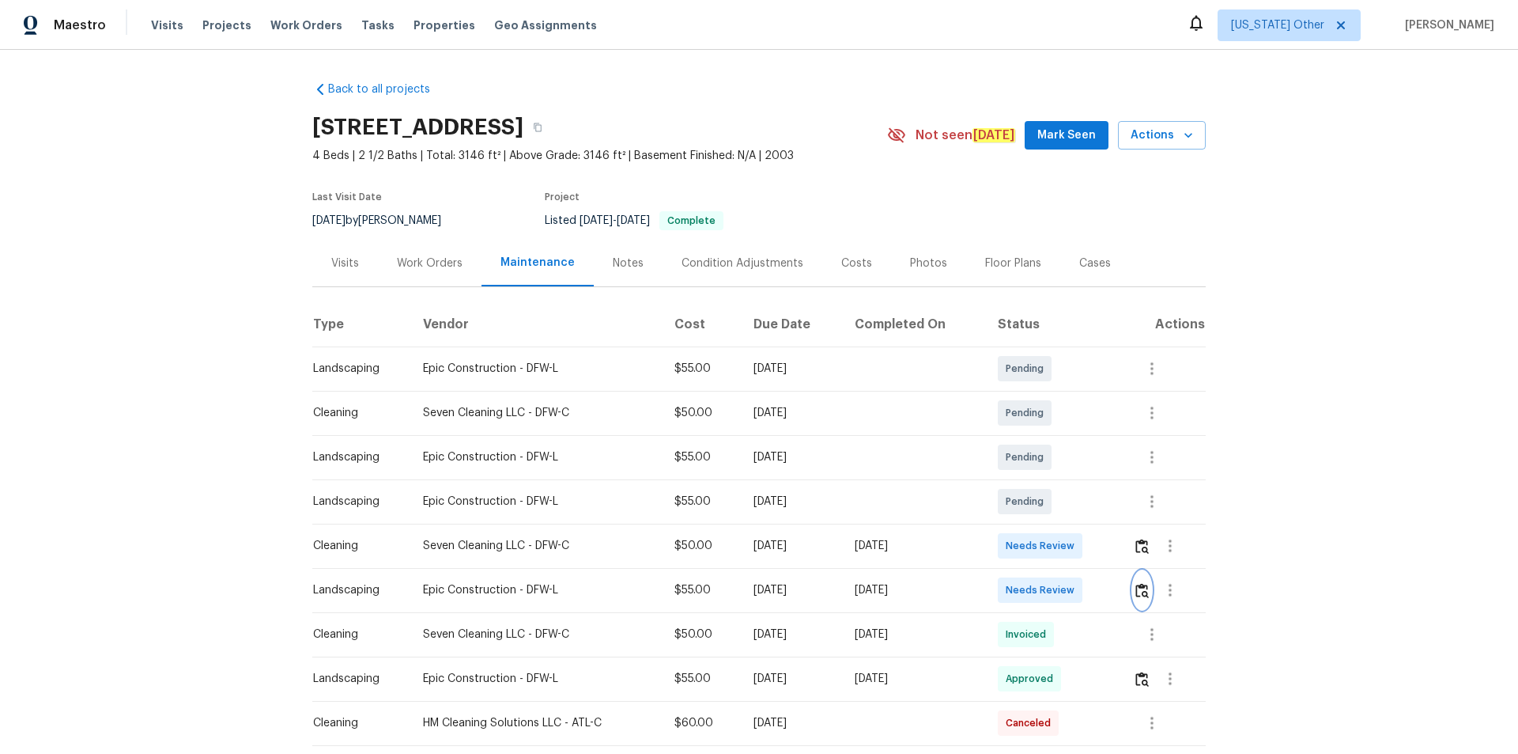
click at [1139, 591] on img "button" at bounding box center [1141, 590] width 13 height 15
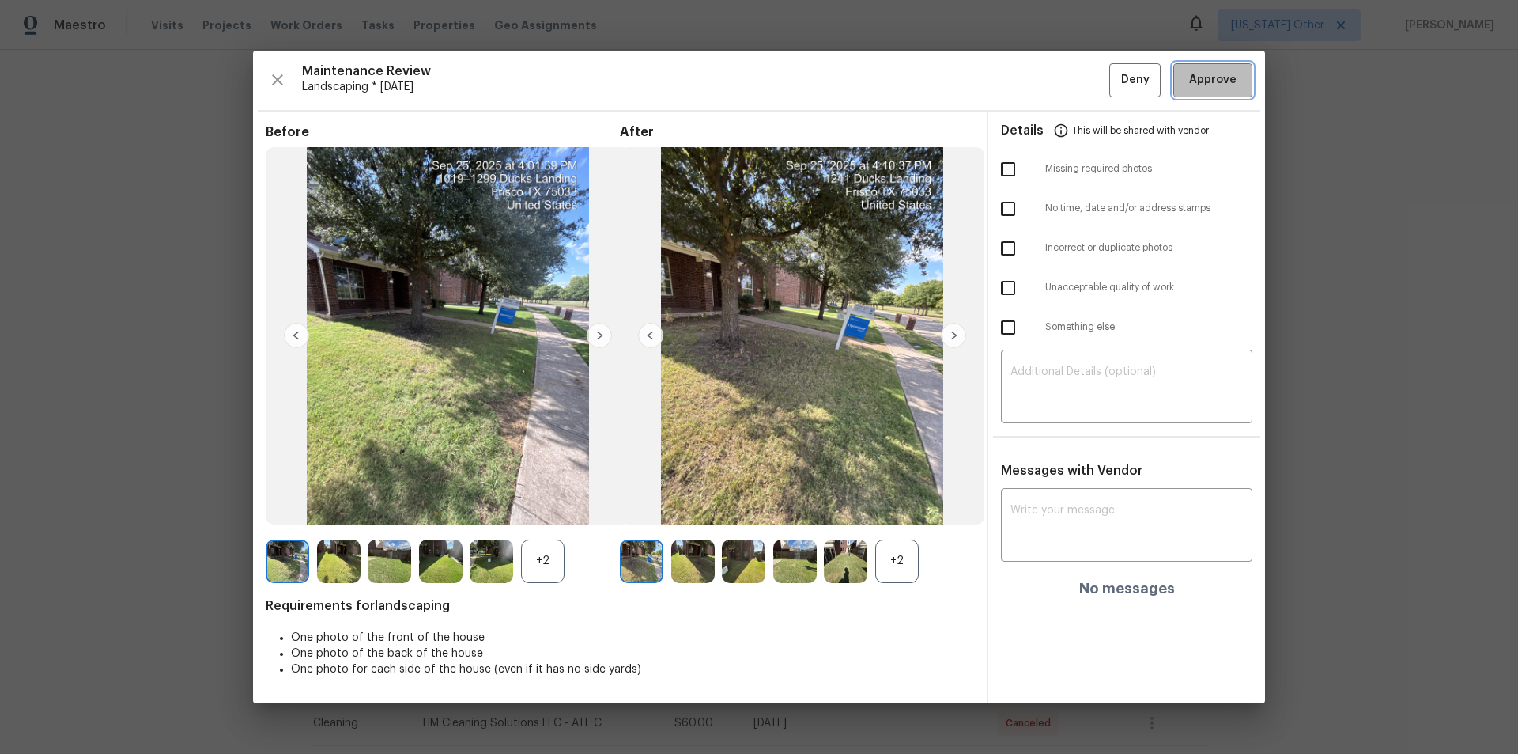
click at [1217, 77] on span "Approve" at bounding box center [1212, 80] width 47 height 20
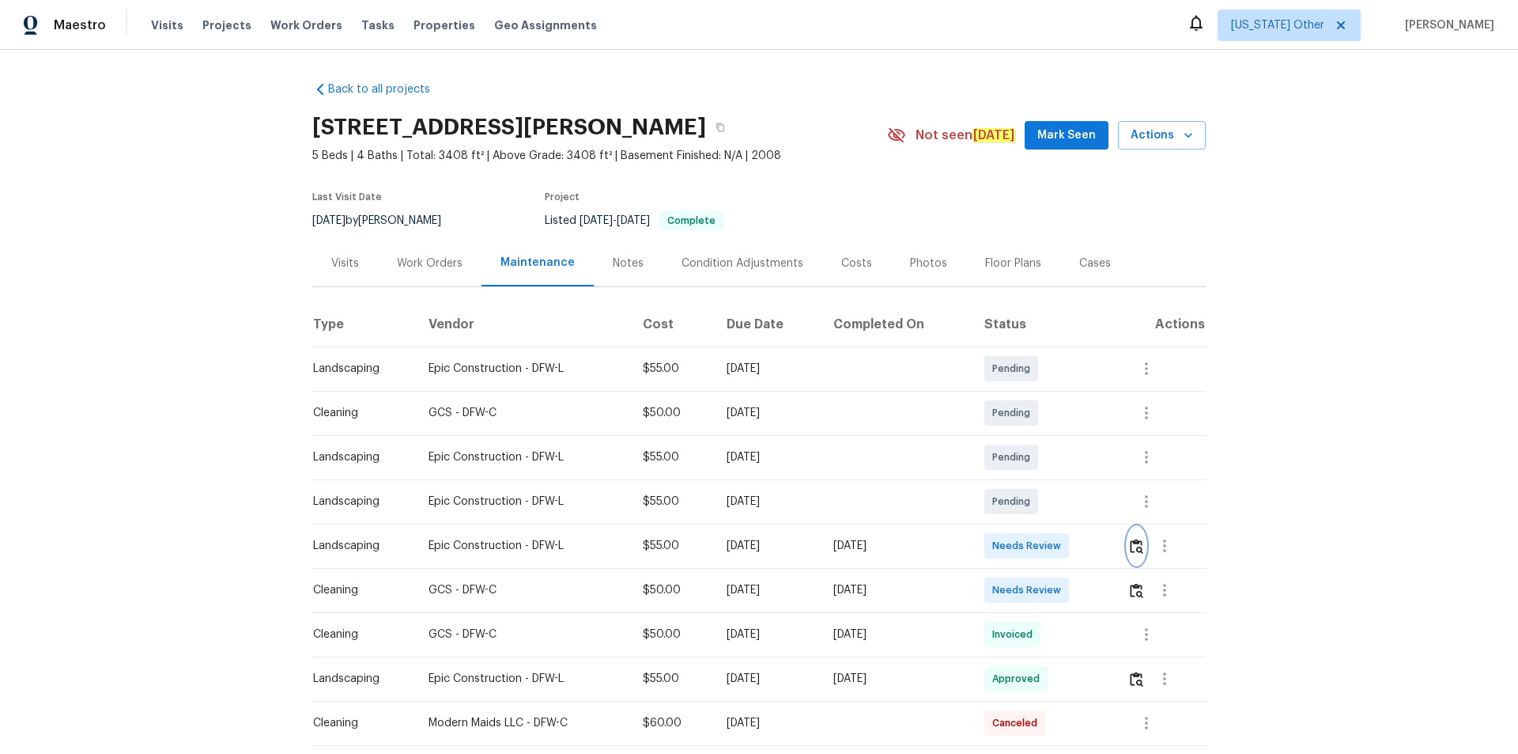
click at [1132, 545] on img "button" at bounding box center [1136, 545] width 13 height 15
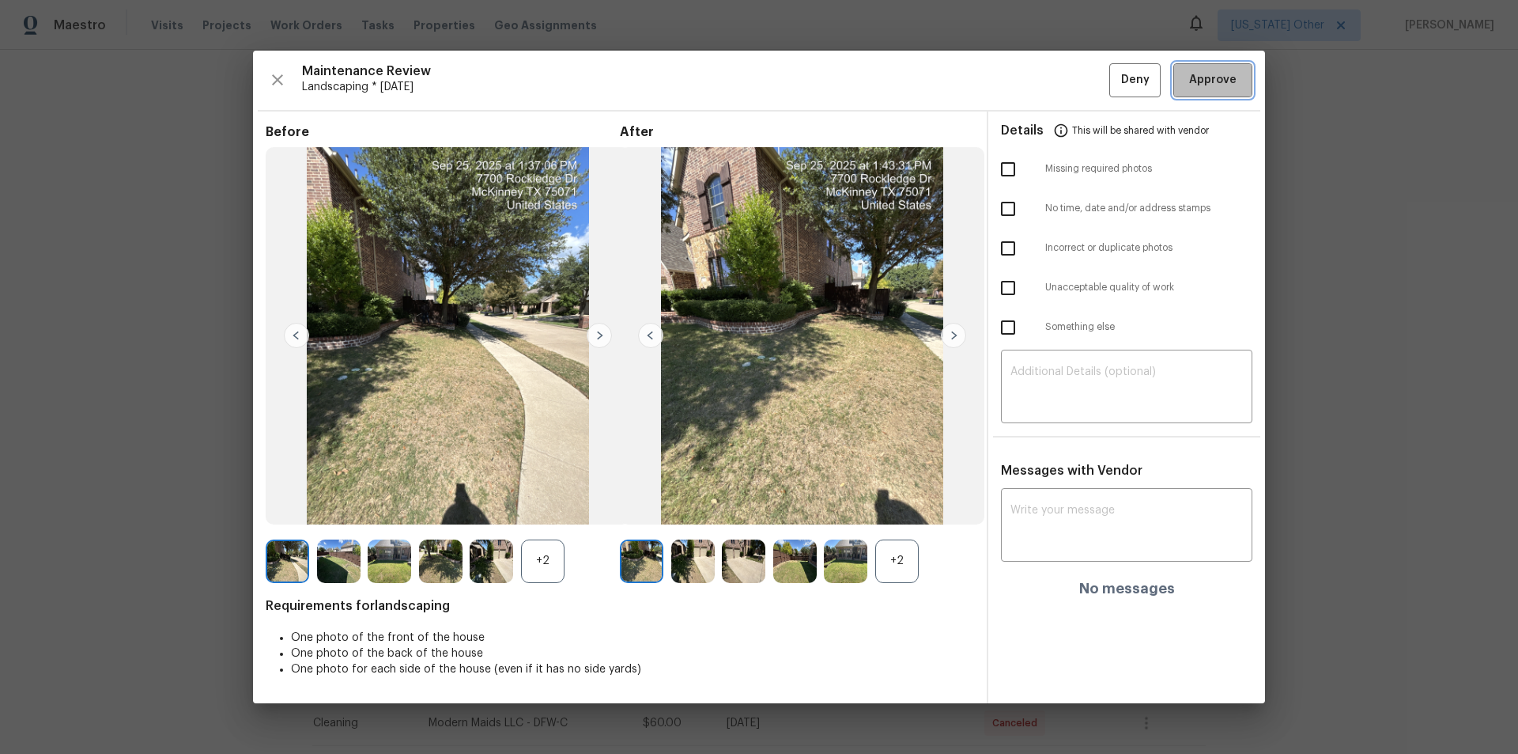
drag, startPoint x: 1207, startPoint y: 81, endPoint x: 1206, endPoint y: 104, distance: 23.0
click at [1211, 82] on span "Approve" at bounding box center [1212, 80] width 47 height 20
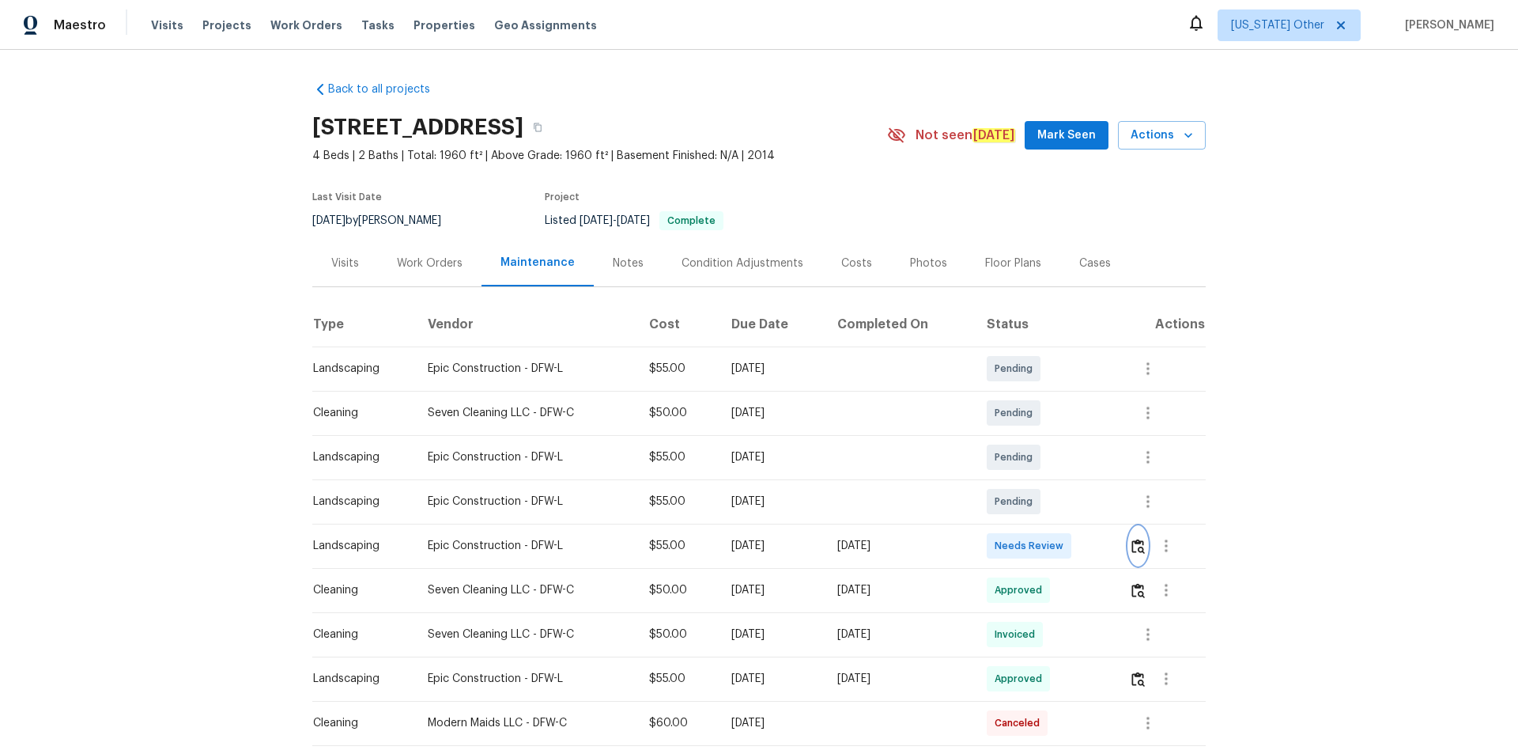
click at [1129, 546] on button "button" at bounding box center [1138, 546] width 18 height 38
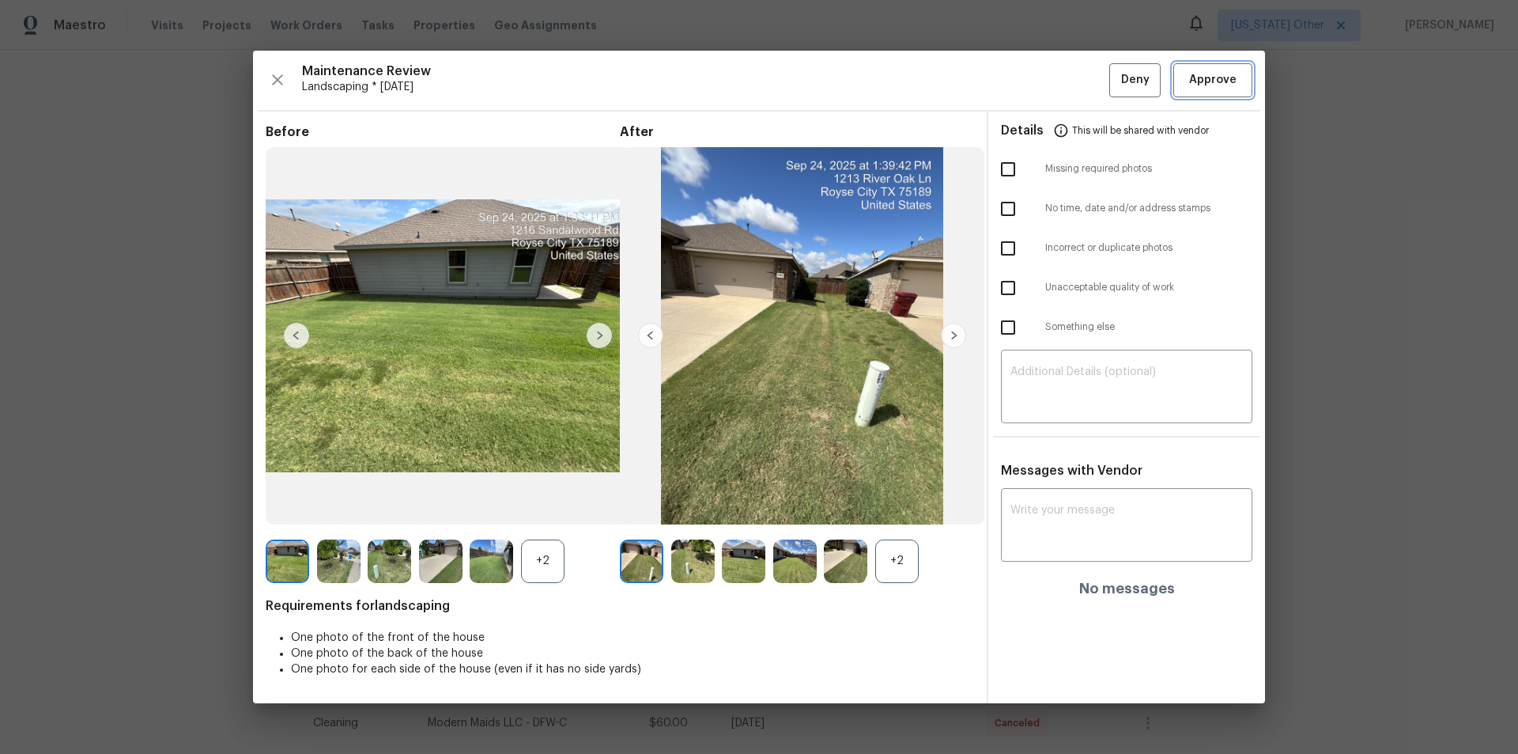
drag, startPoint x: 1246, startPoint y: 77, endPoint x: 1517, endPoint y: 353, distance: 386.9
click at [1246, 81] on button "Approve" at bounding box center [1212, 80] width 79 height 34
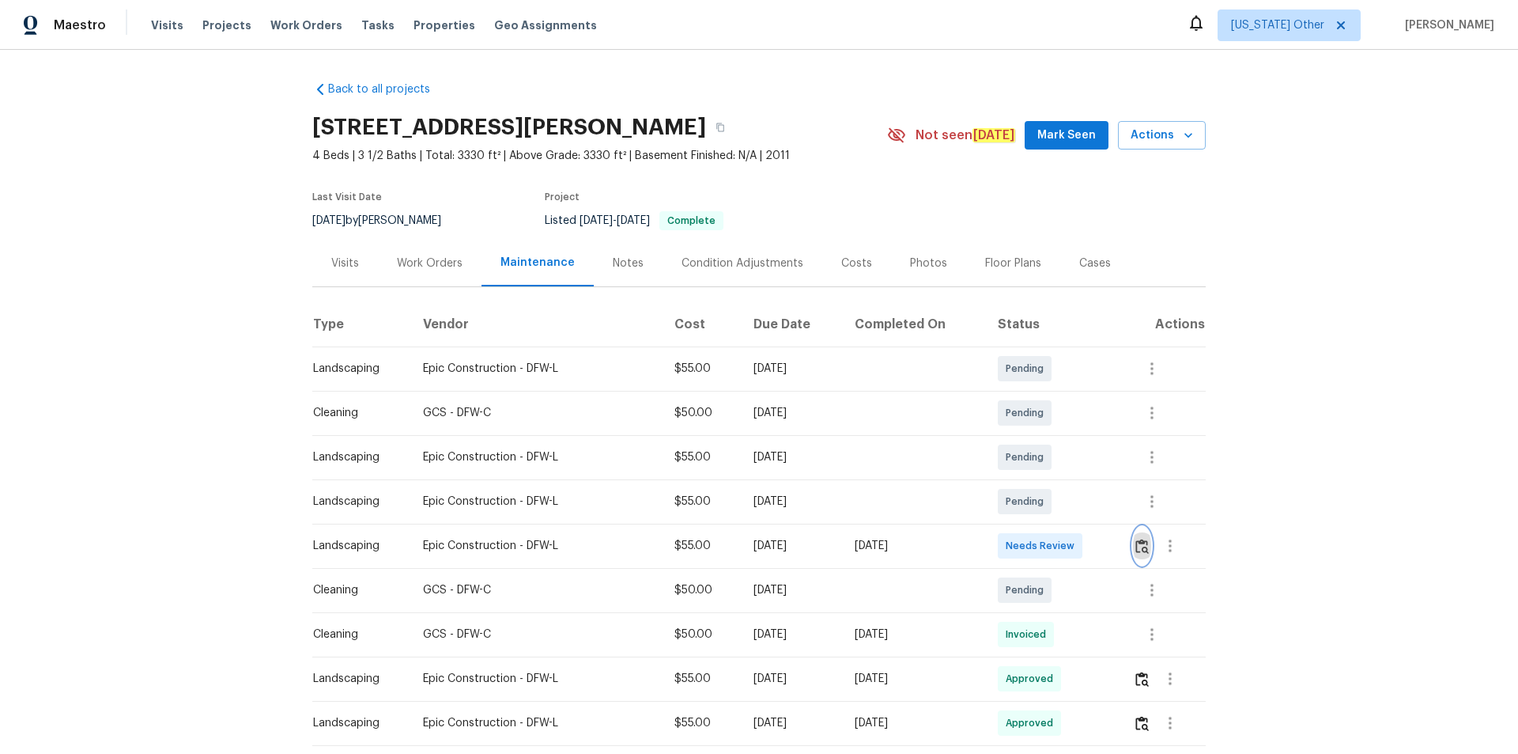
click at [1079, 506] on img "button" at bounding box center [1141, 545] width 13 height 15
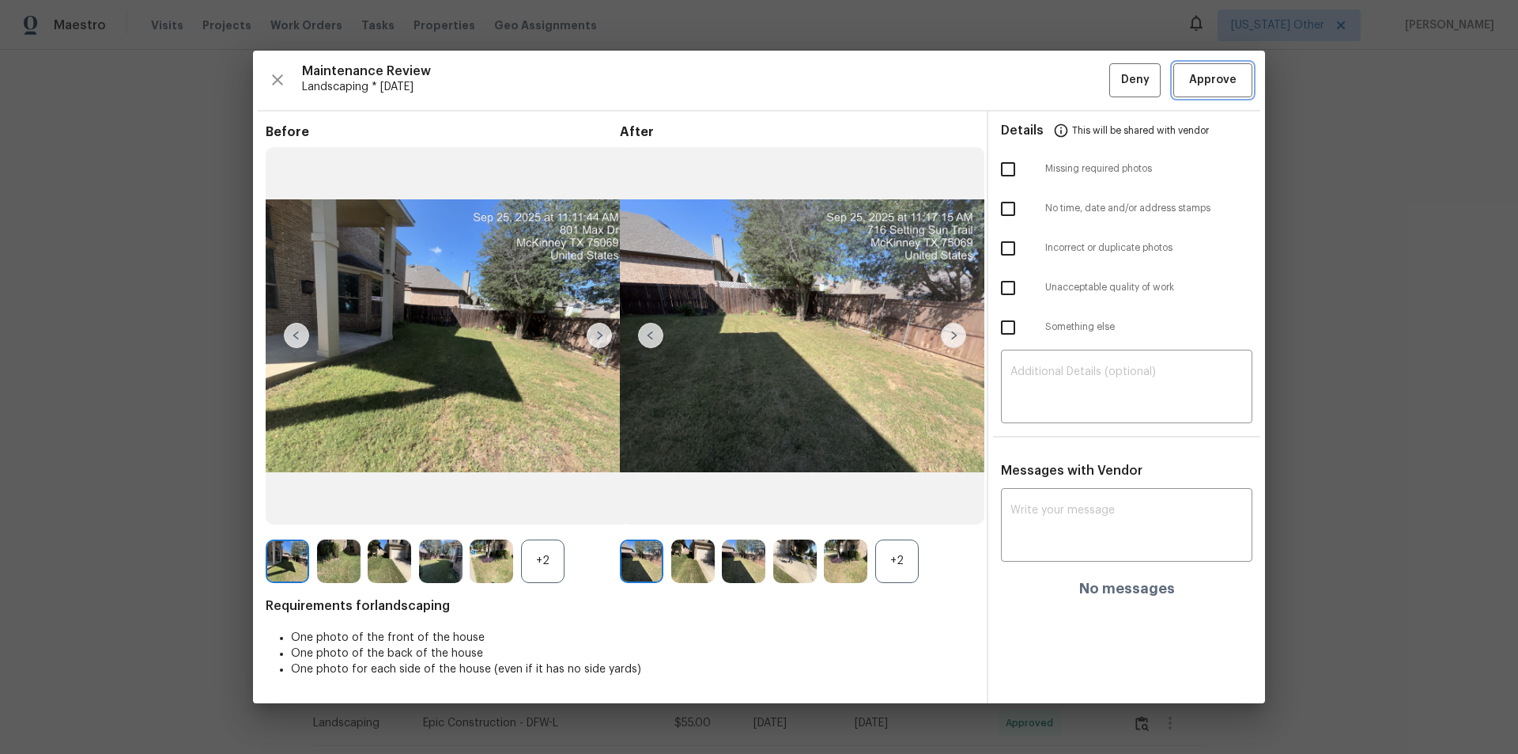
click at [1079, 78] on span "Approve" at bounding box center [1212, 80] width 47 height 20
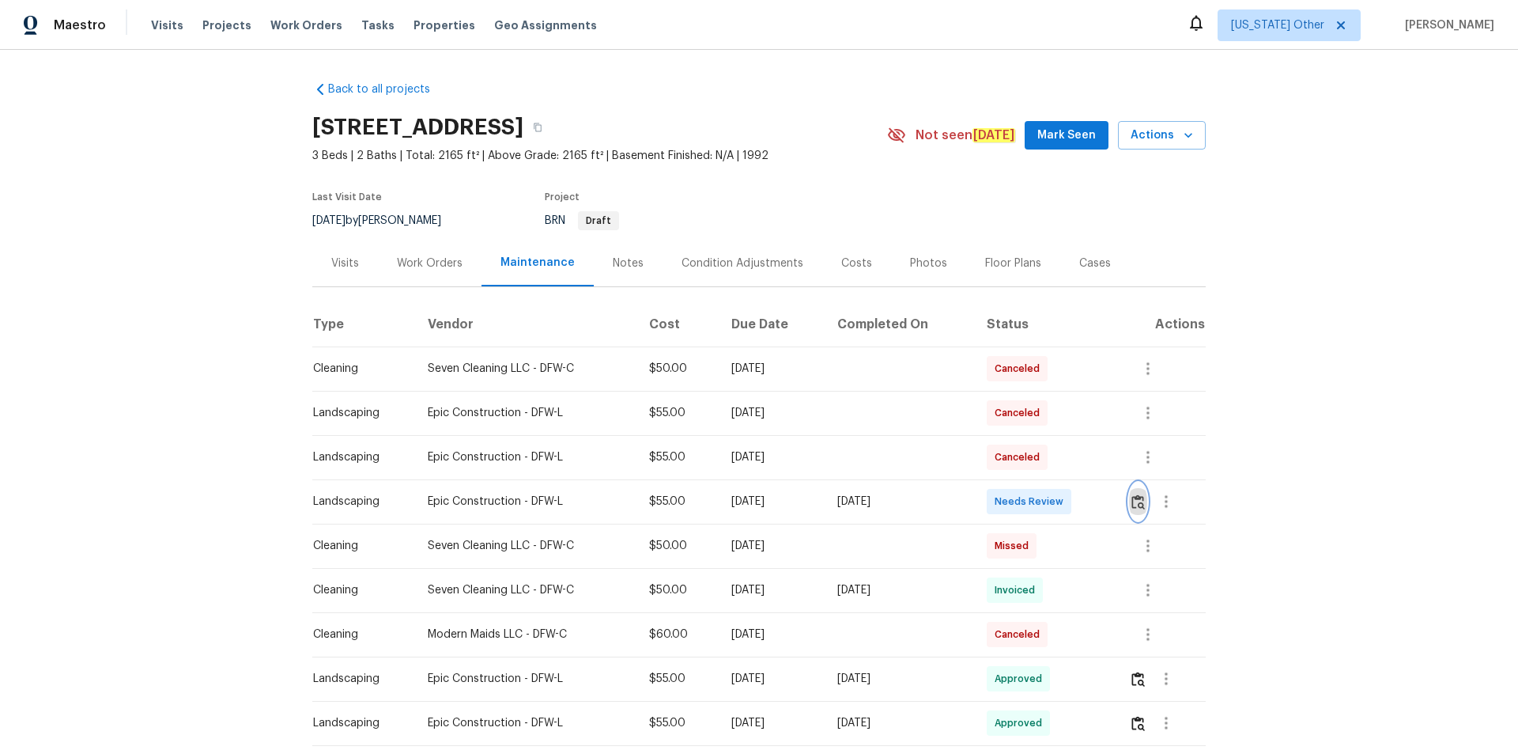
click at [1143, 502] on img "button" at bounding box center [1137, 501] width 13 height 15
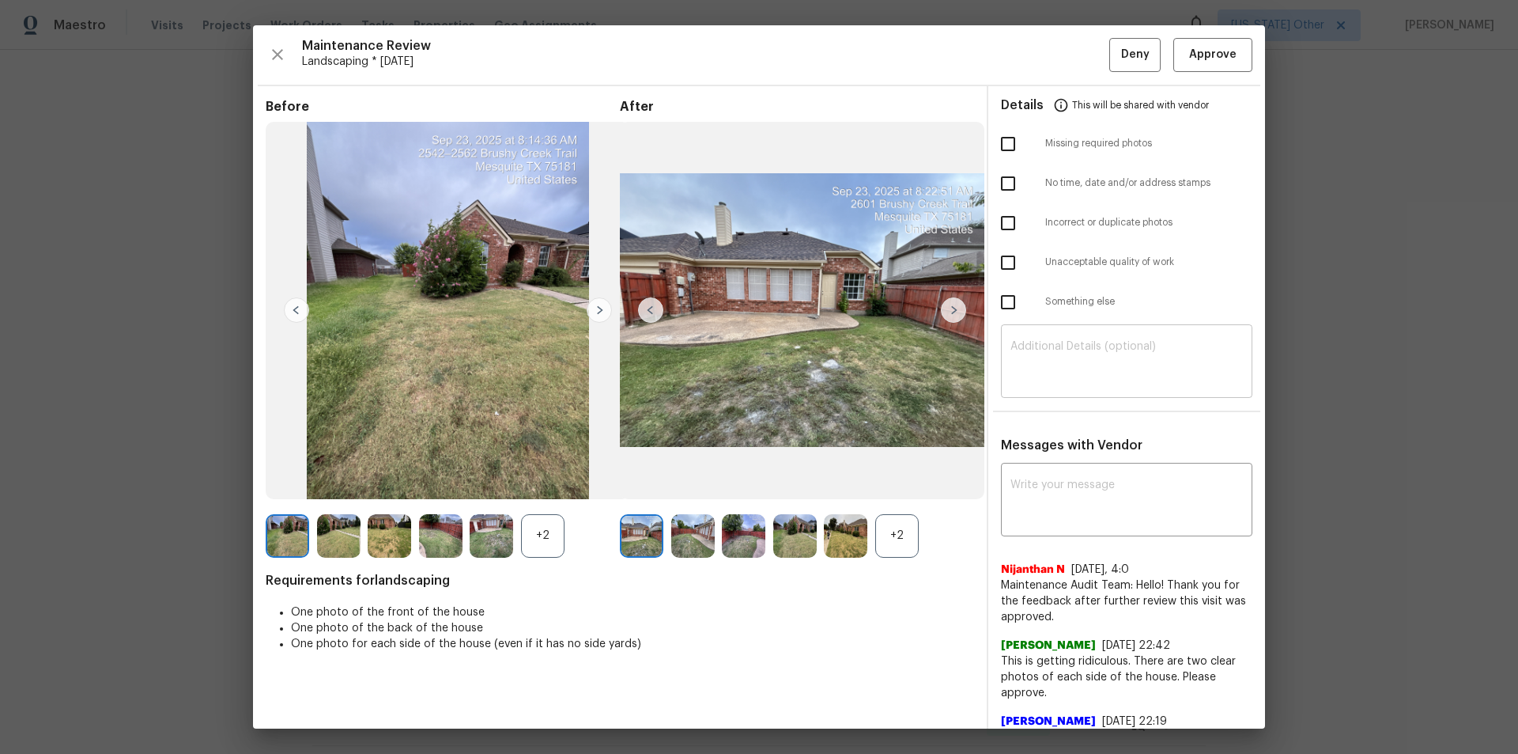
click at [1071, 354] on textarea at bounding box center [1127, 363] width 232 height 44
paste textarea "Maintenance Audit Team: Hello! Unfortunately, this landscaping visit completed …"
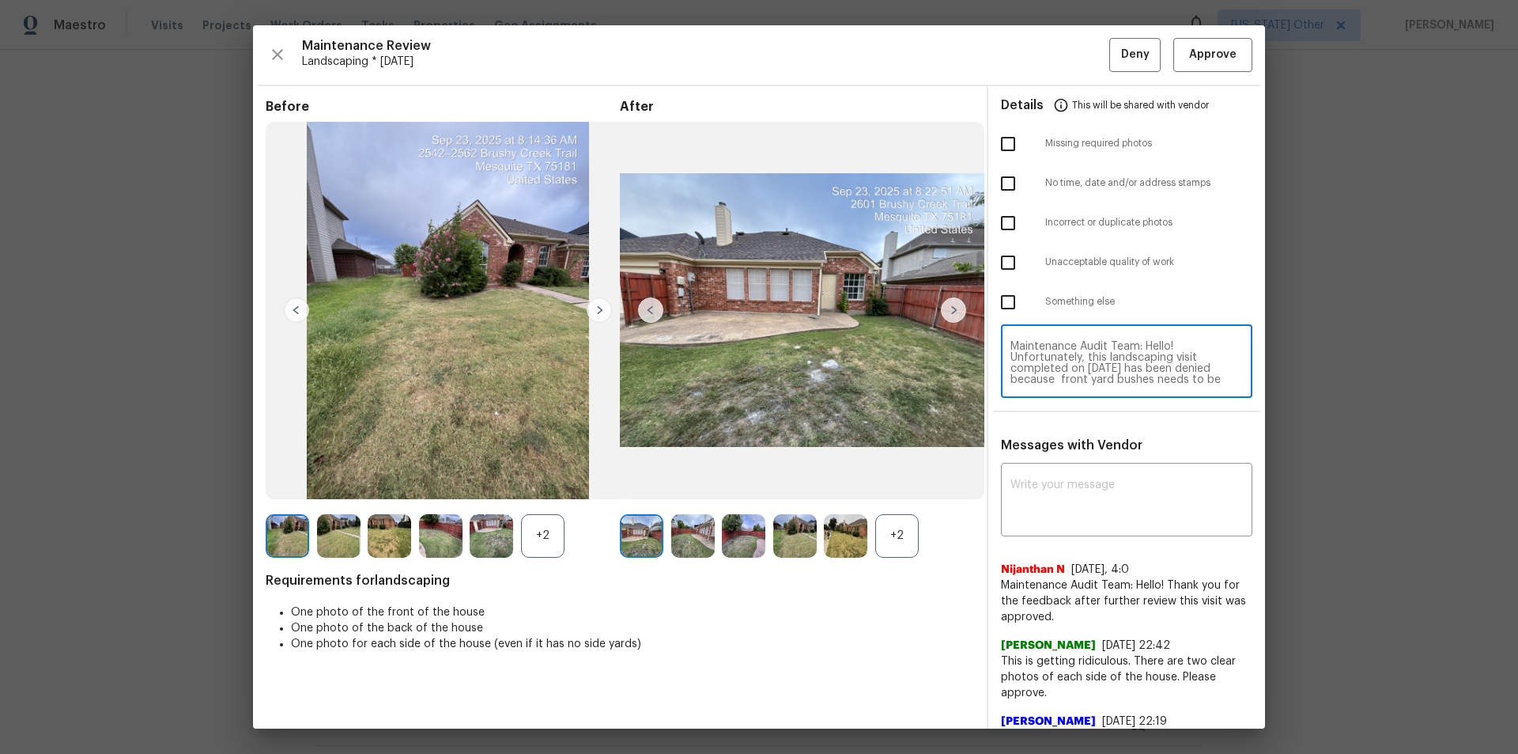
scroll to position [144, 0]
type textarea "Maintenance Audit Team: Hello! Unfortunately, this landscaping visit completed …"
click at [1088, 530] on div "x ​" at bounding box center [1126, 502] width 251 height 70
paste textarea "Maintenance Audit Team: Hello! Unfortunately, this landscaping visit completed …"
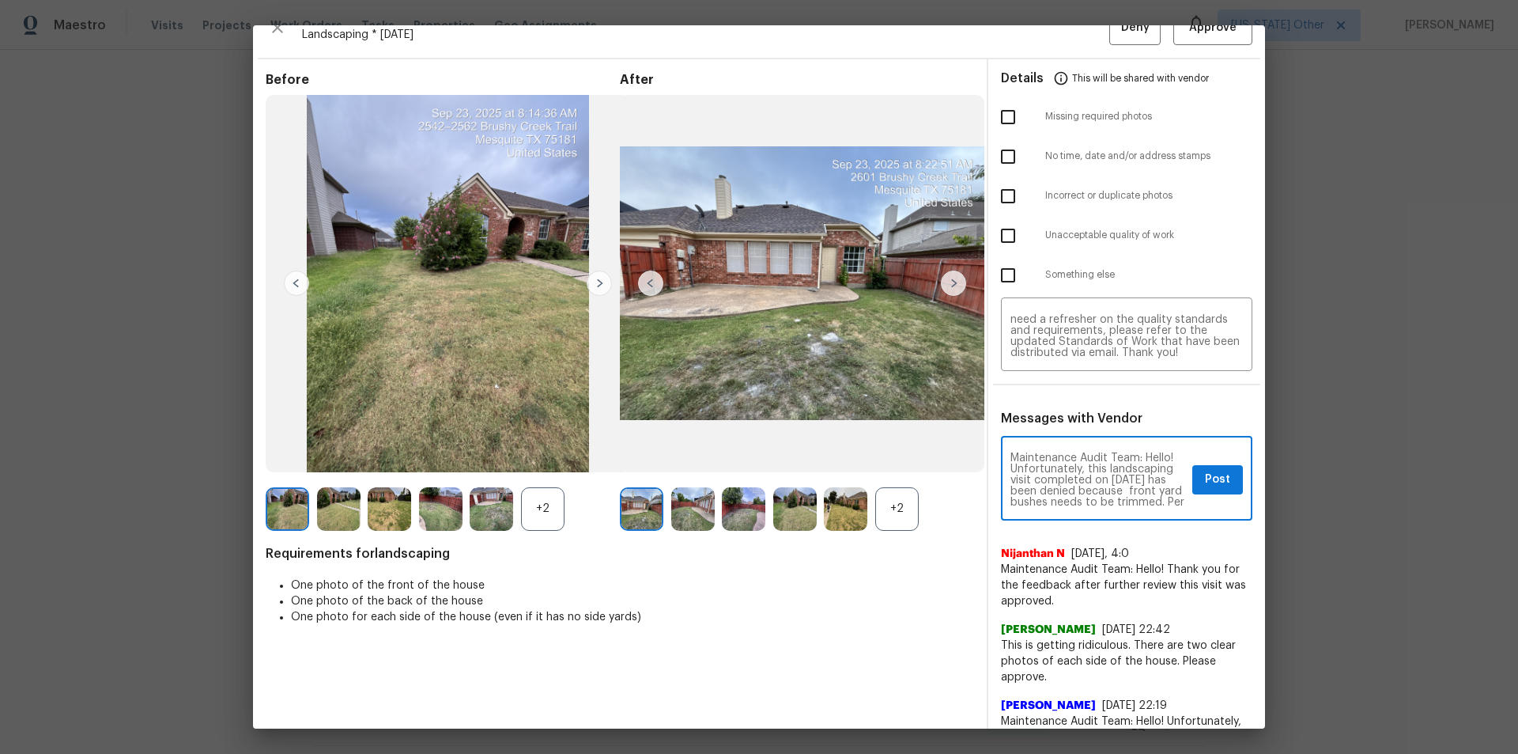
scroll to position [0, 0]
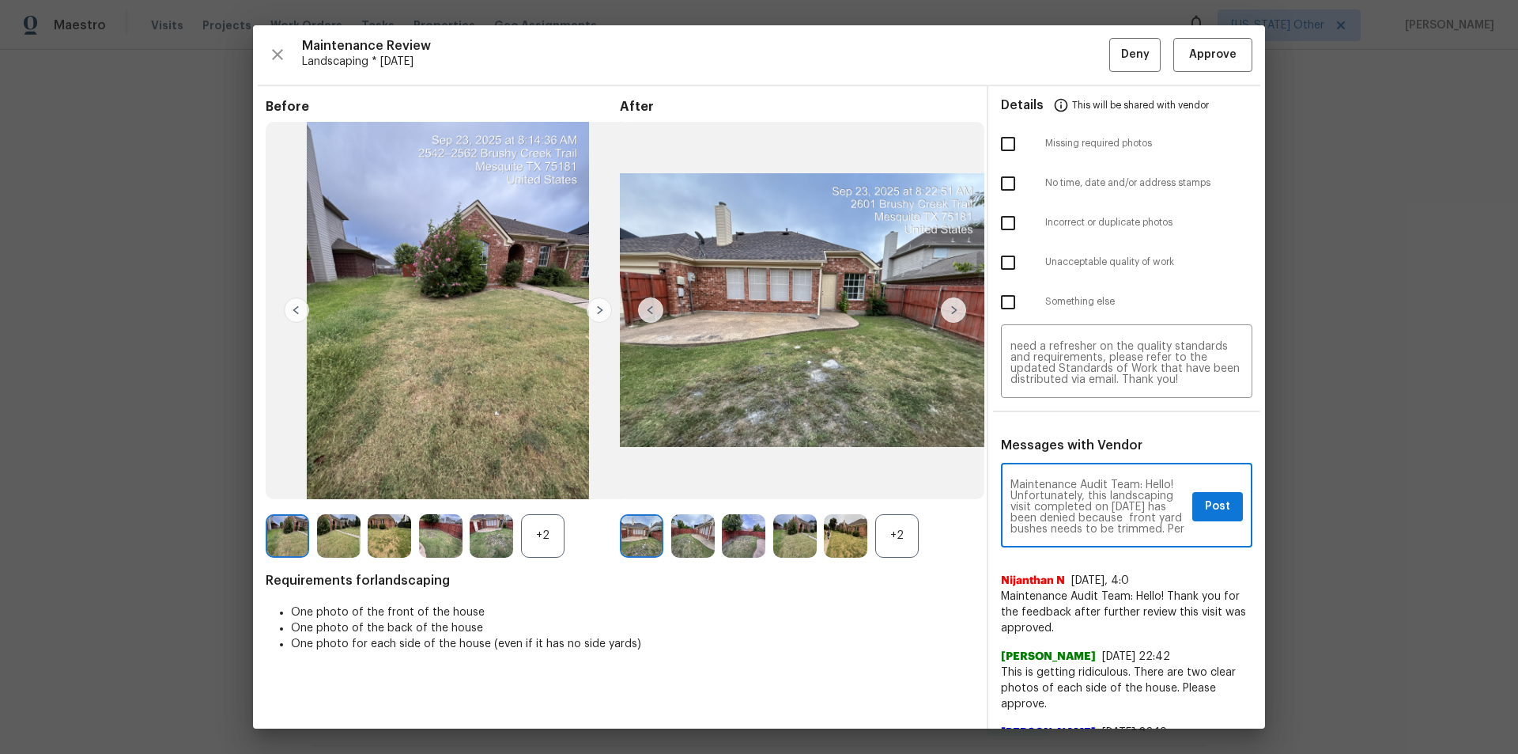
type textarea "Maintenance Audit Team: Hello! Unfortunately, this landscaping visit completed …"
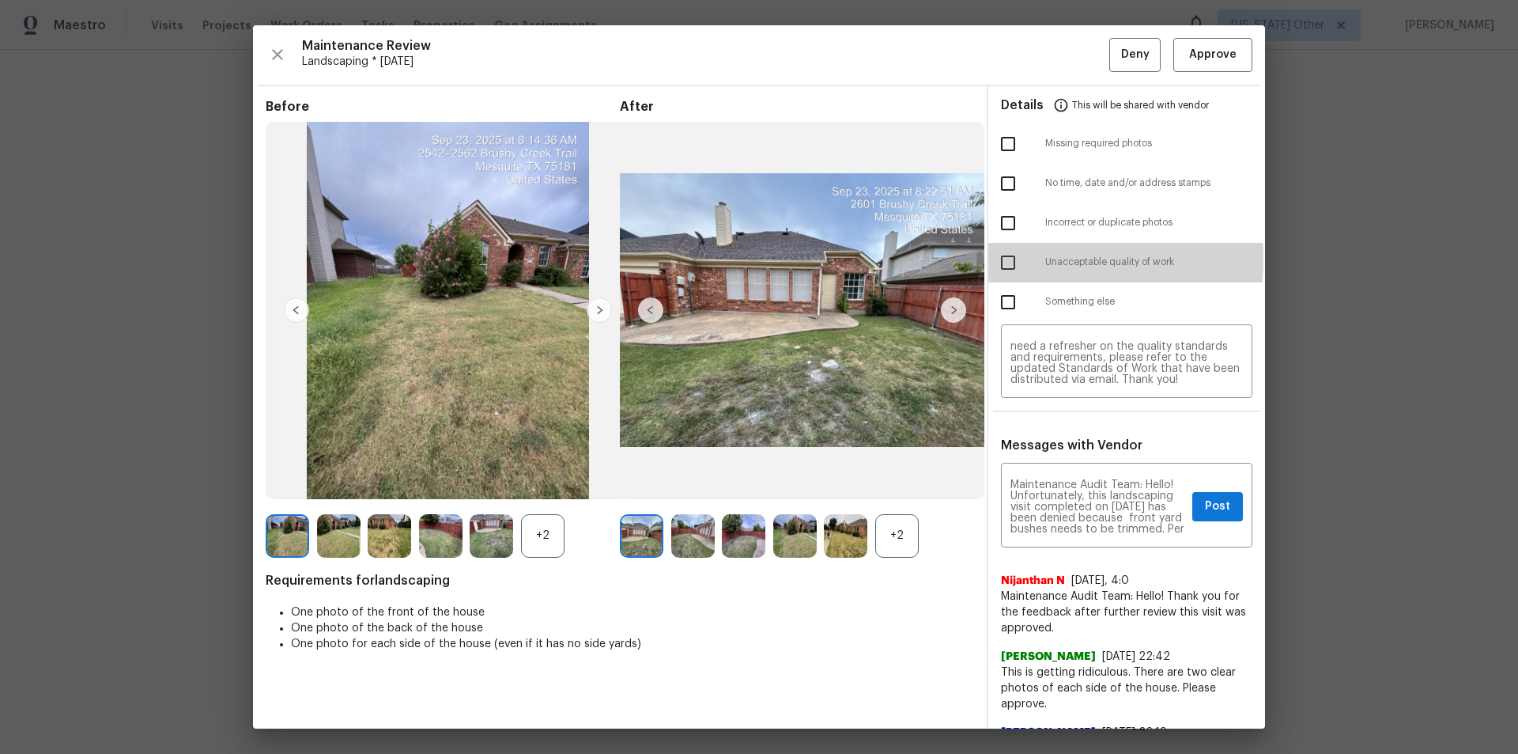
click at [997, 263] on input "checkbox" at bounding box center [1008, 262] width 33 height 33
checkbox input "true"
click at [1205, 501] on span "Post" at bounding box center [1217, 507] width 25 height 20
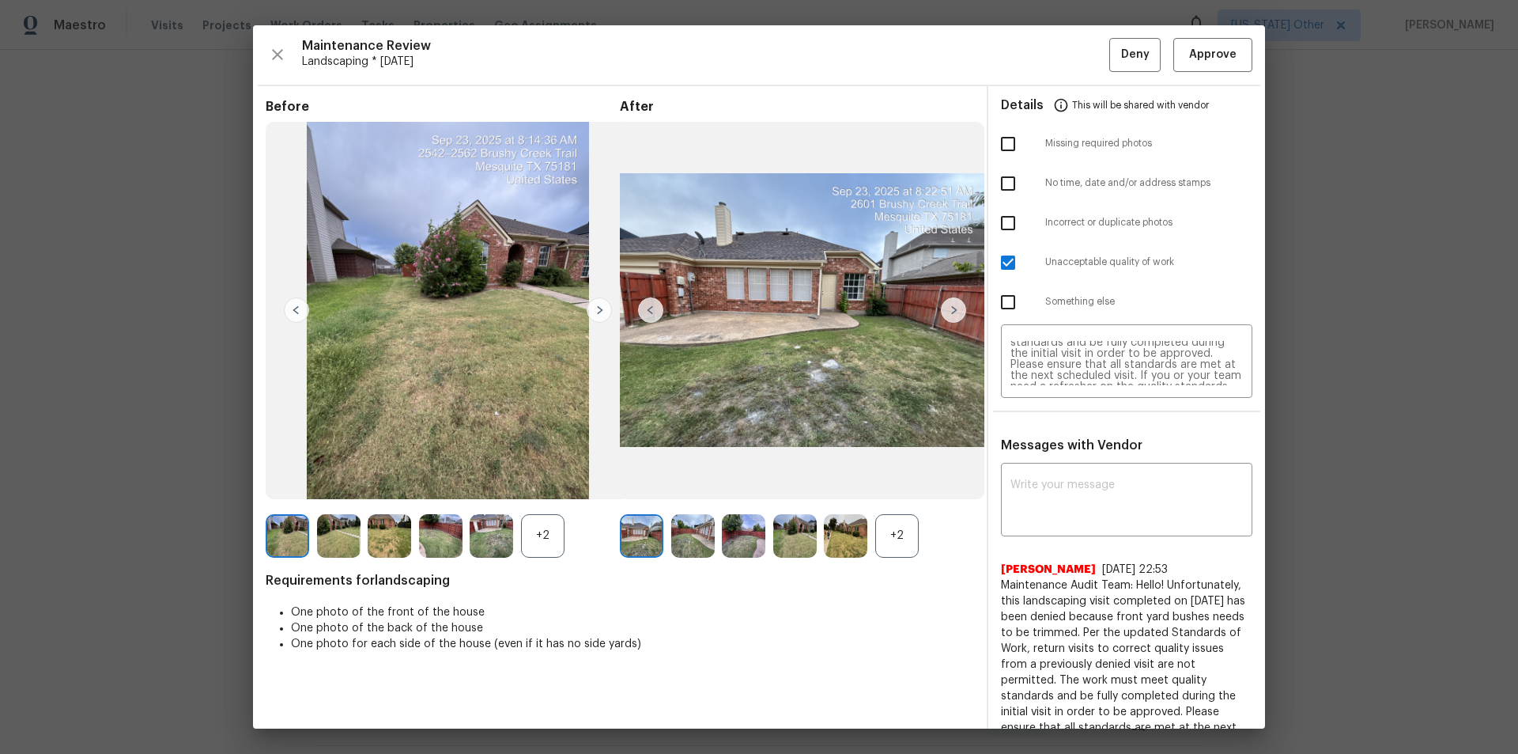
scroll to position [65, 0]
drag, startPoint x: 1130, startPoint y: 54, endPoint x: 1153, endPoint y: 142, distance: 91.5
click at [1131, 53] on span "Deny" at bounding box center [1135, 55] width 28 height 20
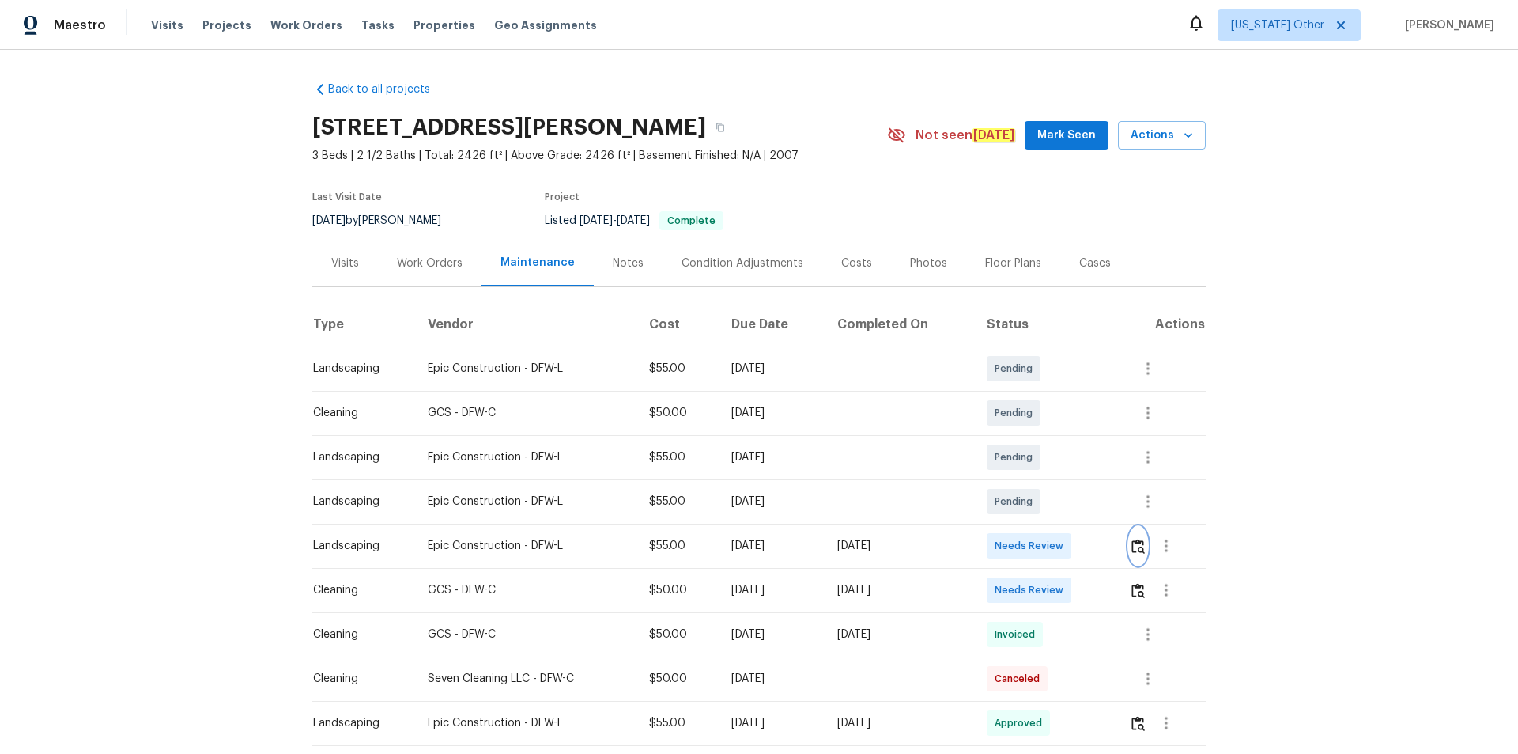
click at [1079, 506] on img "button" at bounding box center [1137, 545] width 13 height 15
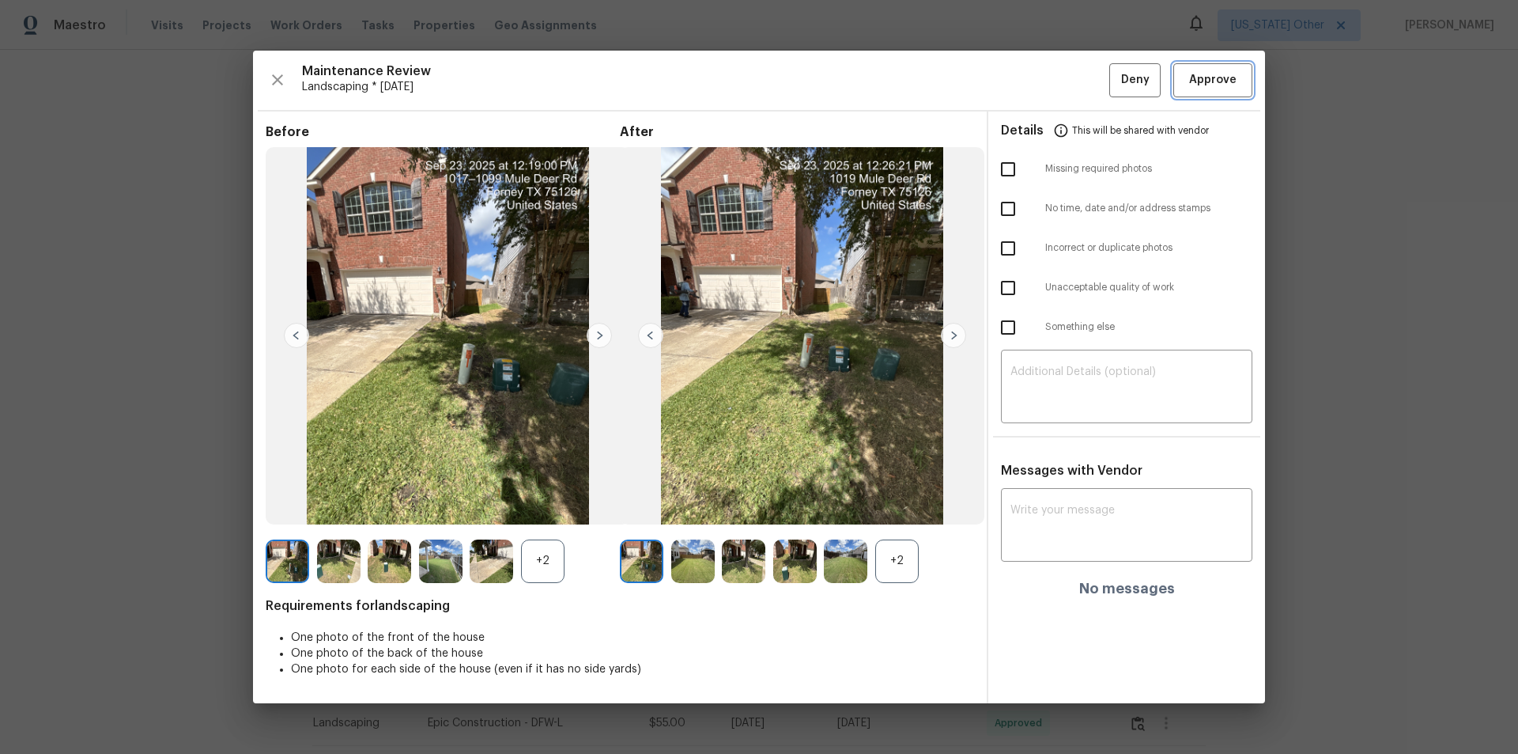
click at [1079, 73] on span "Approve" at bounding box center [1212, 80] width 47 height 20
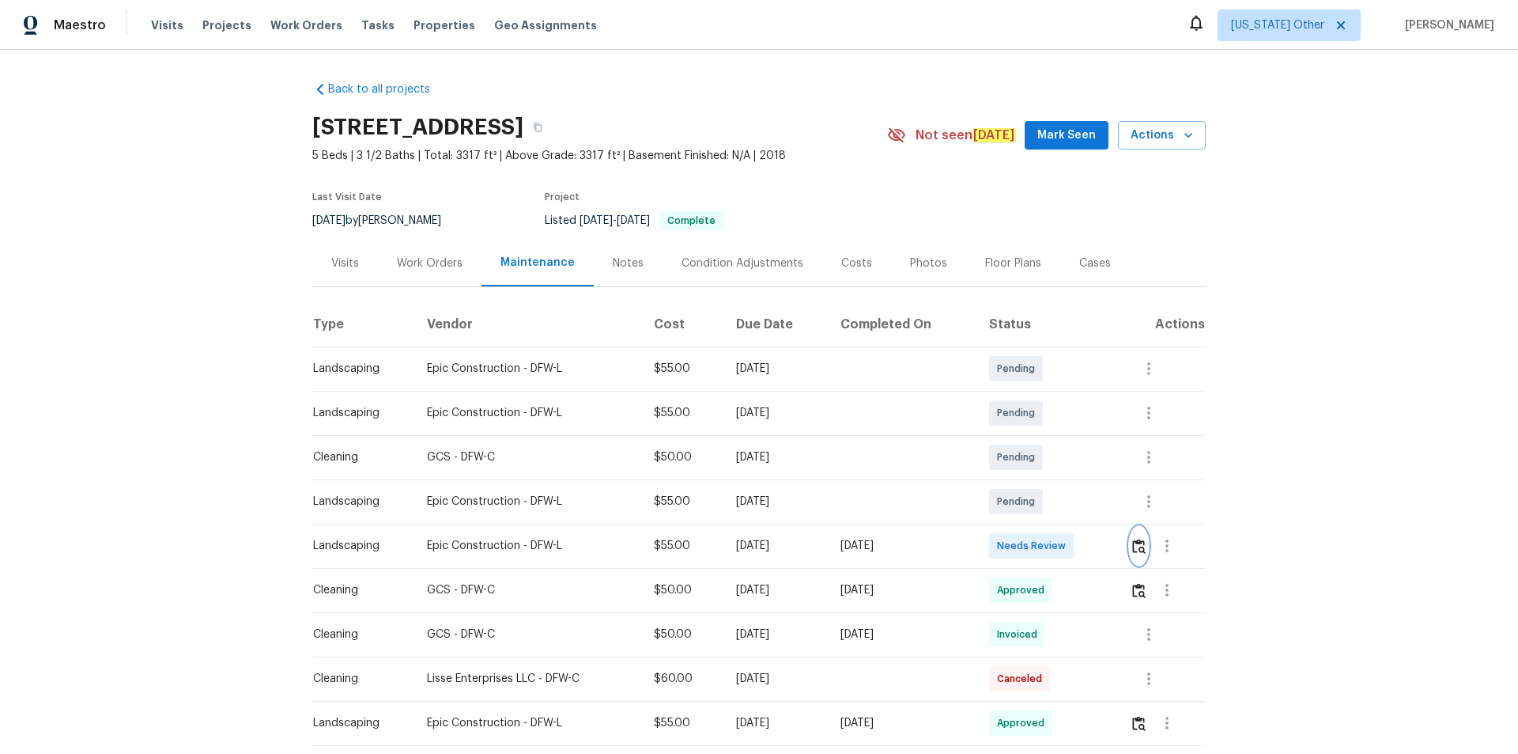
click at [1079, 506] on button "button" at bounding box center [1139, 546] width 18 height 38
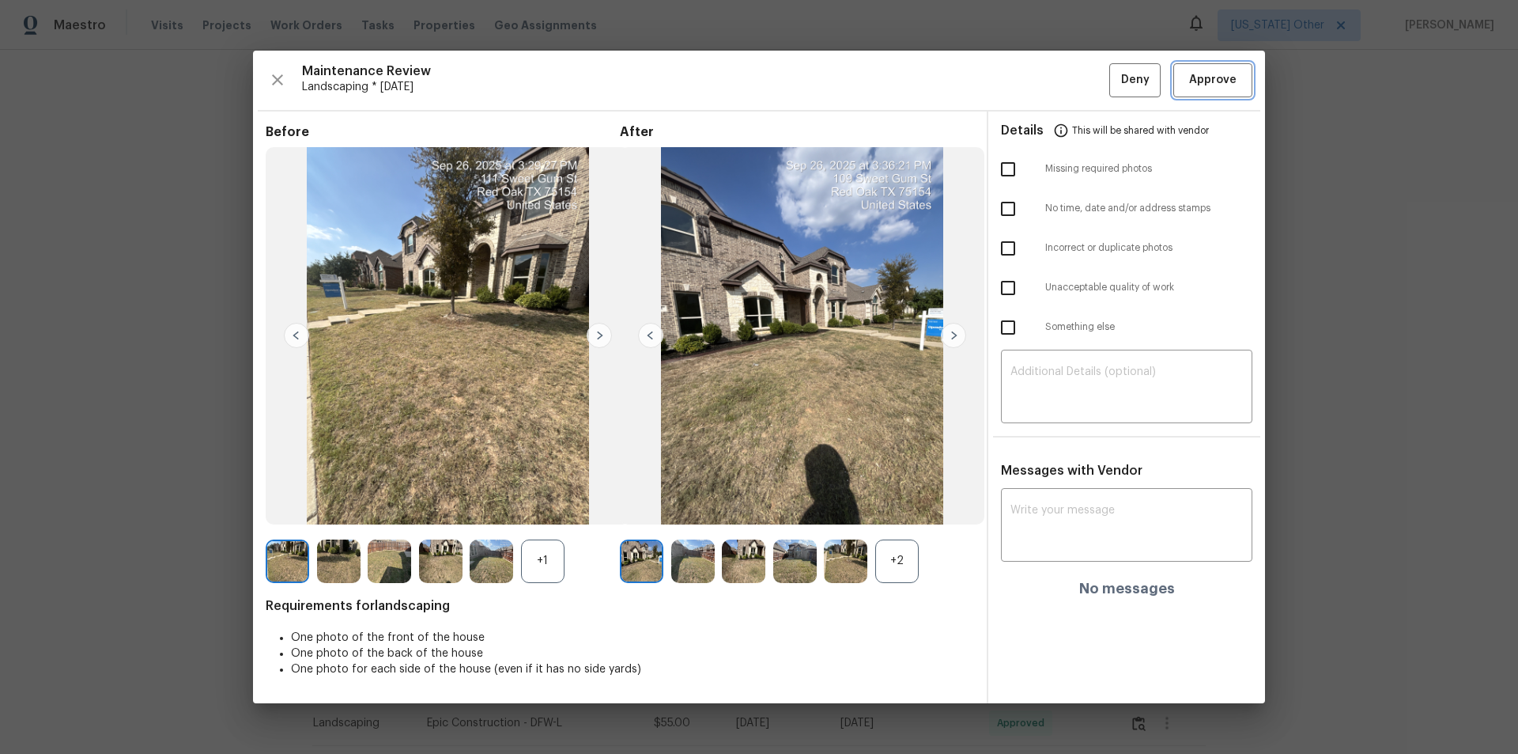
drag, startPoint x: 1216, startPoint y: 84, endPoint x: 1257, endPoint y: 468, distance: 386.5
click at [1079, 89] on span "Approve" at bounding box center [1212, 80] width 47 height 20
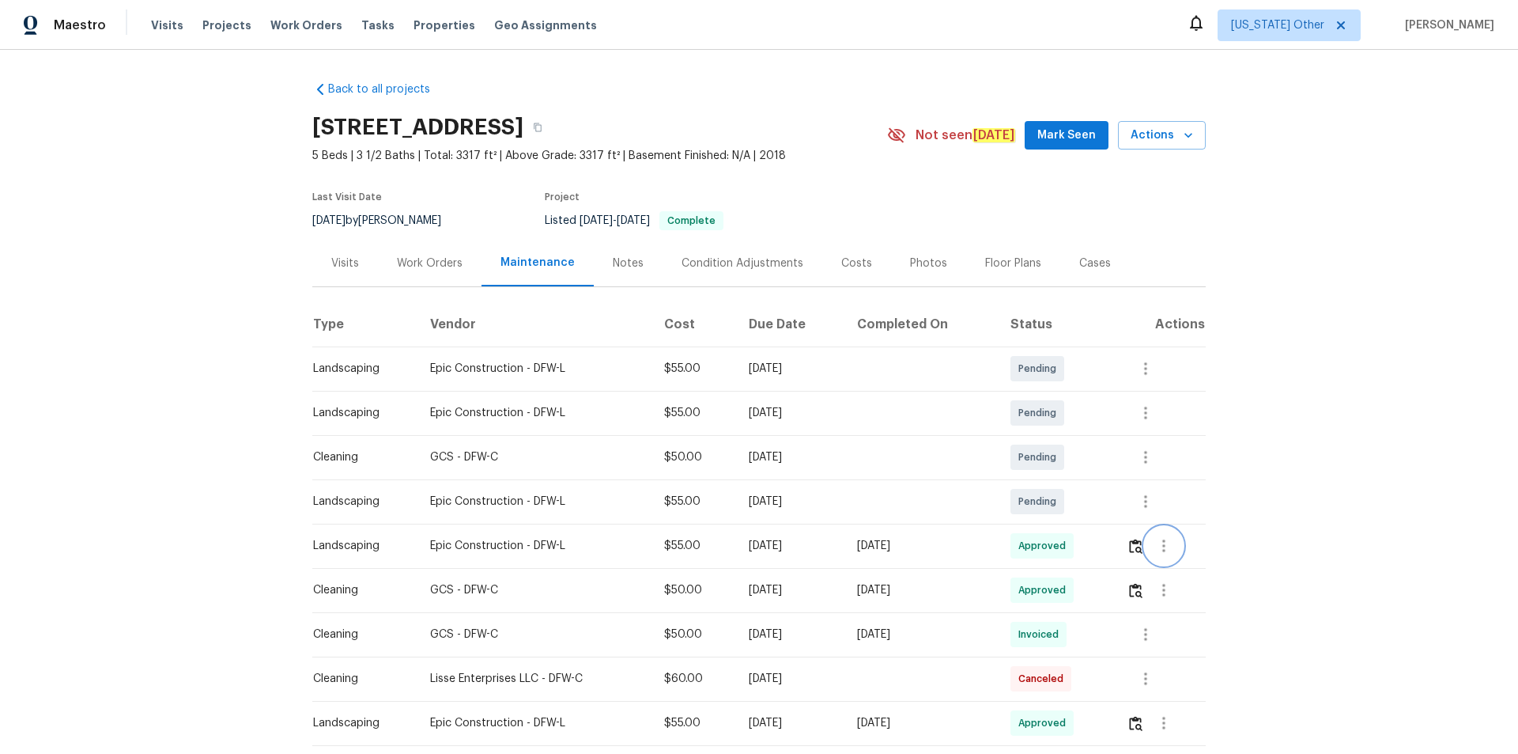
click at [1079, 506] on button "button" at bounding box center [1164, 546] width 38 height 38
click at [1079, 506] on div at bounding box center [759, 377] width 1518 height 754
click at [1079, 506] on img "button" at bounding box center [1135, 545] width 13 height 15
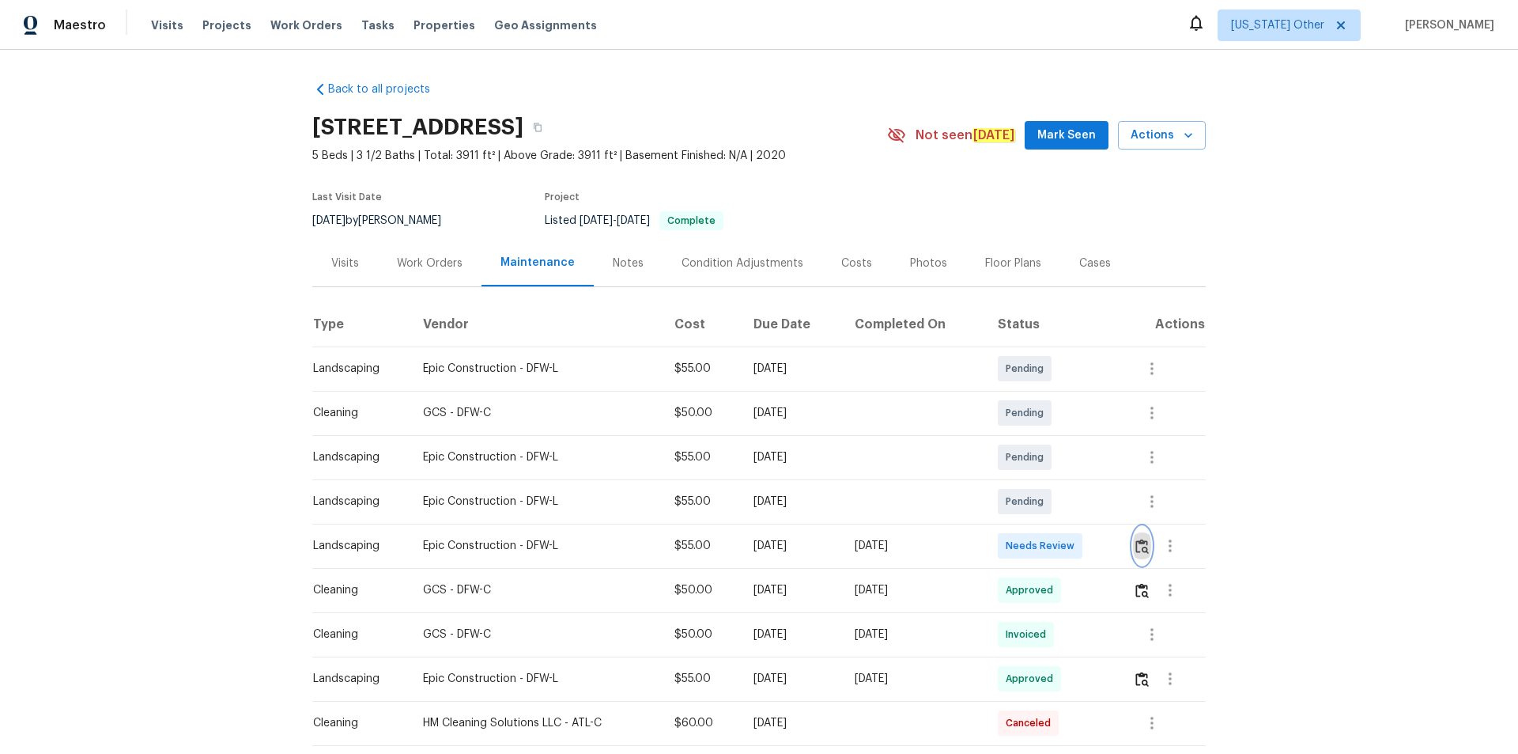
click at [1079, 506] on img "button" at bounding box center [1141, 545] width 13 height 15
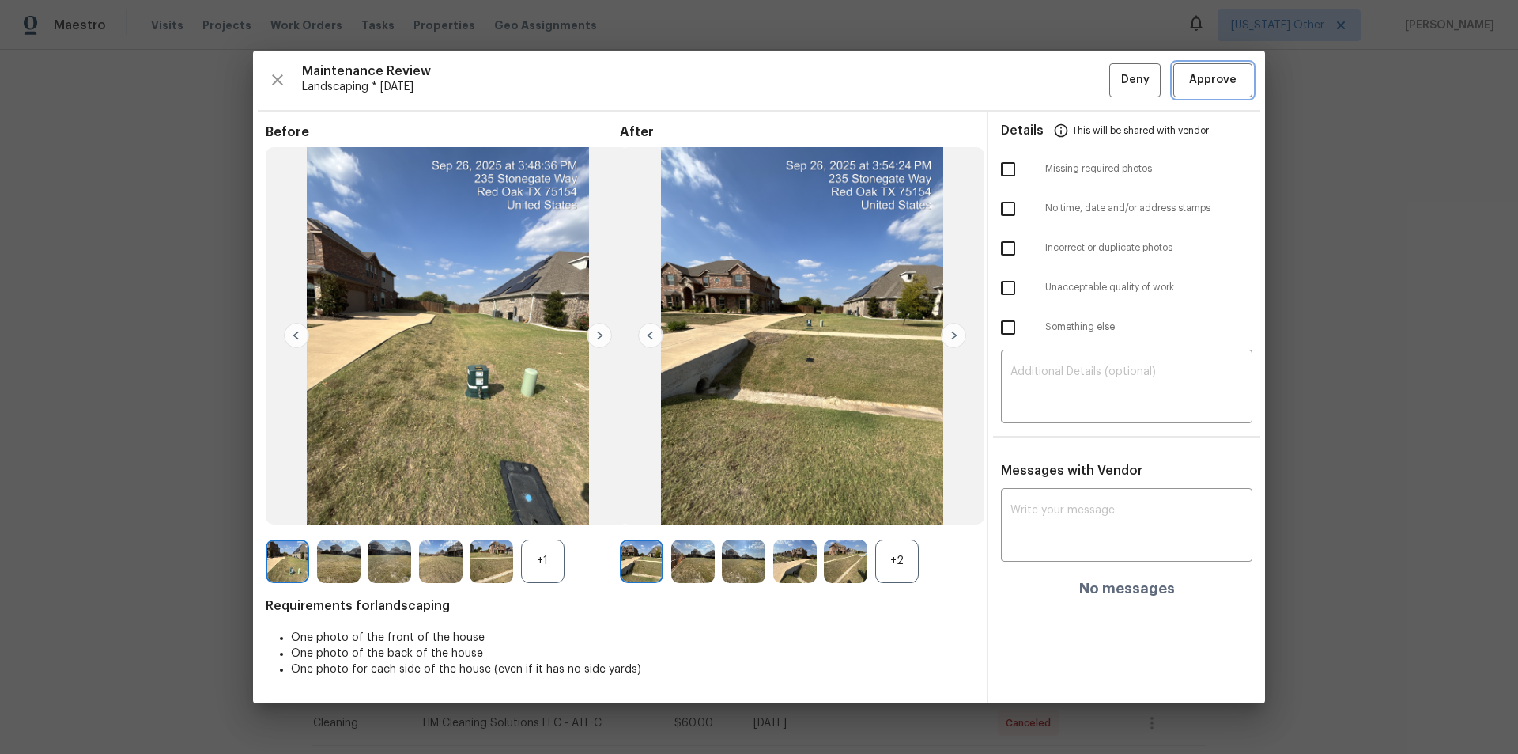
click at [1079, 77] on span "Approve" at bounding box center [1212, 80] width 47 height 20
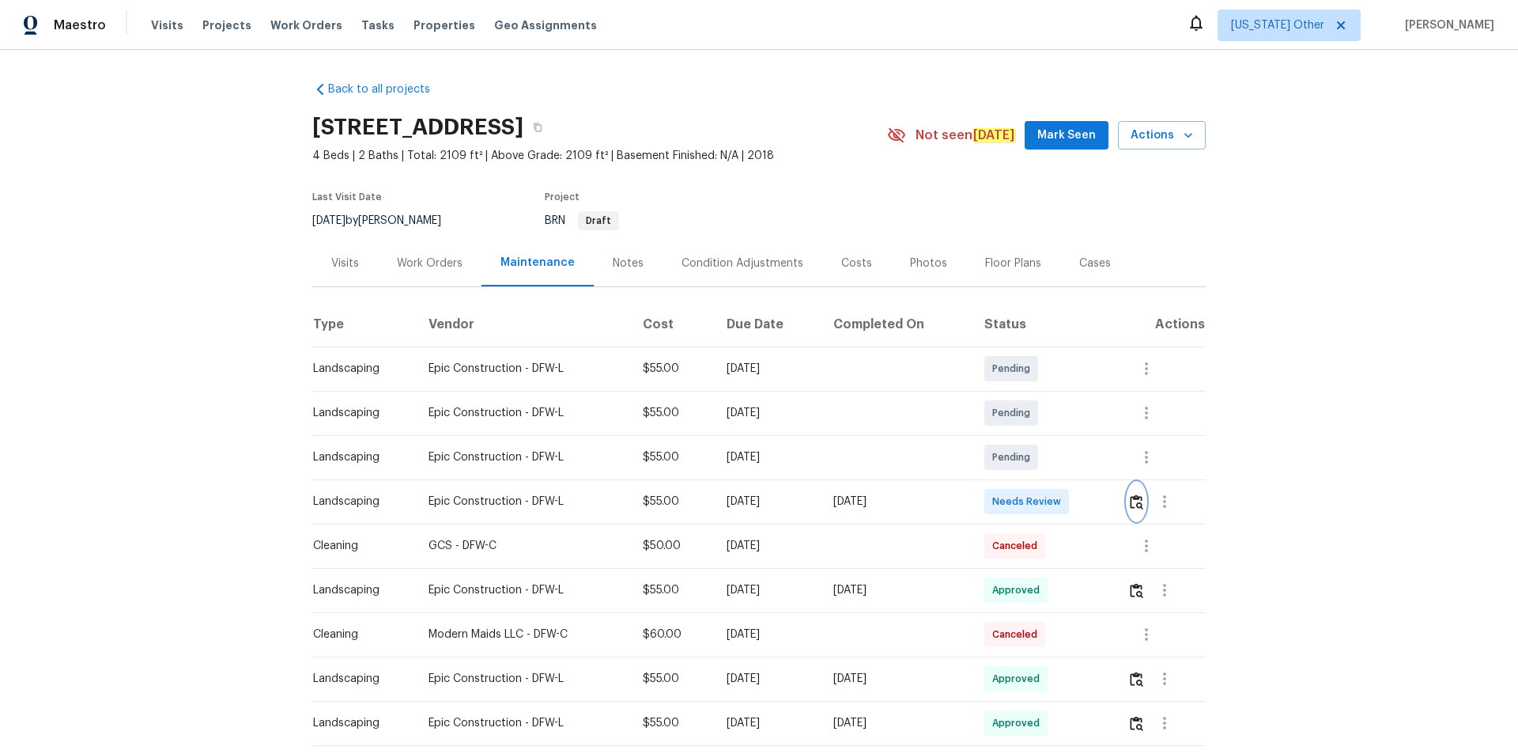
click at [1079, 495] on img "button" at bounding box center [1136, 501] width 13 height 15
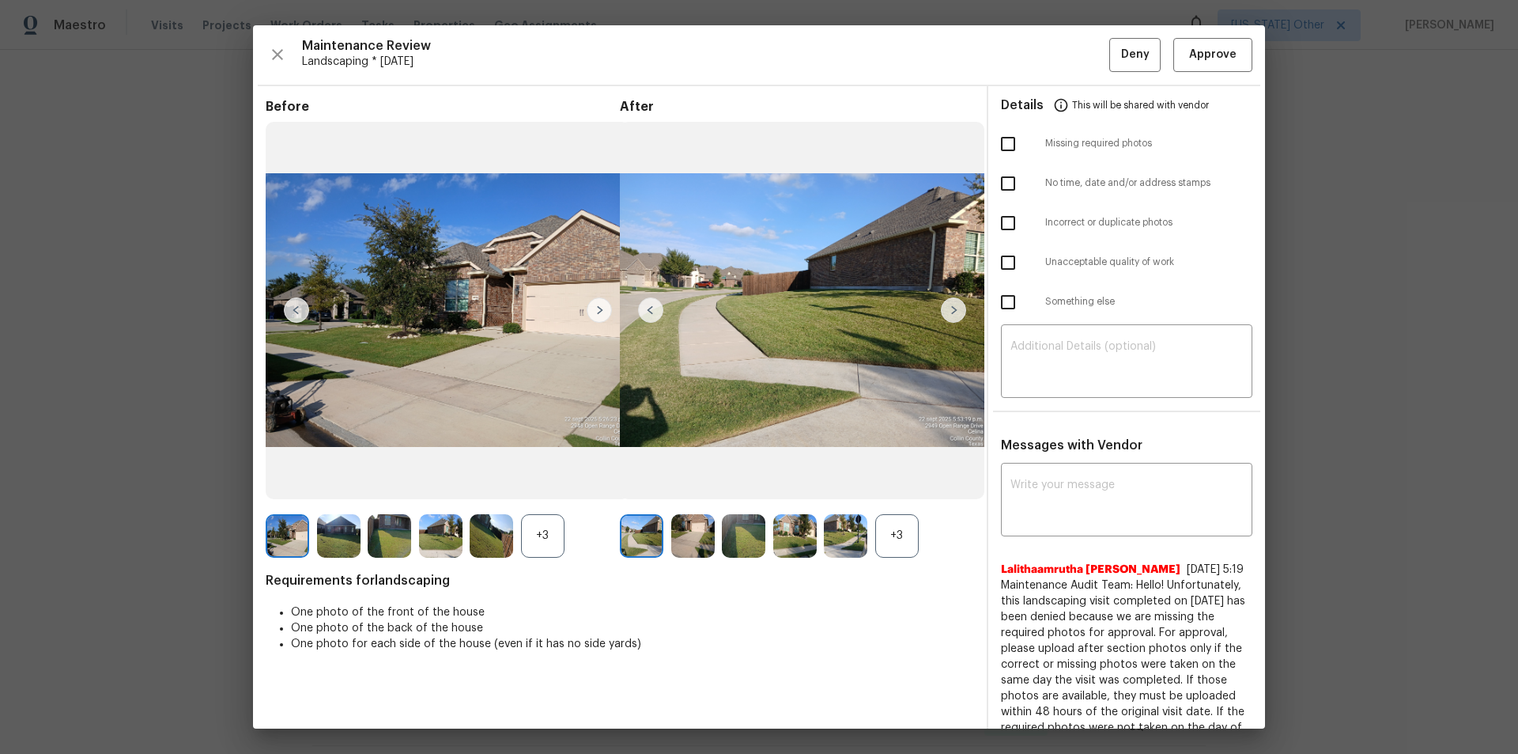
click at [947, 315] on img at bounding box center [953, 309] width 25 height 25
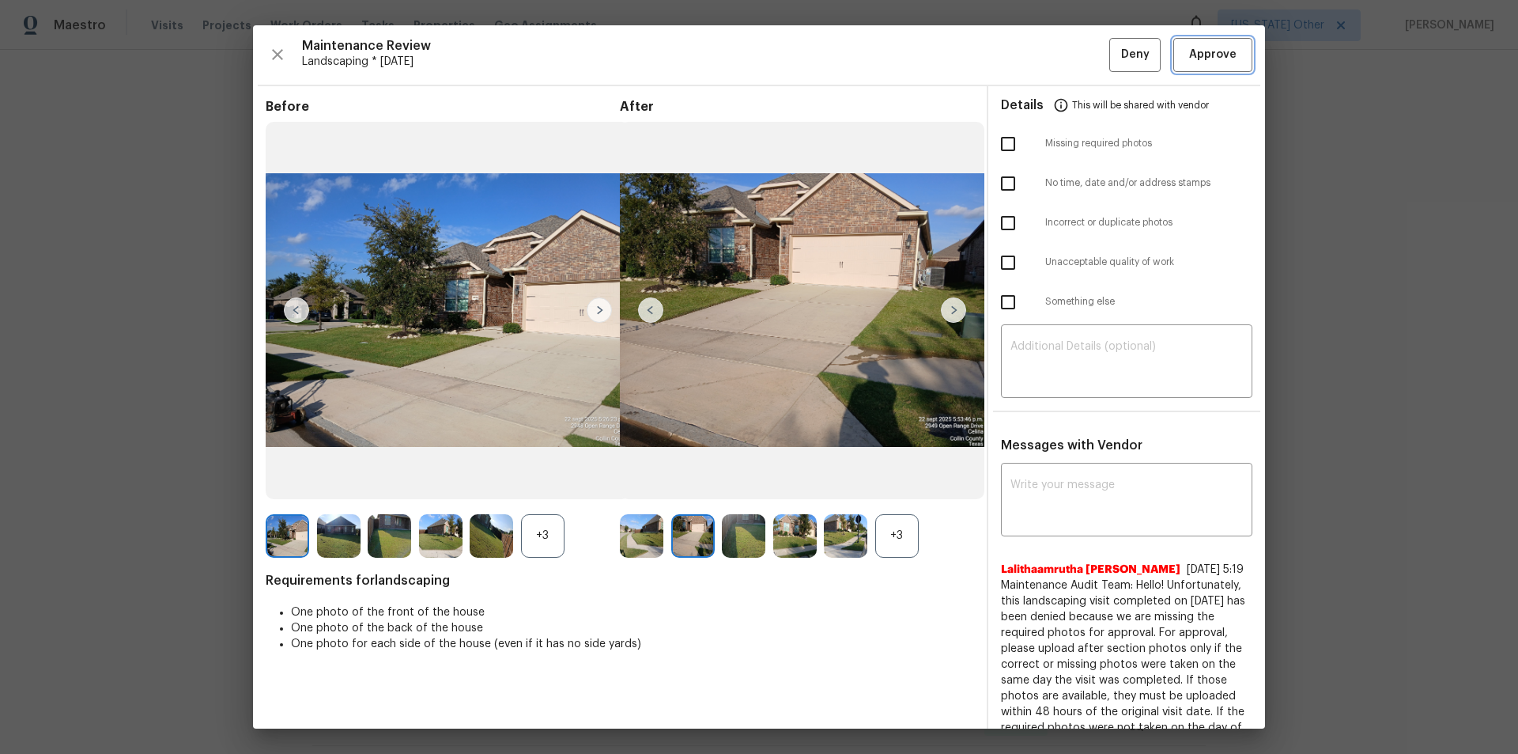
click at [1079, 58] on span "Approve" at bounding box center [1213, 55] width 54 height 20
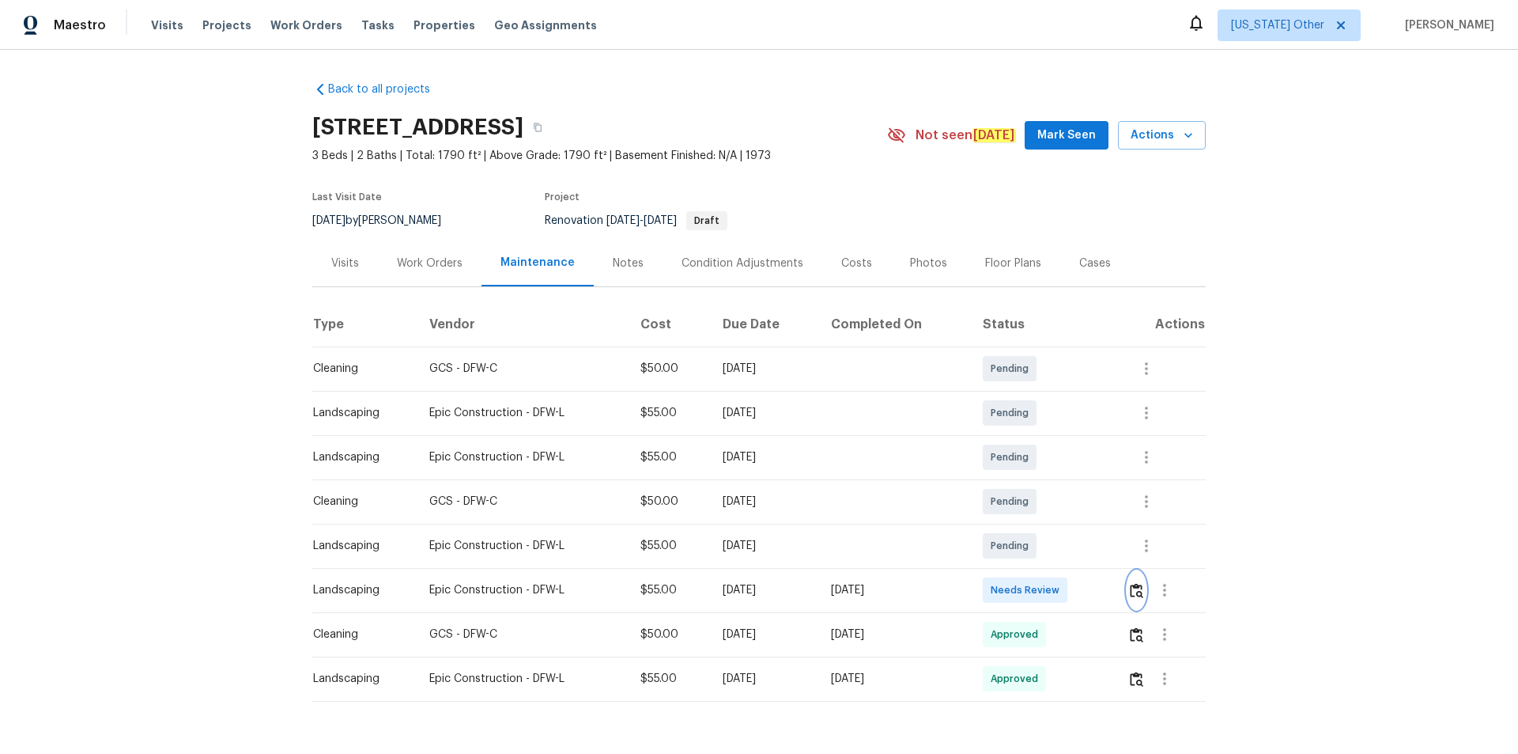
click at [1130, 593] on img "button" at bounding box center [1136, 590] width 13 height 15
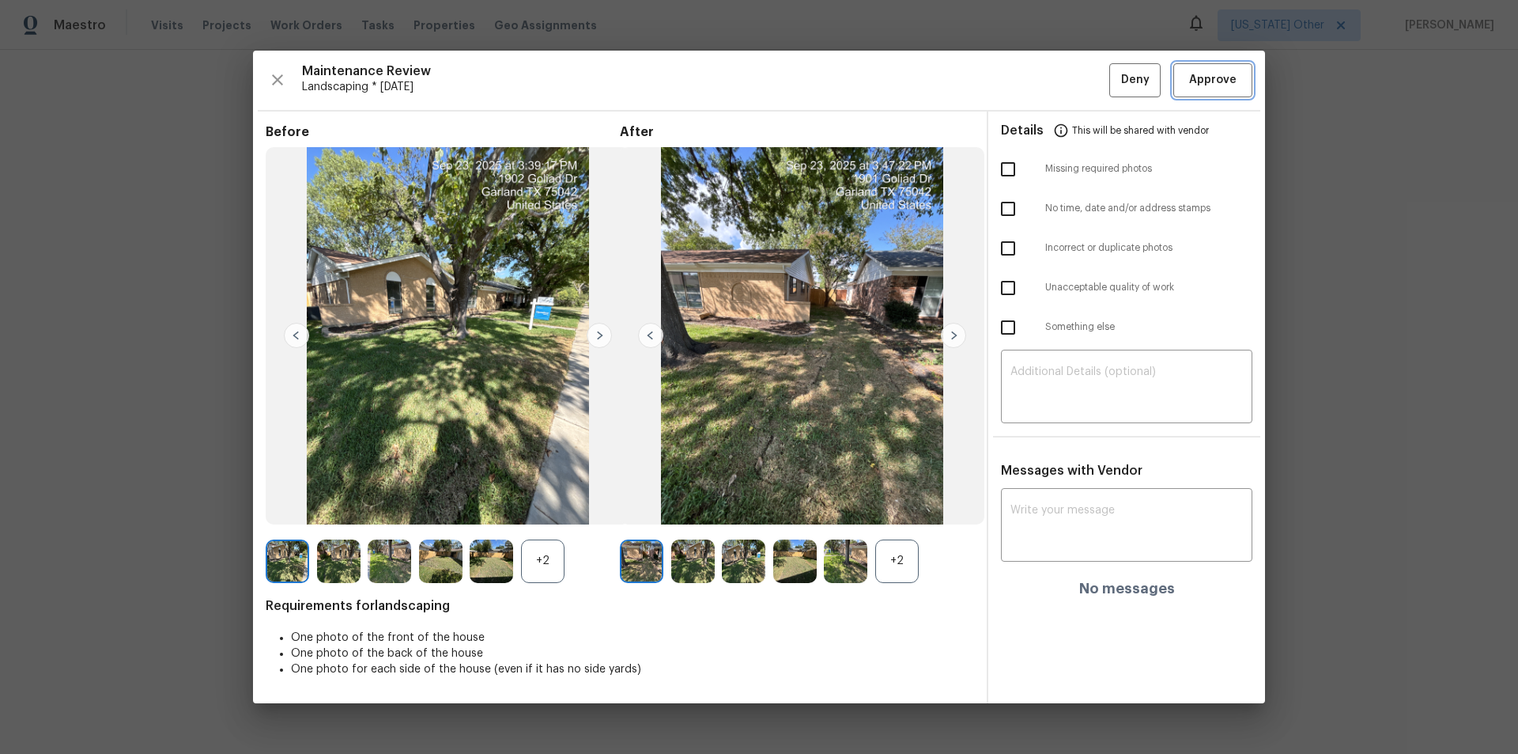
click at [1209, 84] on span "Approve" at bounding box center [1212, 80] width 47 height 20
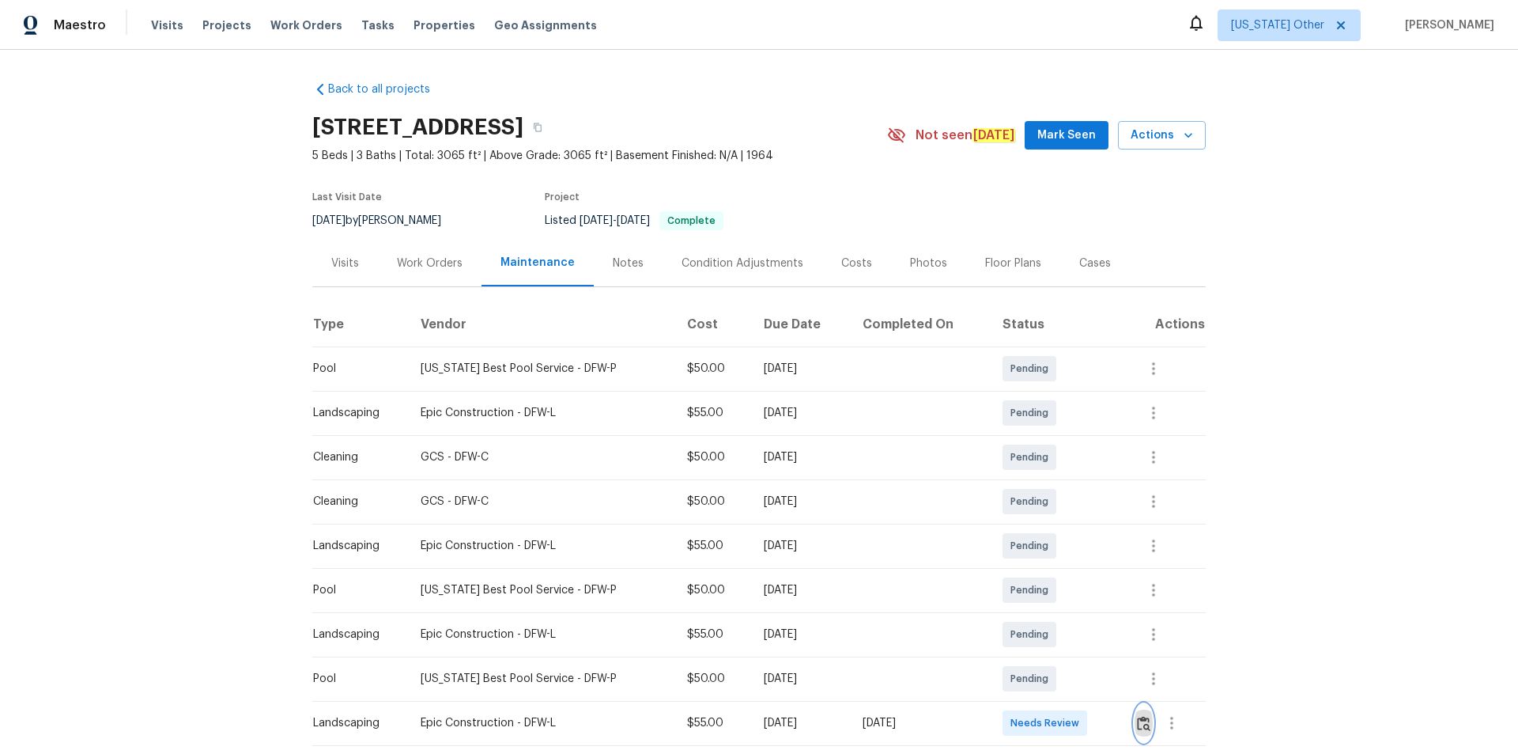
click at [1140, 712] on button "button" at bounding box center [1144, 723] width 18 height 38
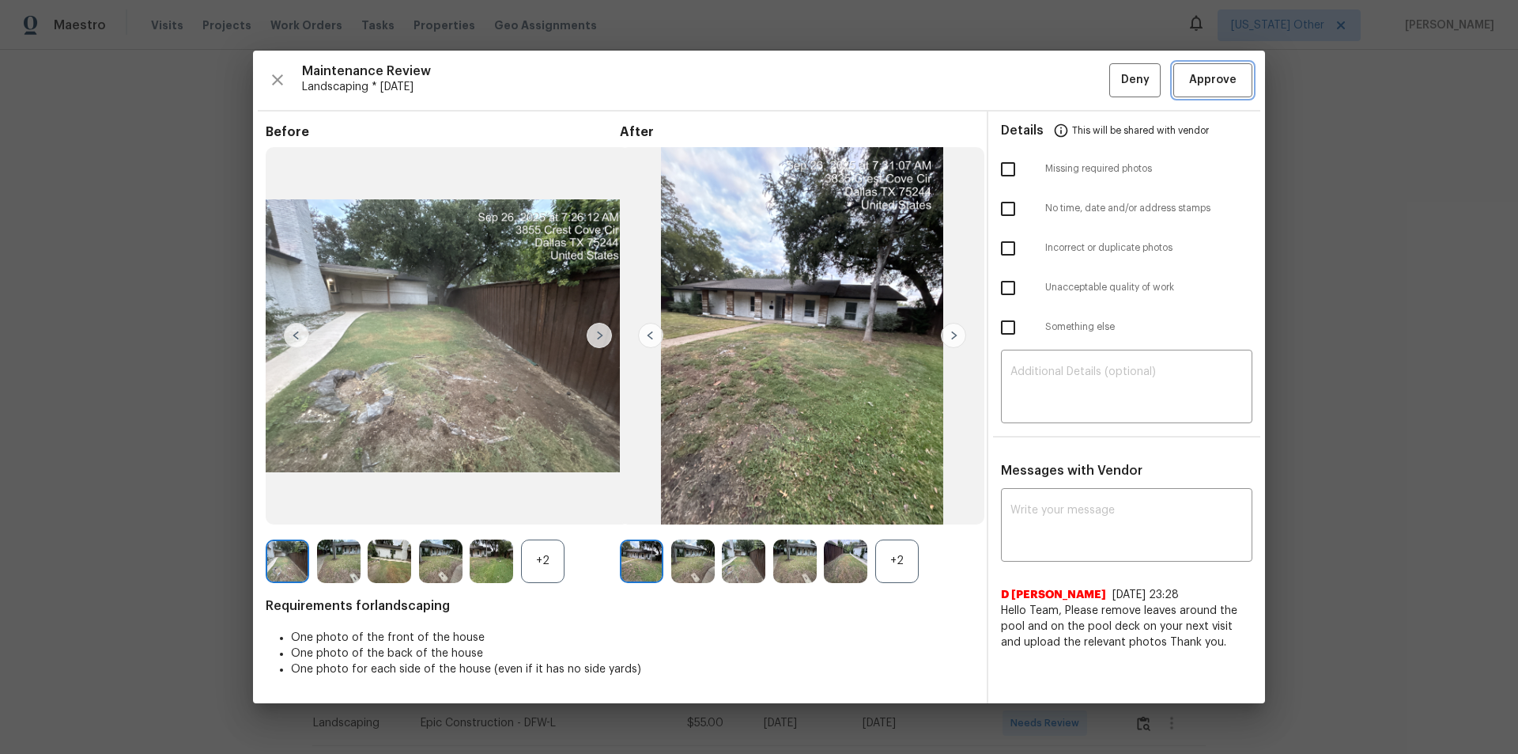
click at [1237, 84] on span "Approve" at bounding box center [1213, 80] width 54 height 20
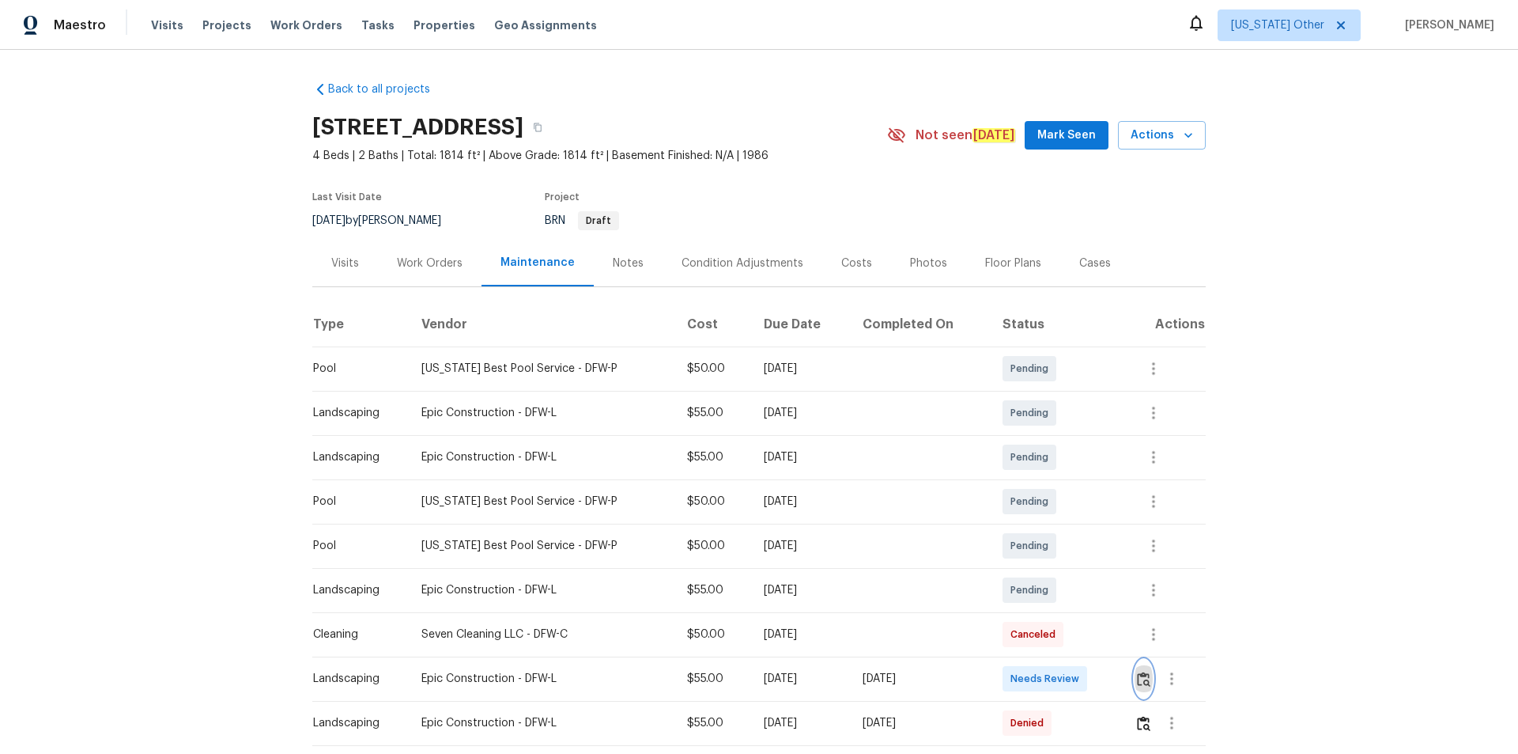
click at [1079, 506] on img "button" at bounding box center [1143, 678] width 13 height 15
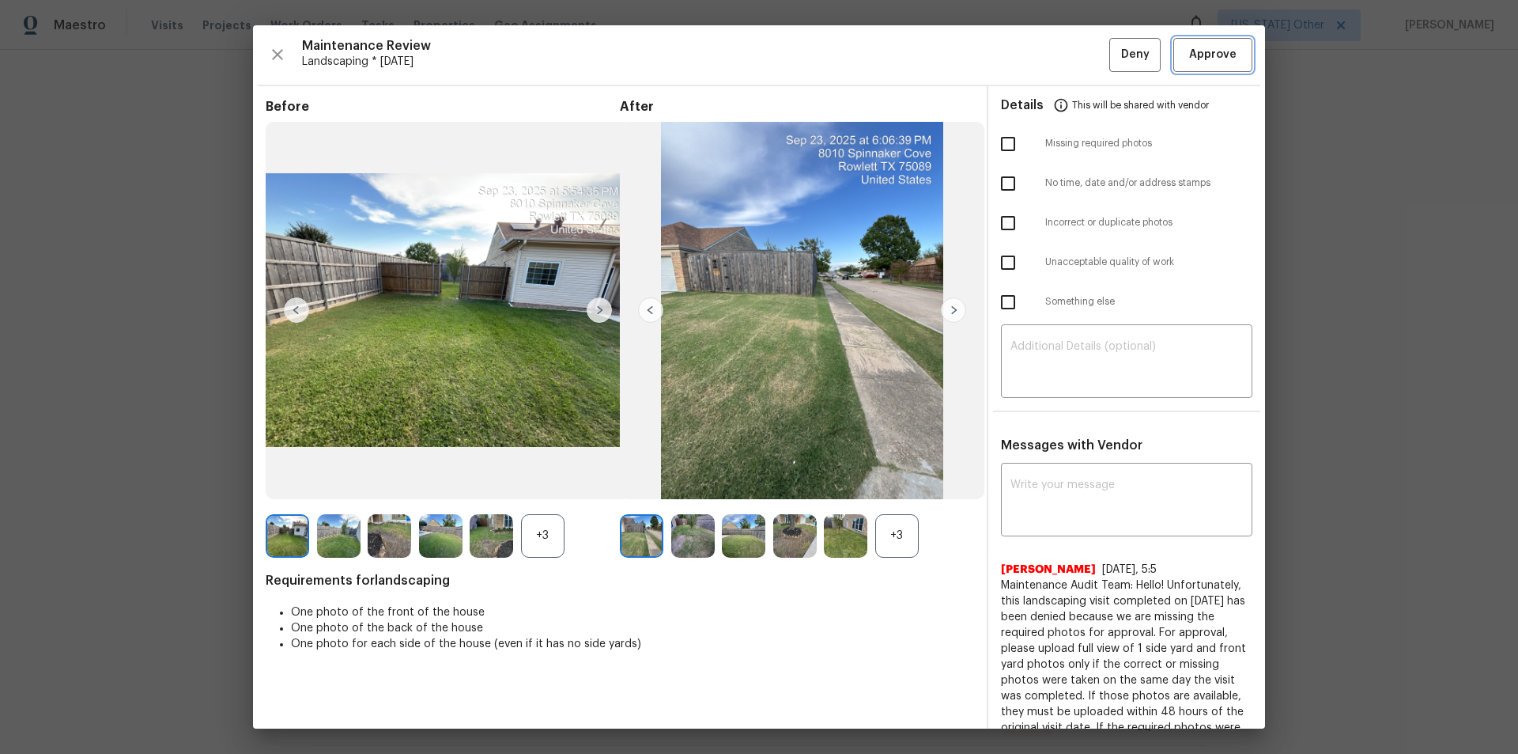
click at [1079, 49] on span "Approve" at bounding box center [1213, 55] width 54 height 20
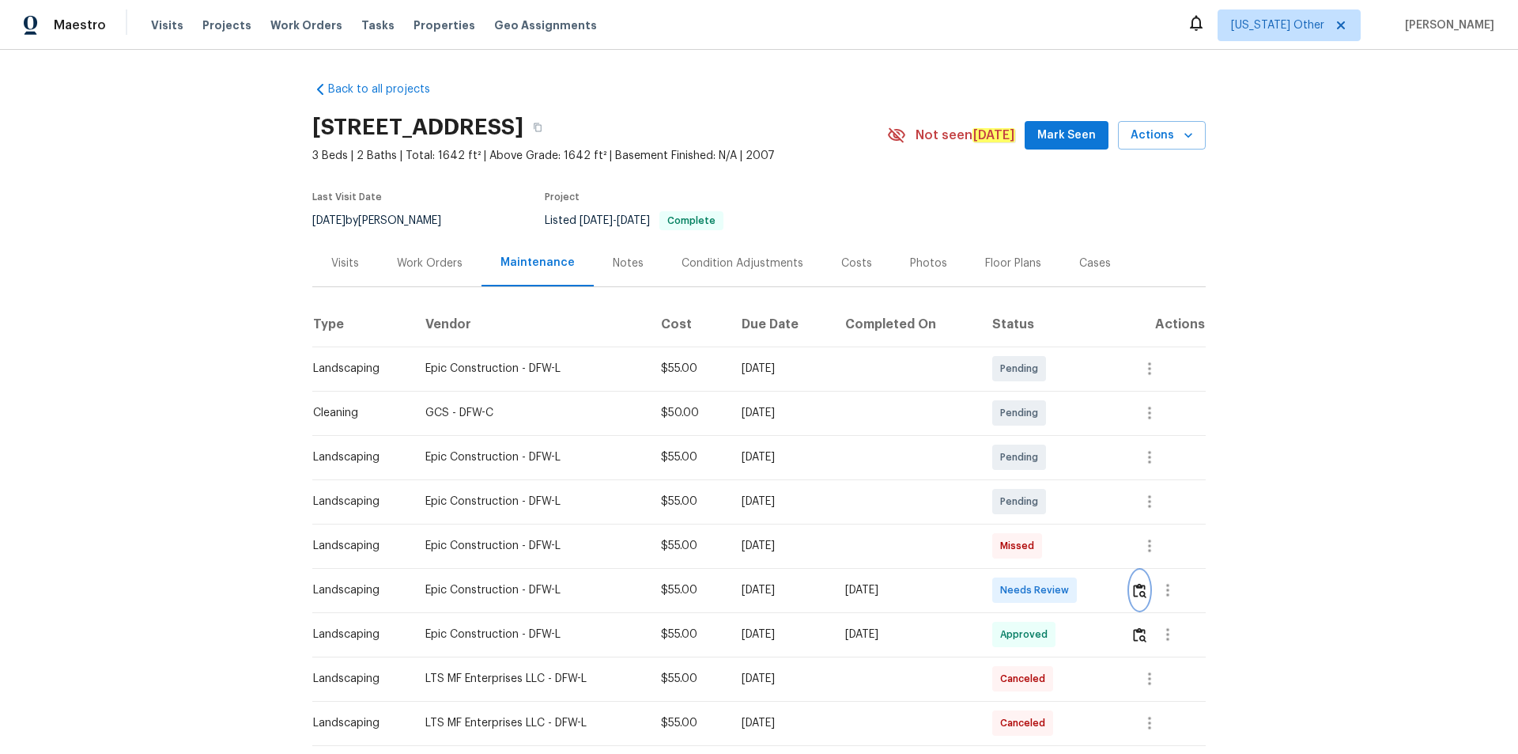
click at [1135, 591] on img "button" at bounding box center [1139, 590] width 13 height 15
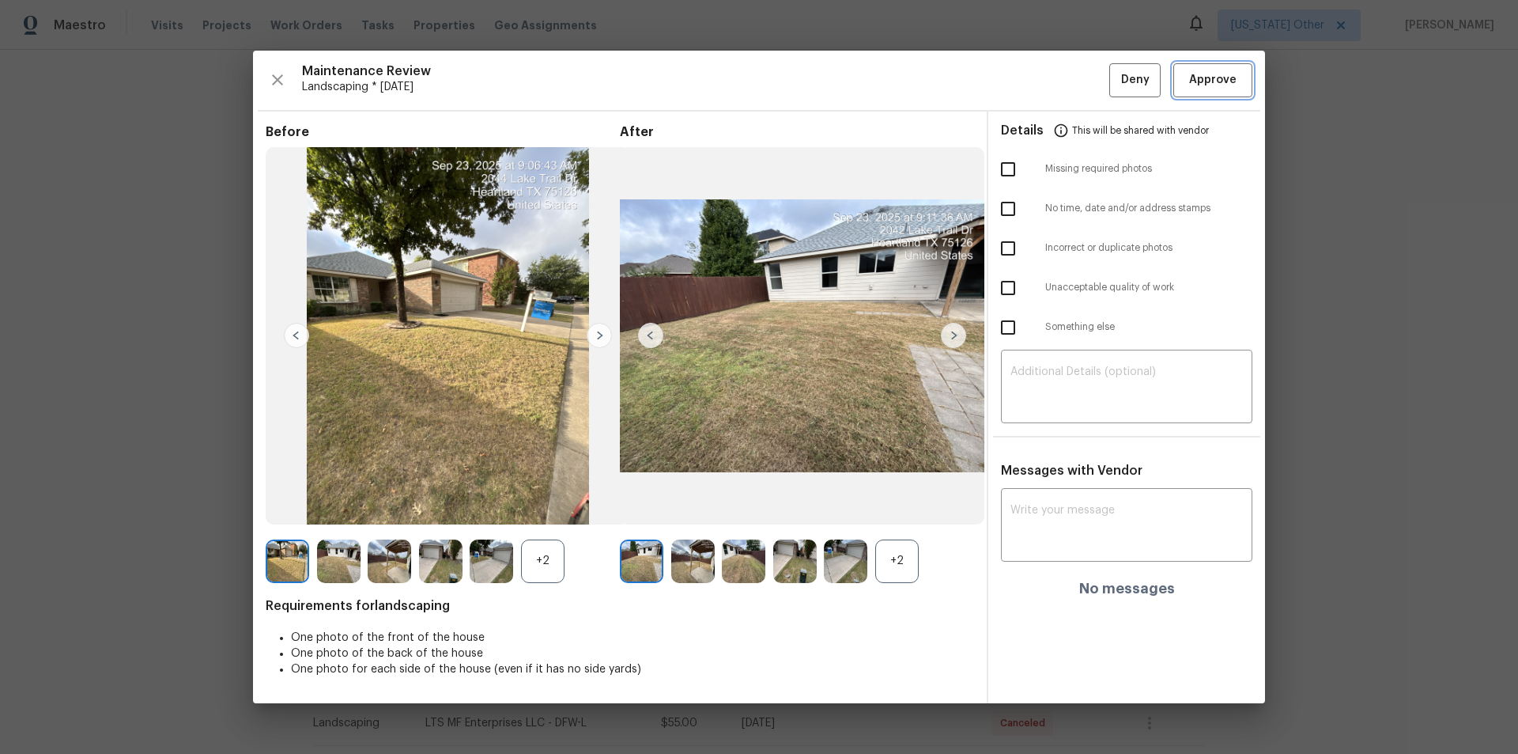
click at [1238, 79] on span "Approve" at bounding box center [1213, 80] width 54 height 20
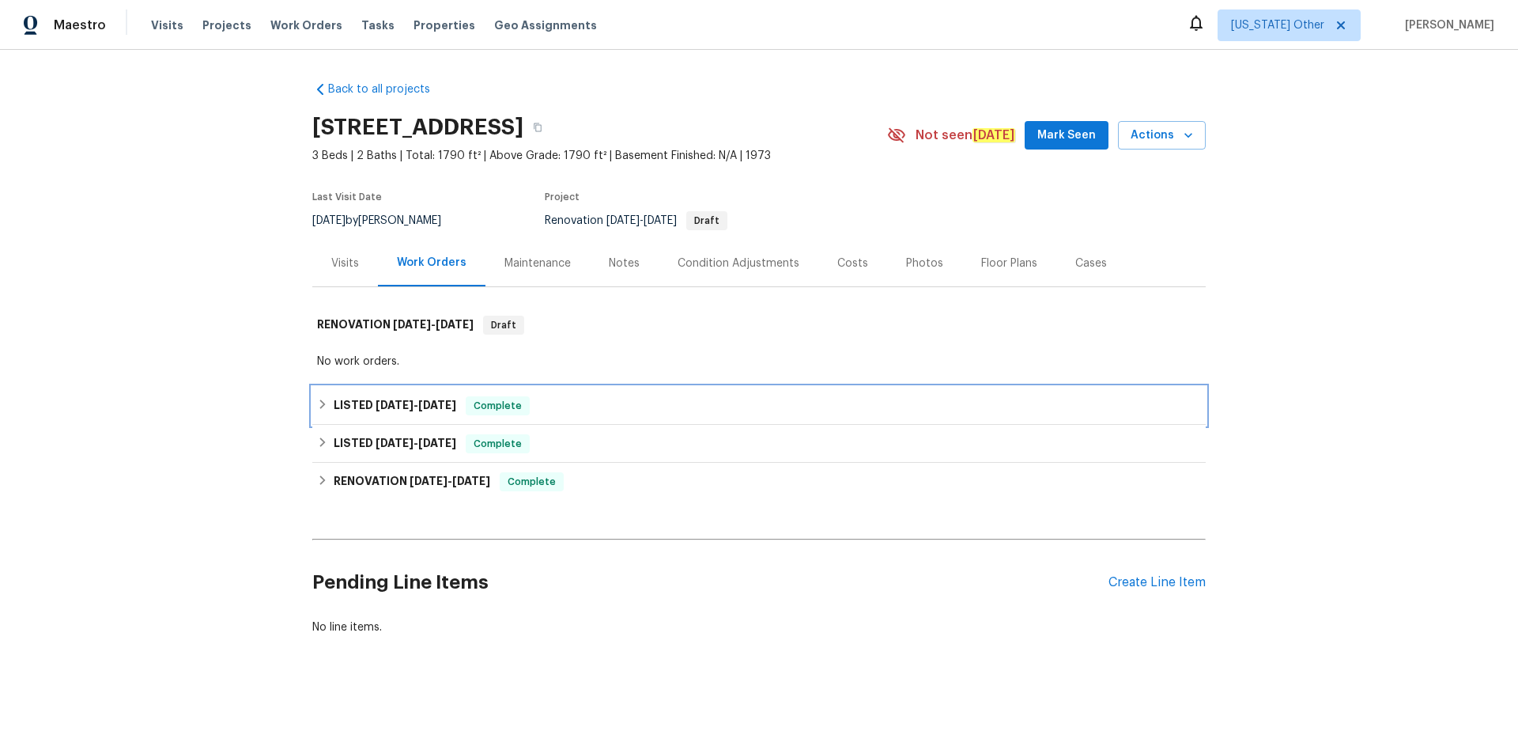
click at [369, 397] on h6 "LISTED [DATE] - [DATE]" at bounding box center [395, 405] width 123 height 19
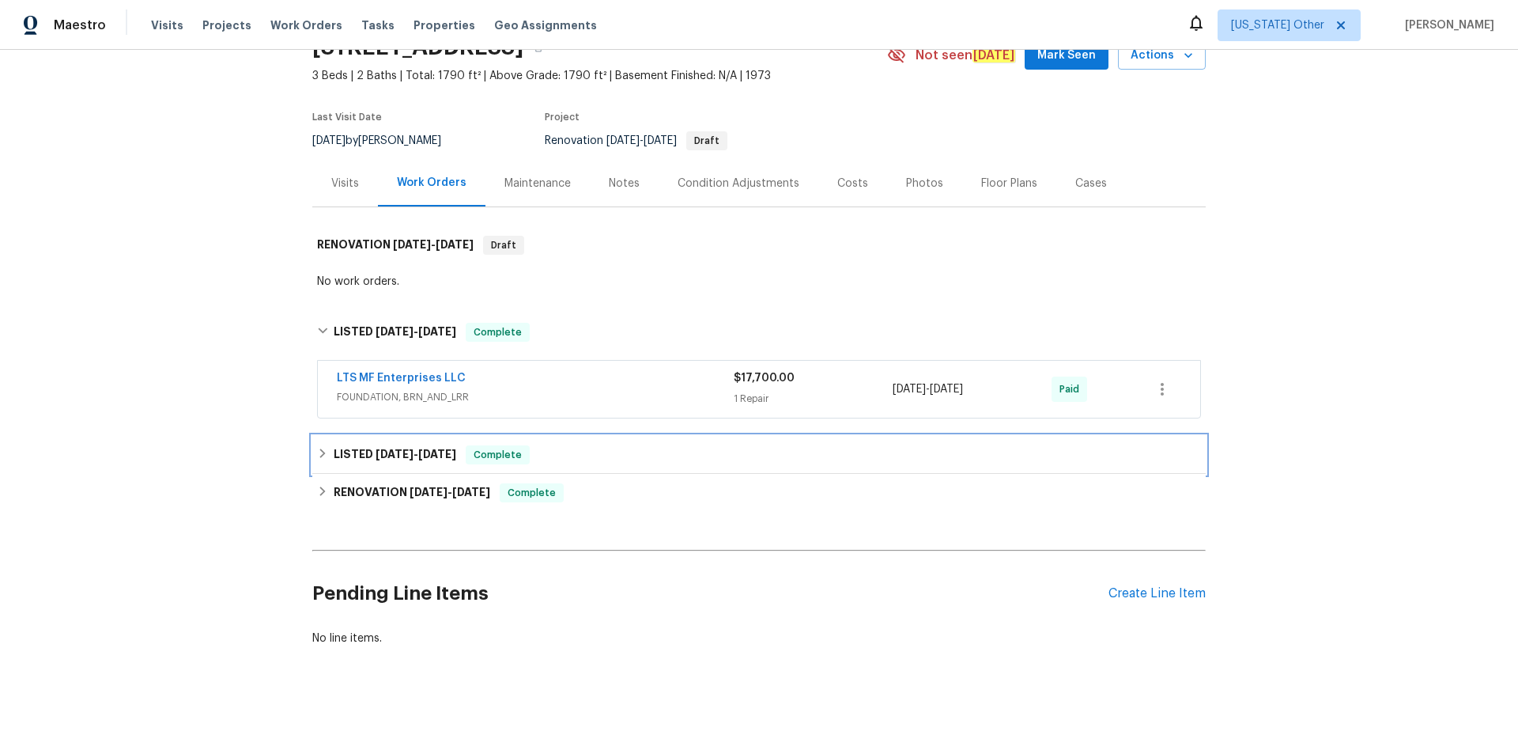
click at [357, 445] on h6 "LISTED [DATE] - [DATE]" at bounding box center [395, 454] width 123 height 19
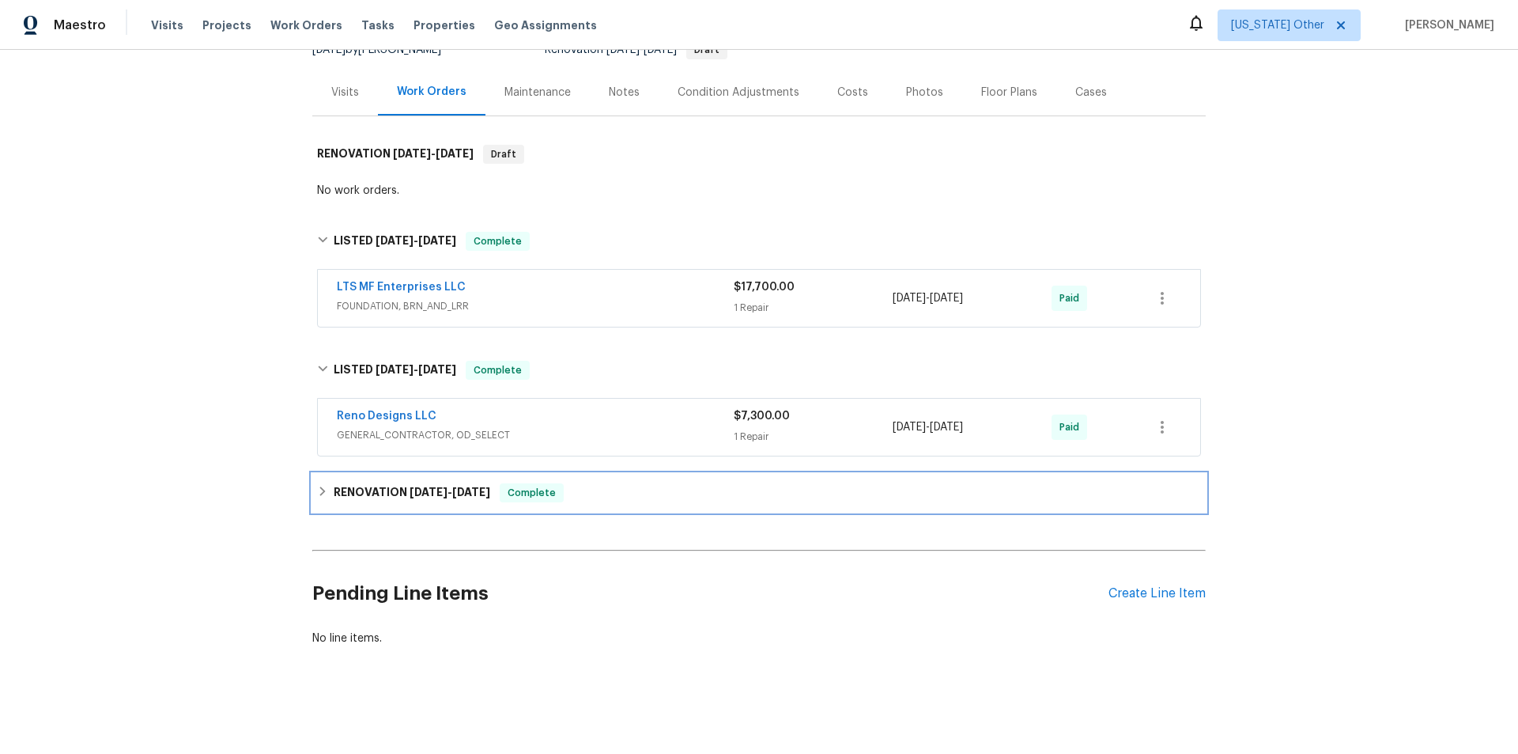
drag, startPoint x: 373, startPoint y: 485, endPoint x: 430, endPoint y: 433, distance: 77.2
click at [373, 484] on h6 "RENOVATION [DATE] - [DATE]" at bounding box center [412, 492] width 157 height 19
